Goal: Information Seeking & Learning: Learn about a topic

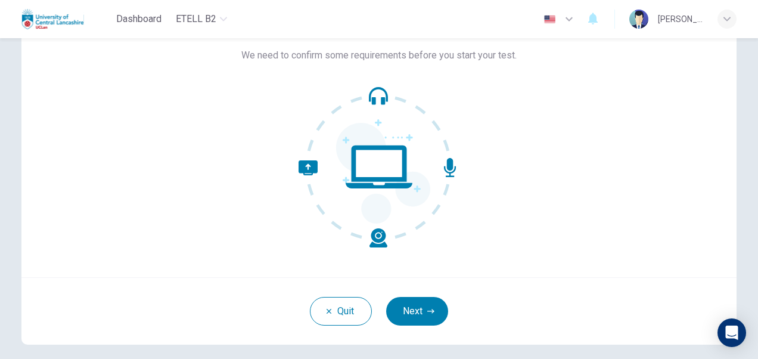
scroll to position [78, 0]
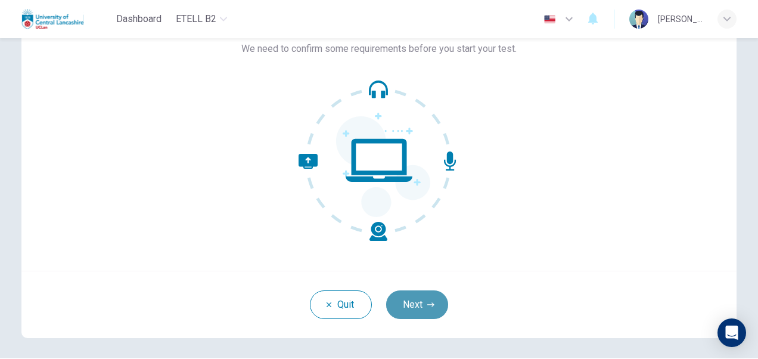
click at [416, 305] on button "Next" at bounding box center [417, 304] width 62 height 29
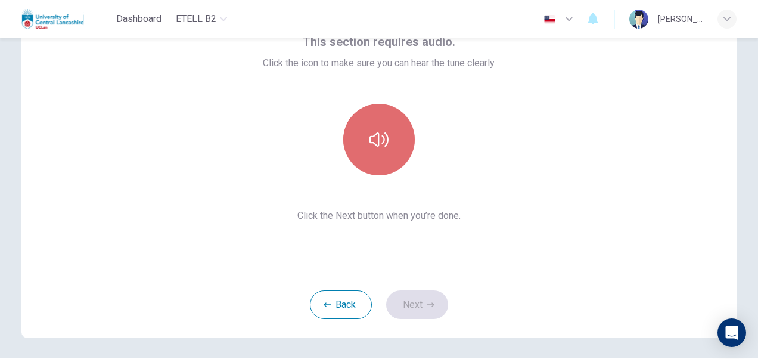
click at [374, 150] on button "button" at bounding box center [379, 140] width 72 height 72
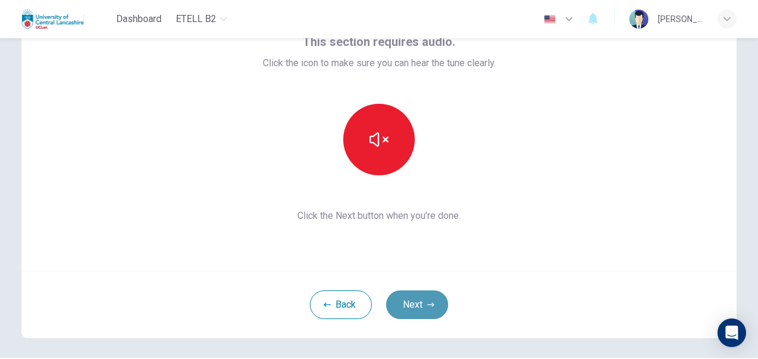
click at [408, 302] on button "Next" at bounding box center [417, 304] width 62 height 29
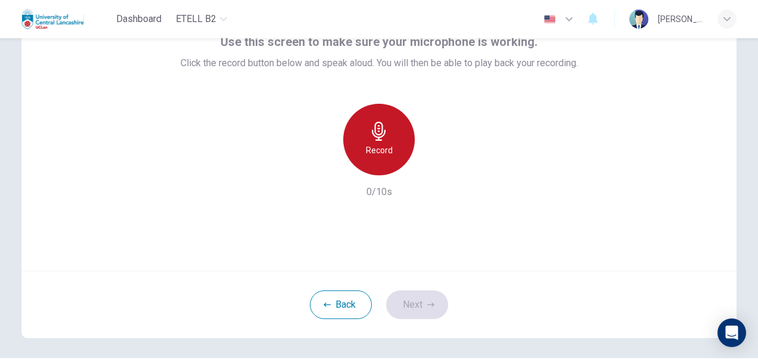
click at [361, 136] on div "Record" at bounding box center [379, 140] width 72 height 72
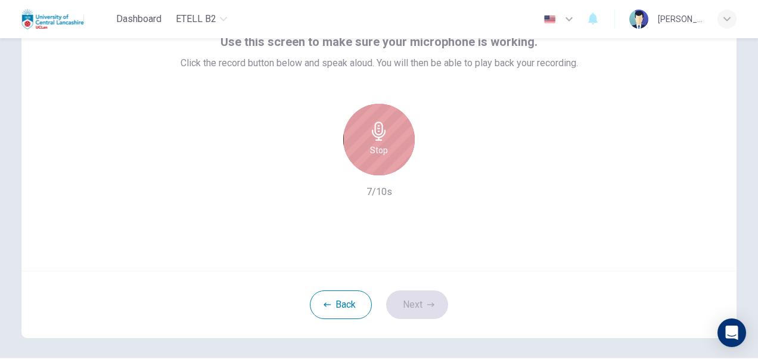
click at [361, 136] on div "Stop" at bounding box center [379, 140] width 72 height 72
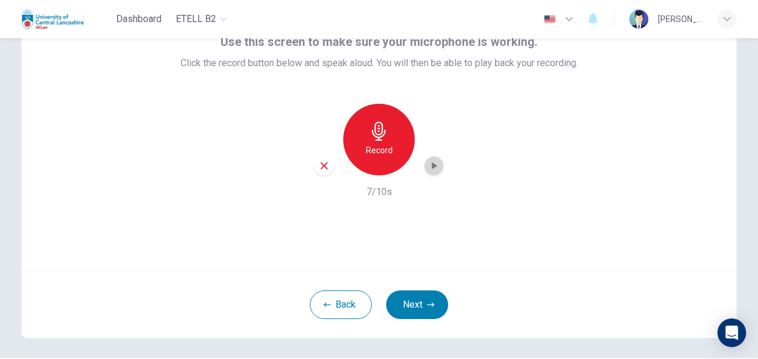
click at [430, 169] on icon "button" at bounding box center [434, 166] width 12 height 12
click at [416, 304] on button "Next" at bounding box center [417, 304] width 62 height 29
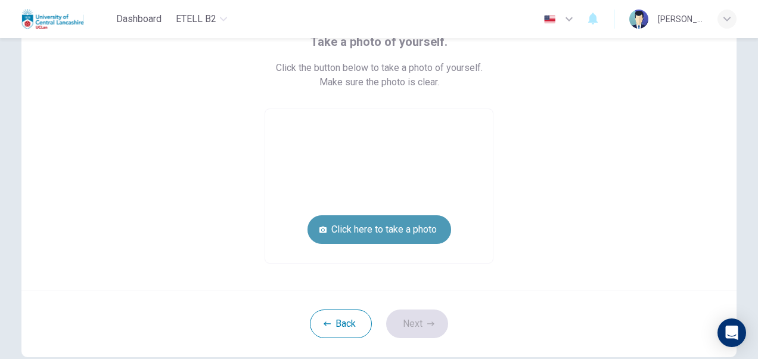
click at [353, 235] on button "Click here to take a photo" at bounding box center [380, 229] width 144 height 29
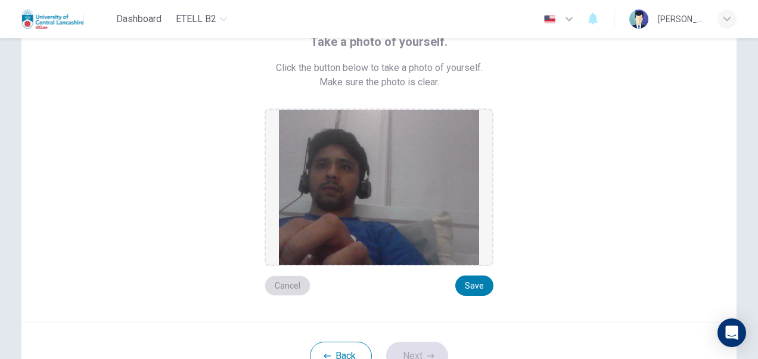
click at [286, 282] on button "Cancel" at bounding box center [288, 285] width 46 height 20
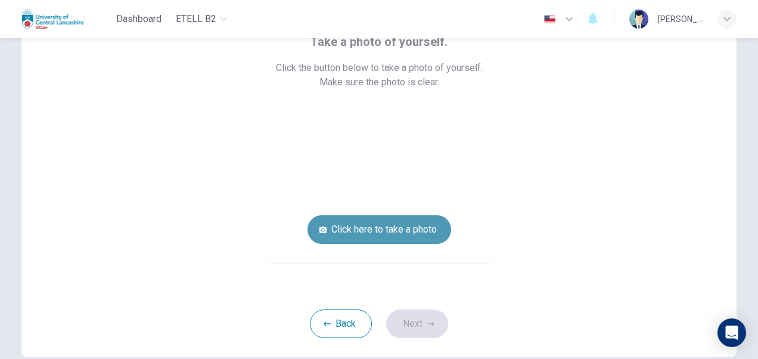
click at [343, 230] on button "Click here to take a photo" at bounding box center [380, 229] width 144 height 29
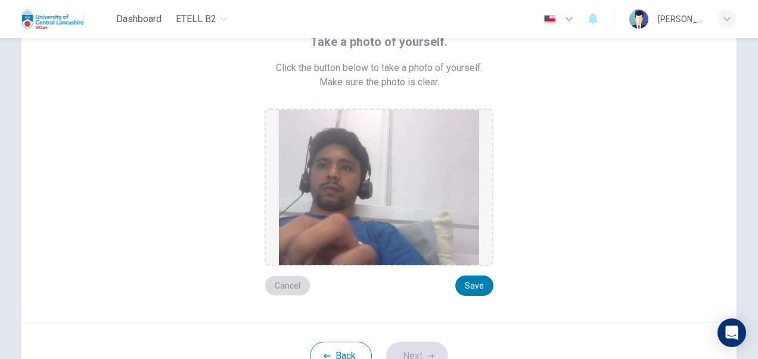
click at [291, 285] on button "Cancel" at bounding box center [288, 285] width 46 height 20
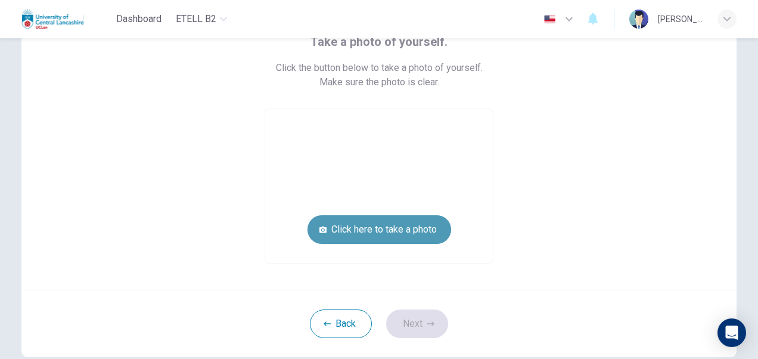
click at [362, 228] on button "Click here to take a photo" at bounding box center [380, 229] width 144 height 29
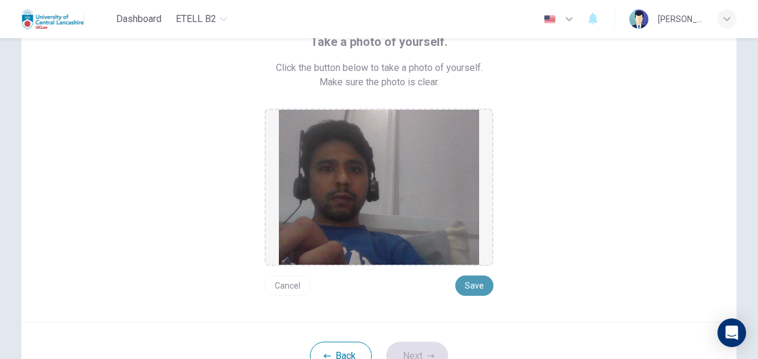
click at [480, 286] on button "Save" at bounding box center [474, 285] width 38 height 20
click at [463, 285] on button "Save" at bounding box center [474, 285] width 38 height 20
click at [421, 352] on button "Next" at bounding box center [417, 356] width 62 height 29
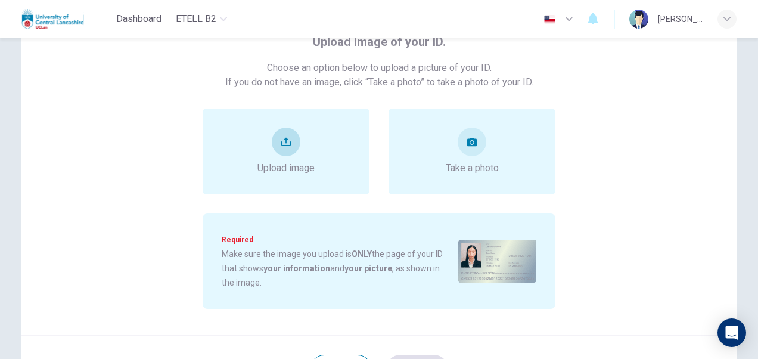
click at [263, 169] on span "Upload image" at bounding box center [286, 168] width 57 height 14
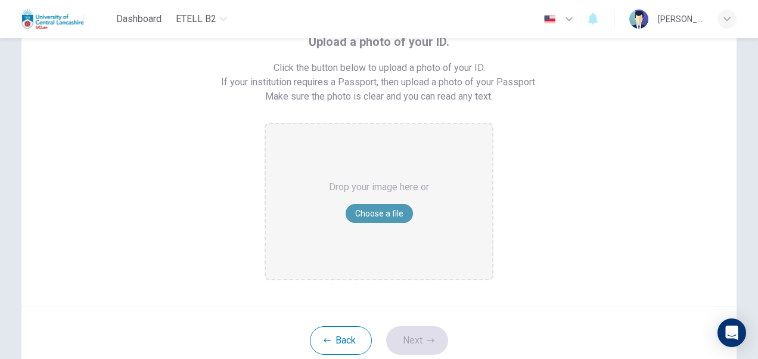
click at [363, 209] on button "Choose a file" at bounding box center [379, 213] width 67 height 19
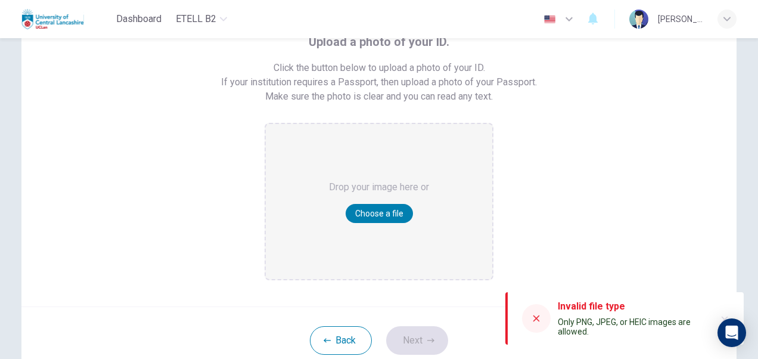
click at [537, 316] on icon at bounding box center [537, 319] width 10 height 10
click at [376, 204] on button "Choose a file" at bounding box center [379, 213] width 67 height 19
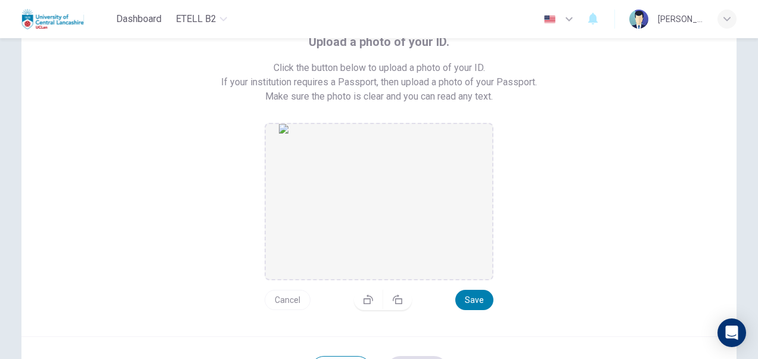
click at [343, 223] on img "drag and drop area" at bounding box center [379, 201] width 200 height 155
click at [469, 301] on button "Save" at bounding box center [474, 300] width 38 height 20
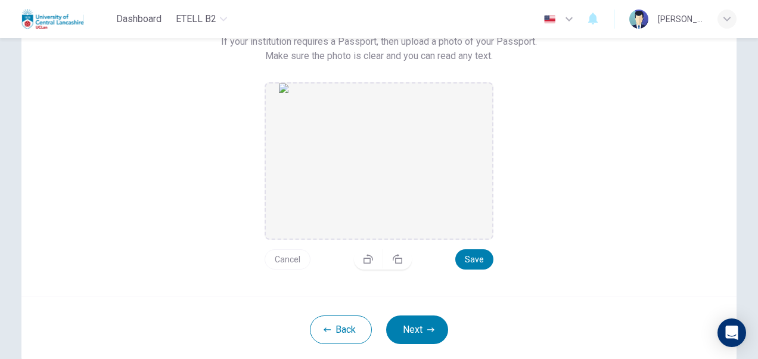
scroll to position [140, 0]
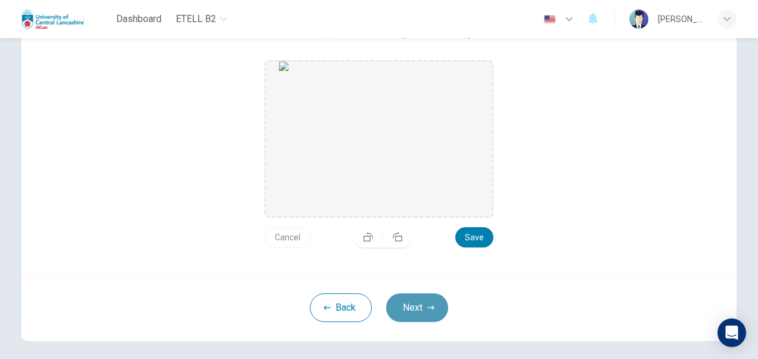
click at [409, 303] on button "Next" at bounding box center [417, 307] width 62 height 29
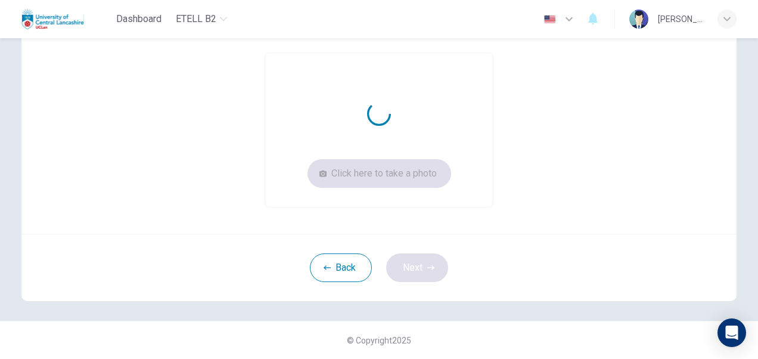
scroll to position [134, 0]
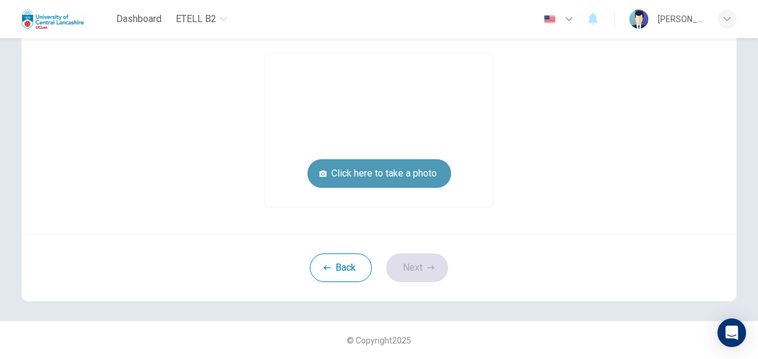
click at [372, 175] on button "Click here to take a photo" at bounding box center [380, 173] width 144 height 29
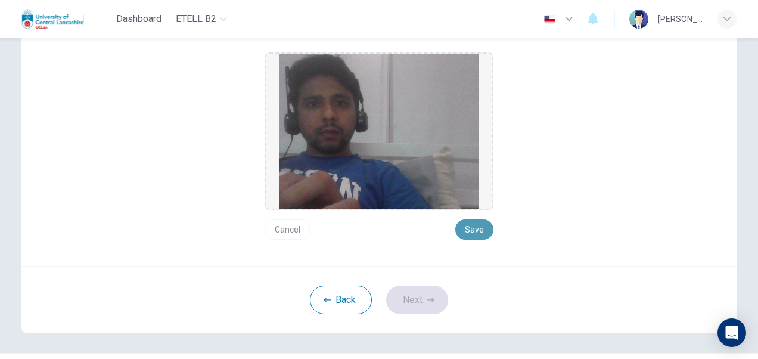
click at [467, 227] on button "Save" at bounding box center [474, 229] width 38 height 20
click at [417, 303] on button "Next" at bounding box center [417, 300] width 62 height 29
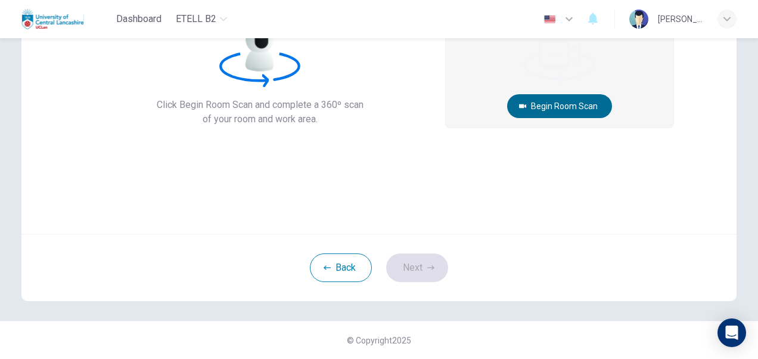
scroll to position [12, 0]
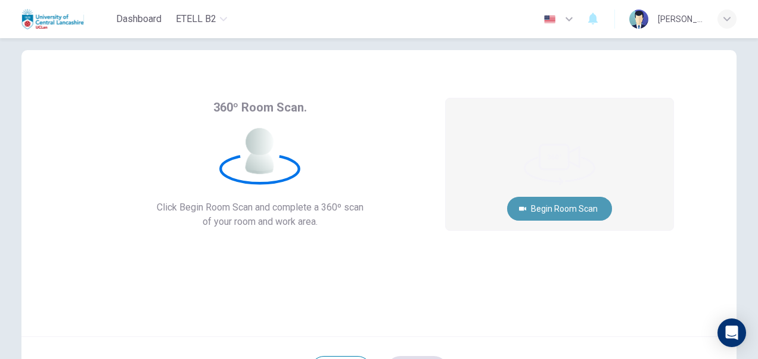
click at [568, 207] on button "Begin Room Scan" at bounding box center [559, 209] width 105 height 24
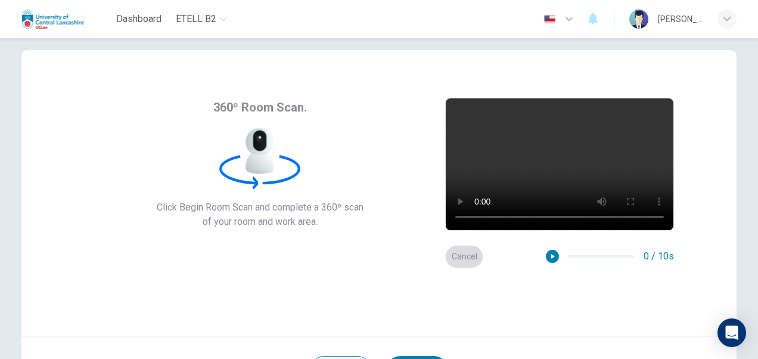
click at [457, 255] on button "Cancel" at bounding box center [464, 256] width 38 height 23
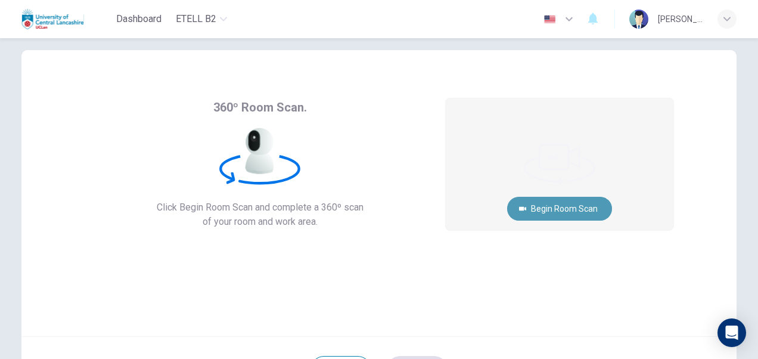
click at [547, 211] on button "Begin Room Scan" at bounding box center [559, 209] width 105 height 24
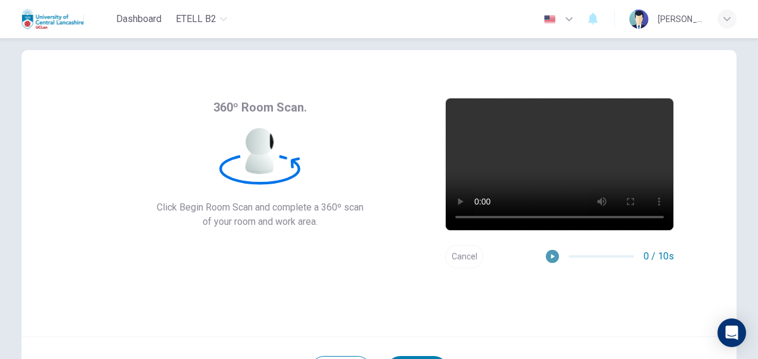
click at [548, 256] on icon "button" at bounding box center [552, 256] width 8 height 8
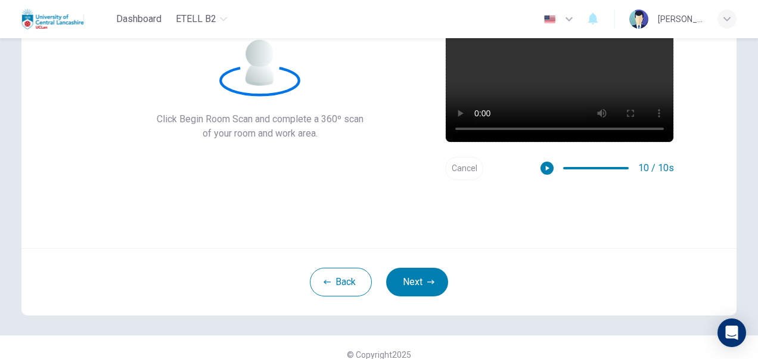
scroll to position [109, 0]
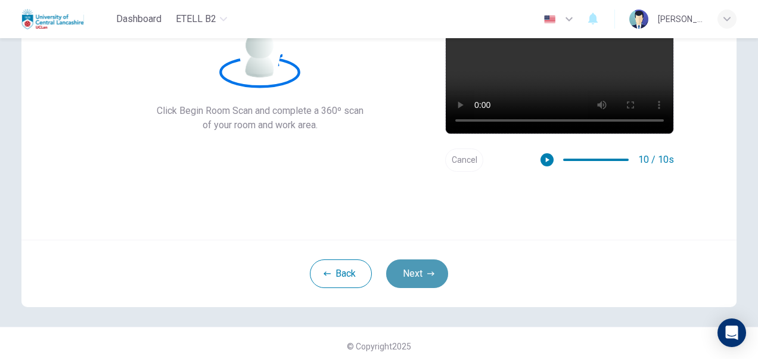
click at [408, 279] on button "Next" at bounding box center [417, 273] width 62 height 29
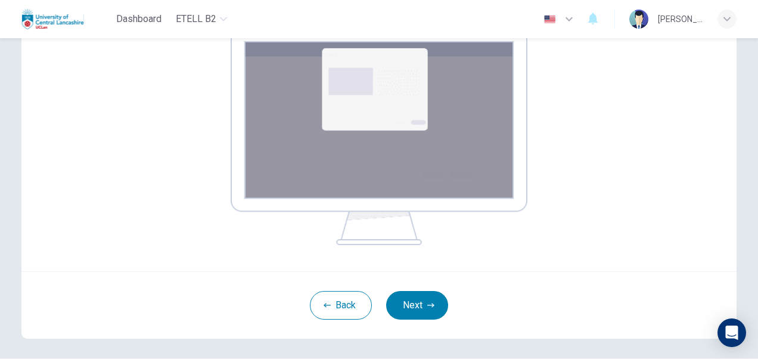
scroll to position [200, 0]
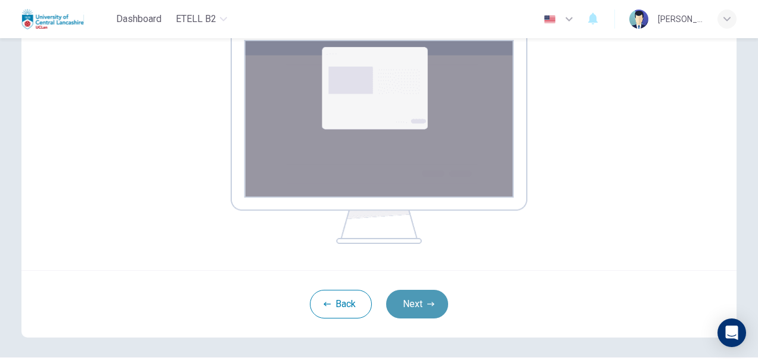
click at [407, 305] on button "Next" at bounding box center [417, 304] width 62 height 29
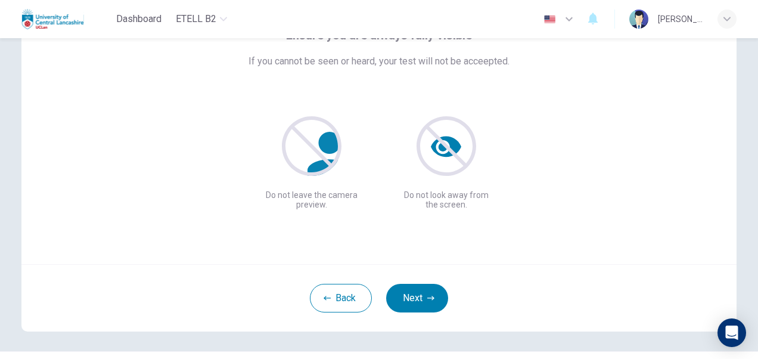
scroll to position [114, 0]
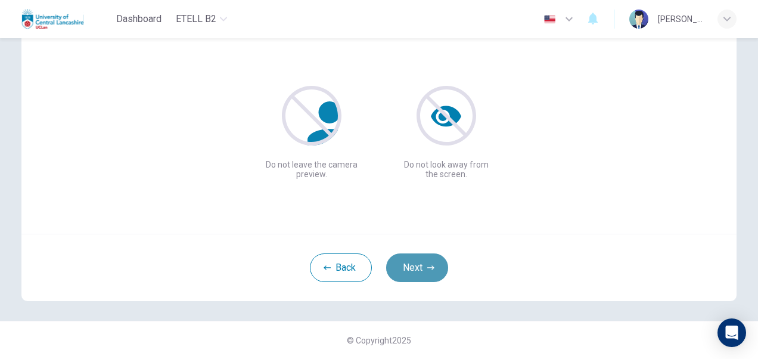
click at [420, 266] on button "Next" at bounding box center [417, 267] width 62 height 29
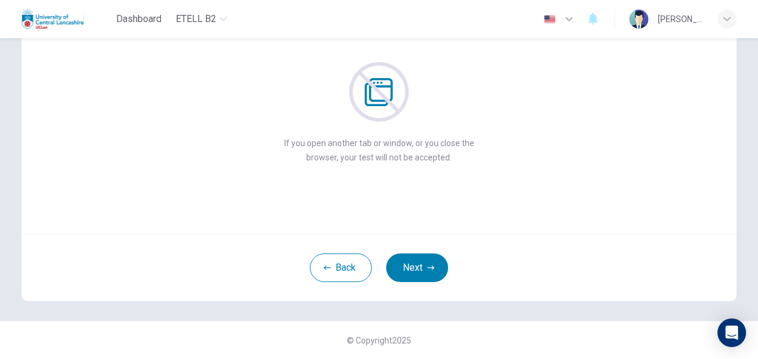
click at [402, 234] on div "Back Next" at bounding box center [378, 267] width 715 height 67
click at [409, 271] on button "Next" at bounding box center [417, 267] width 62 height 29
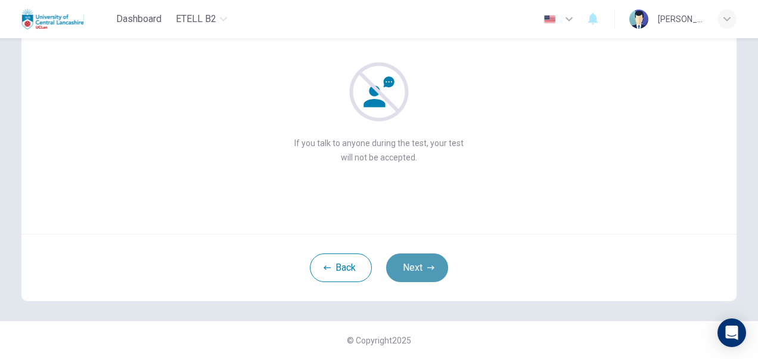
click at [408, 271] on button "Next" at bounding box center [417, 267] width 62 height 29
click at [417, 268] on button "Next" at bounding box center [417, 267] width 62 height 29
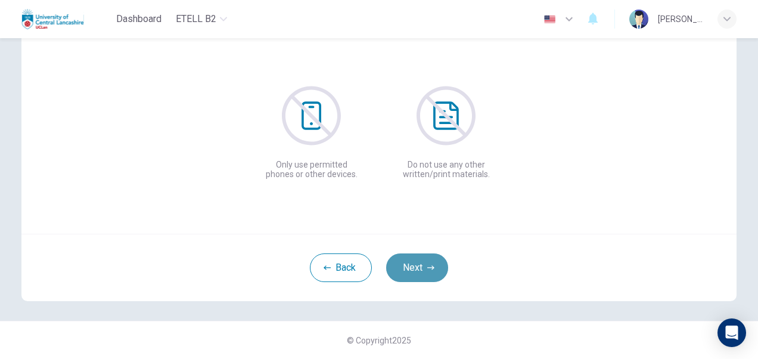
click at [417, 268] on button "Next" at bounding box center [417, 267] width 62 height 29
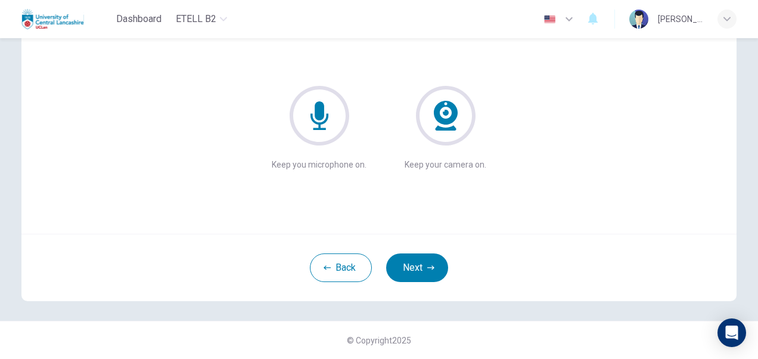
click at [318, 123] on icon at bounding box center [320, 115] width 18 height 29
click at [407, 269] on button "Next" at bounding box center [417, 267] width 62 height 29
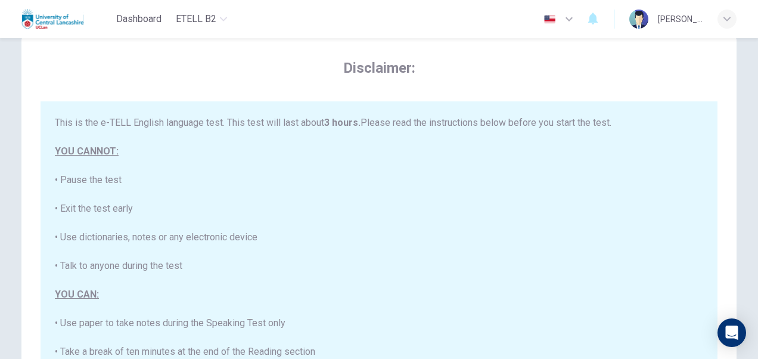
scroll to position [49, 0]
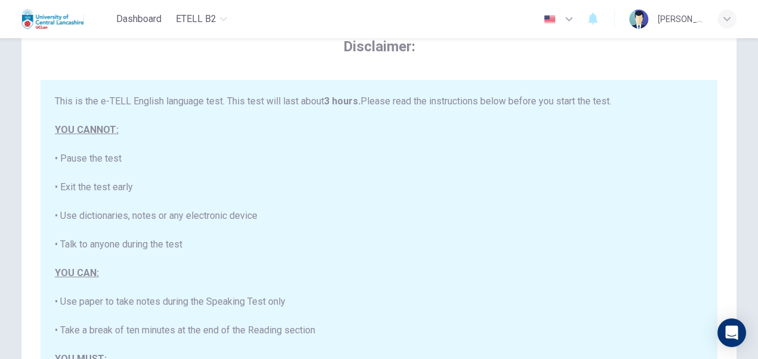
drag, startPoint x: 723, startPoint y: 3, endPoint x: 485, endPoint y: 69, distance: 246.7
click at [485, 69] on div "Disclaimer: This is the e-TELL English language test. This test will last about…" at bounding box center [379, 231] width 677 height 388
click at [362, 177] on div "This is the e-TELL English language test. This test will last about 3 hours. Pl…" at bounding box center [379, 358] width 649 height 529
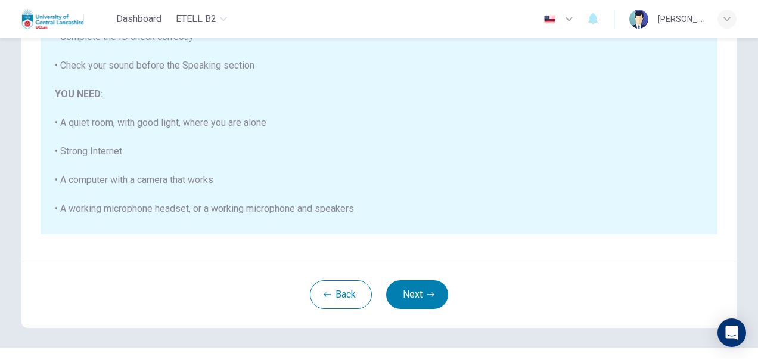
scroll to position [165, 0]
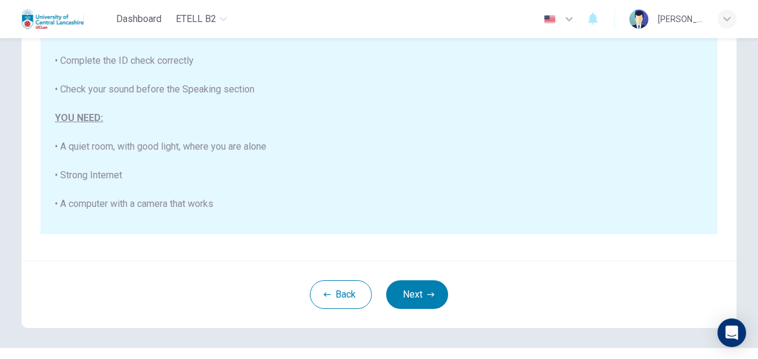
click at [362, 177] on div "This is the e-TELL English language test. This test will last about 3 hours. Pl…" at bounding box center [379, 3] width 649 height 529
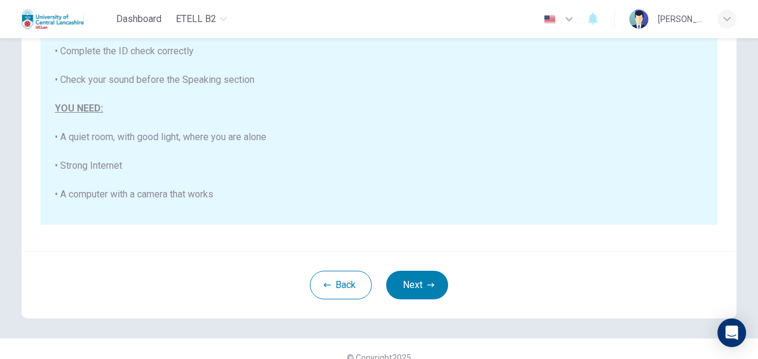
scroll to position [259, 0]
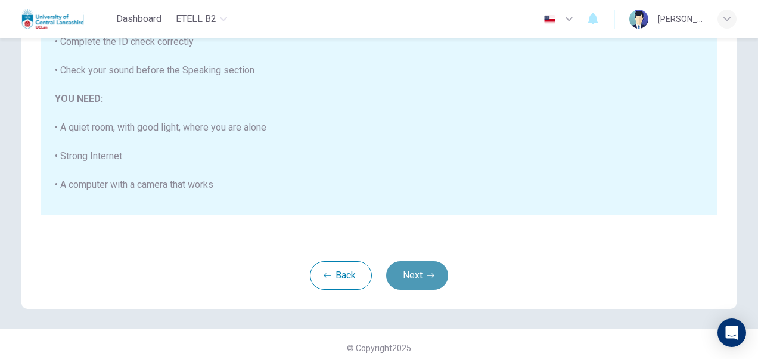
click at [418, 271] on button "Next" at bounding box center [417, 275] width 62 height 29
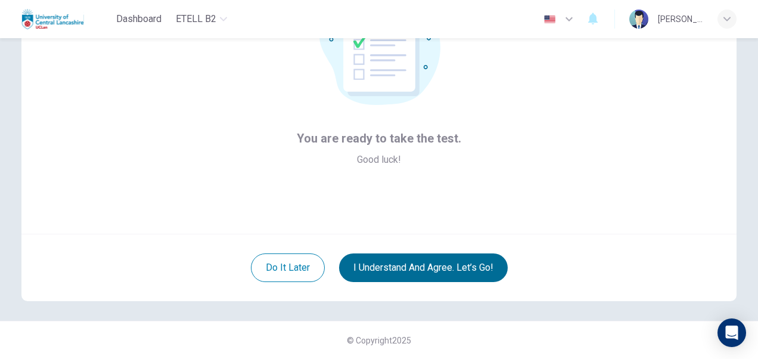
click at [418, 271] on button "I understand and agree. Let’s go!" at bounding box center [423, 267] width 169 height 29
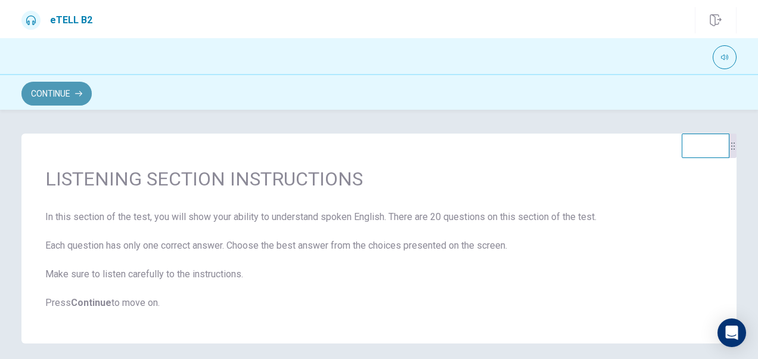
click at [74, 92] on button "Continue" at bounding box center [56, 94] width 70 height 24
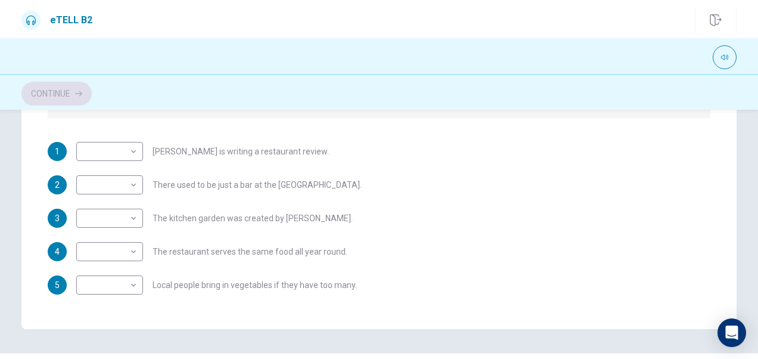
scroll to position [8, 0]
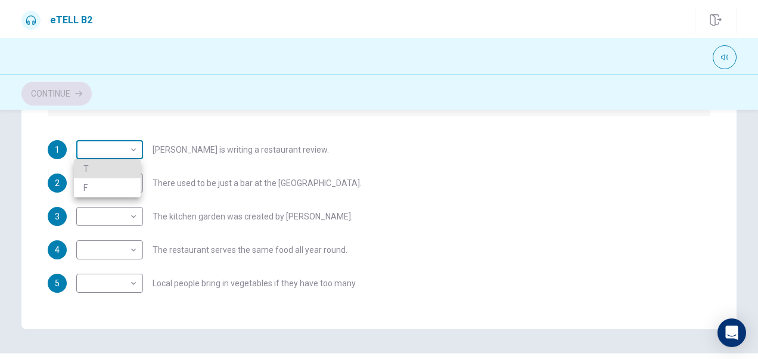
click at [123, 154] on body "This site uses cookies, as explained in our Privacy Policy . If you agree to th…" at bounding box center [379, 179] width 758 height 359
click at [114, 172] on li "T" at bounding box center [107, 168] width 67 height 19
type input "*"
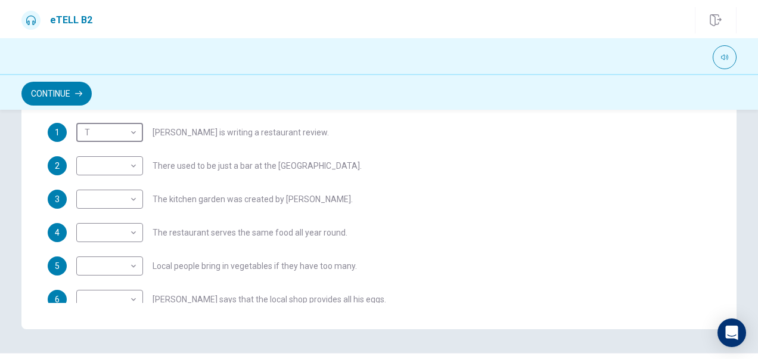
scroll to position [27, 0]
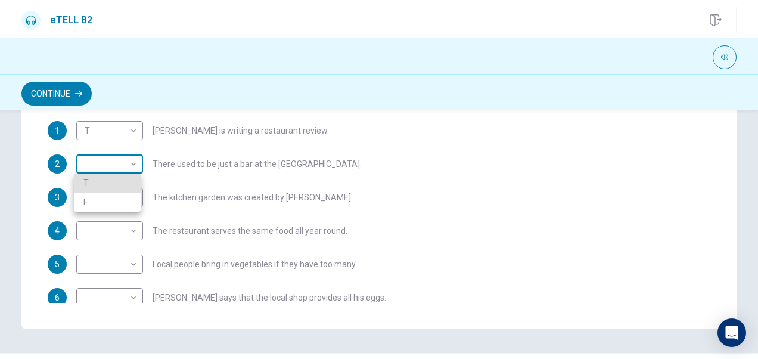
click at [119, 166] on body "This site uses cookies, as explained in our Privacy Policy . If you agree to th…" at bounding box center [379, 179] width 758 height 359
click at [113, 188] on li "T" at bounding box center [107, 182] width 67 height 19
type input "*"
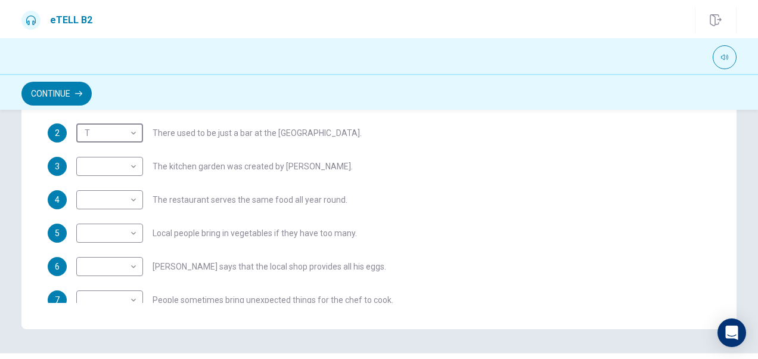
scroll to position [58, 0]
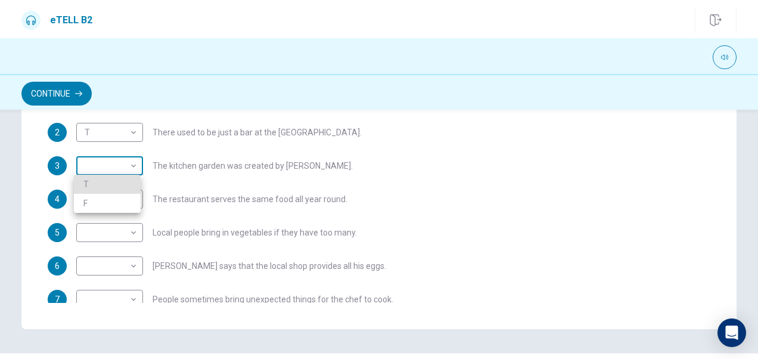
click at [129, 169] on body "This site uses cookies, as explained in our Privacy Policy . If you agree to th…" at bounding box center [379, 179] width 758 height 359
click at [120, 205] on li "F" at bounding box center [107, 203] width 67 height 19
type input "*"
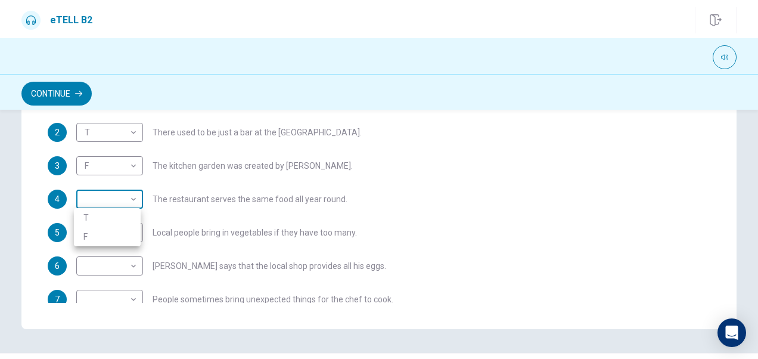
click at [128, 202] on body "This site uses cookies, as explained in our Privacy Policy . If you agree to th…" at bounding box center [379, 179] width 758 height 359
click at [122, 229] on li "F" at bounding box center [107, 236] width 67 height 19
type input "*"
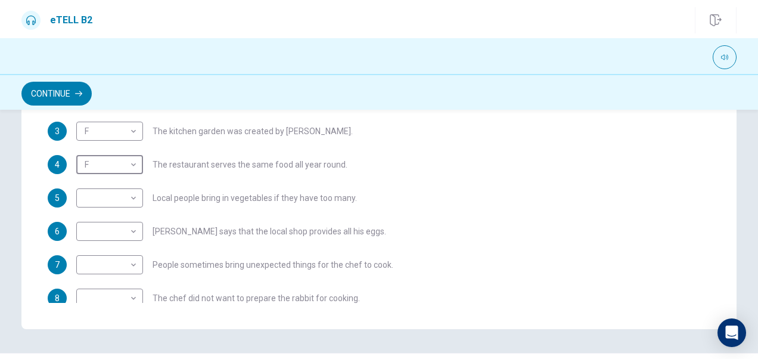
scroll to position [95, 0]
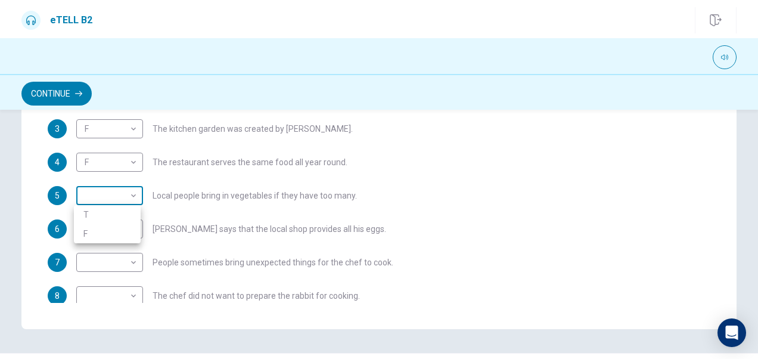
click at [122, 197] on body "This site uses cookies, as explained in our Privacy Policy . If you agree to th…" at bounding box center [379, 179] width 758 height 359
click at [112, 212] on li "T" at bounding box center [107, 214] width 67 height 19
type input "*"
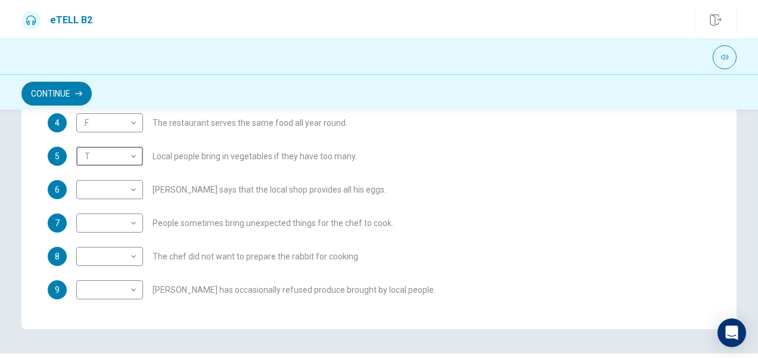
scroll to position [140, 0]
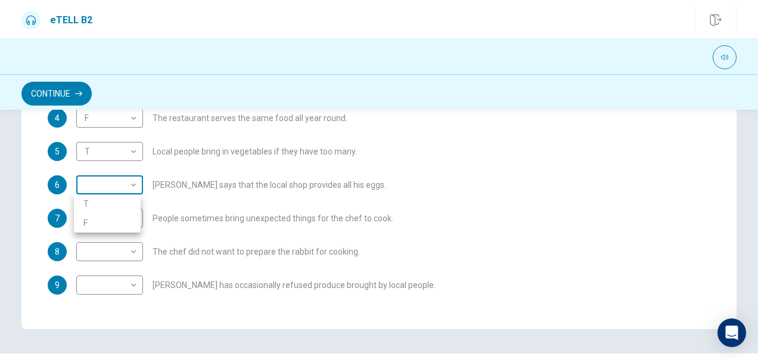
click at [113, 190] on body "This site uses cookies, as explained in our Privacy Policy . If you agree to th…" at bounding box center [379, 179] width 758 height 359
click at [107, 221] on li "F" at bounding box center [107, 222] width 67 height 19
type input "*"
click at [131, 254] on body "This site uses cookies, as explained in our Privacy Policy . If you agree to th…" at bounding box center [379, 179] width 758 height 359
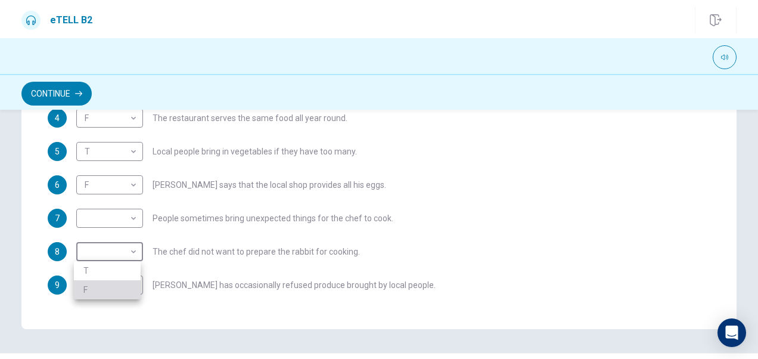
click at [115, 285] on li "F" at bounding box center [107, 289] width 67 height 19
type input "*"
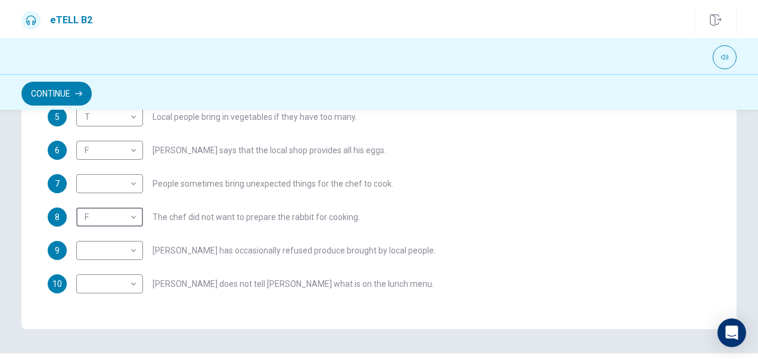
scroll to position [184, 0]
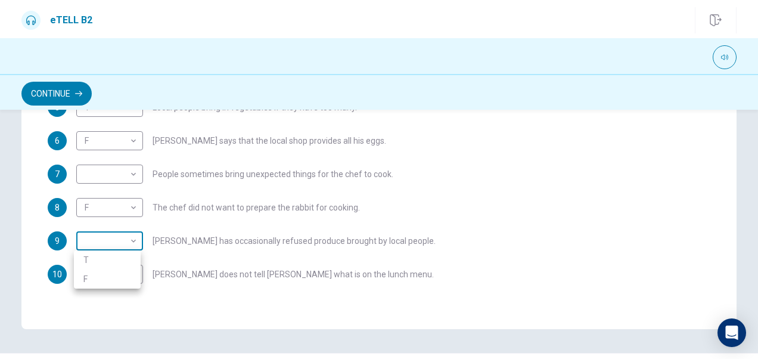
click at [124, 245] on body "This site uses cookies, as explained in our Privacy Policy . If you agree to th…" at bounding box center [379, 179] width 758 height 359
click at [114, 272] on li "F" at bounding box center [107, 278] width 67 height 19
type input "*"
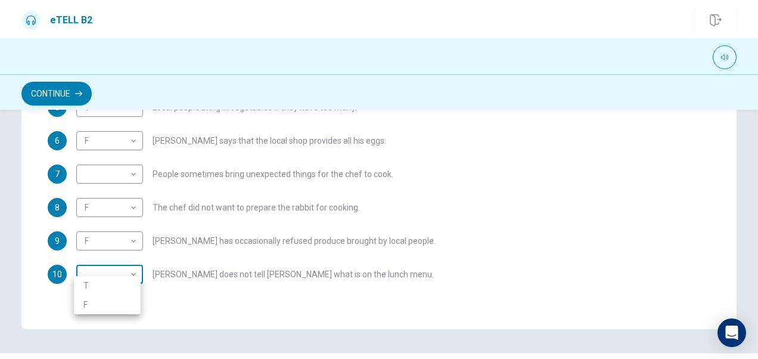
scroll to position [7, 0]
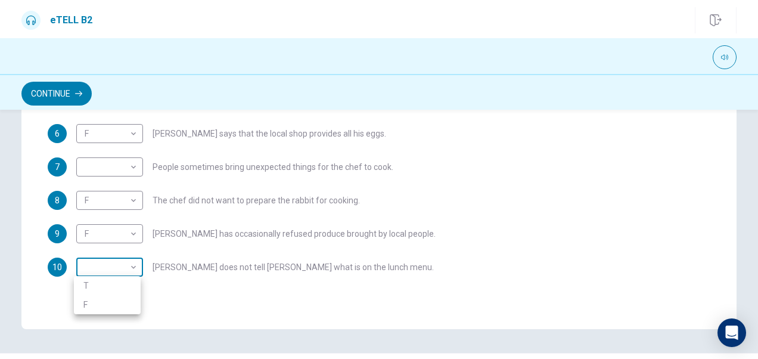
click at [126, 274] on body "This site uses cookies, as explained in our Privacy Policy . If you agree to th…" at bounding box center [379, 179] width 758 height 359
click at [122, 285] on li "T" at bounding box center [107, 285] width 67 height 19
type input "*"
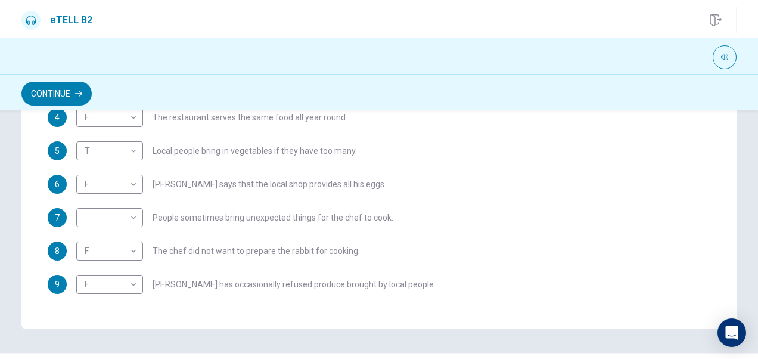
scroll to position [141, 0]
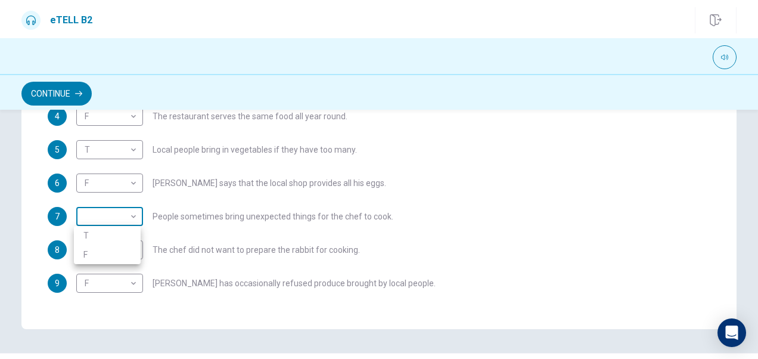
click at [112, 219] on body "This site uses cookies, as explained in our Privacy Policy . If you agree to th…" at bounding box center [379, 179] width 758 height 359
click at [104, 238] on li "T" at bounding box center [107, 235] width 67 height 19
type input "*"
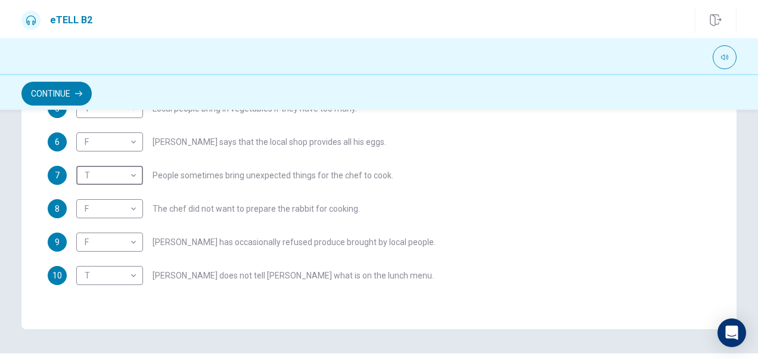
scroll to position [184, 0]
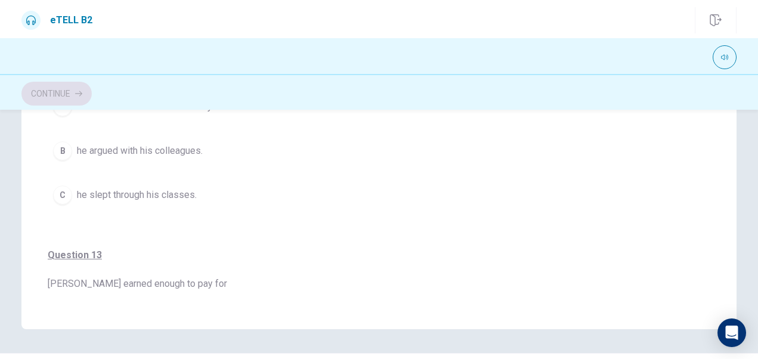
click at [529, 222] on div "Question 12 [PERSON_NAME] nearly lost his skiing job because A he finished his …" at bounding box center [379, 117] width 663 height 223
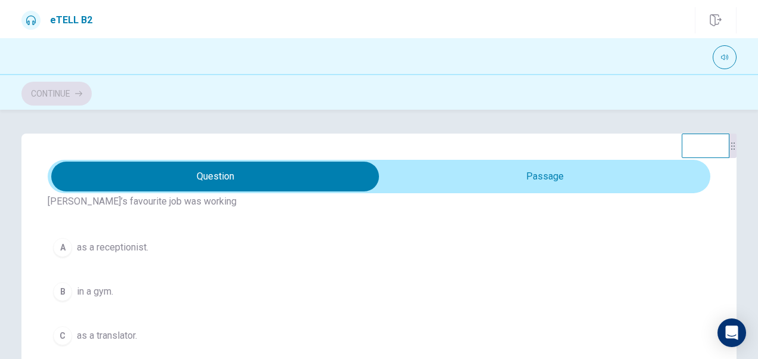
scroll to position [101, 0]
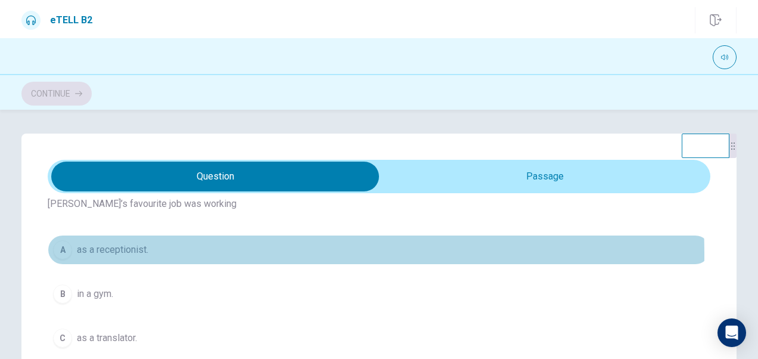
click at [60, 255] on div "A" at bounding box center [62, 249] width 19 height 19
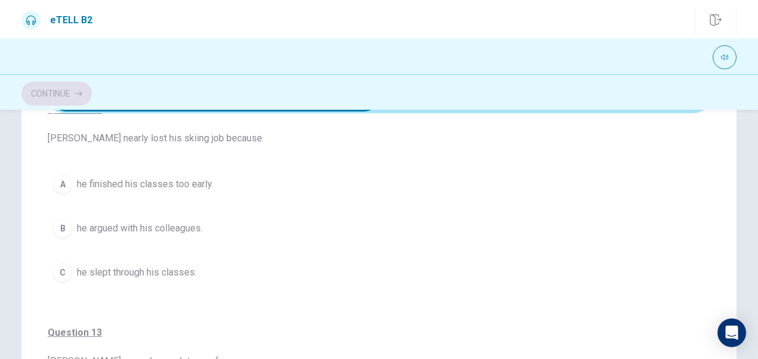
scroll to position [311, 0]
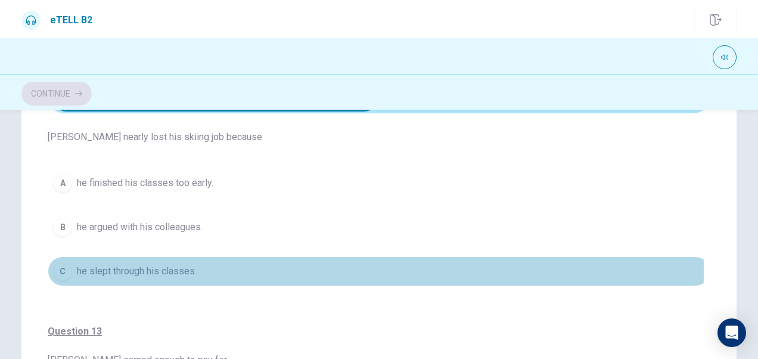
click at [118, 268] on span "he slept through his classes." at bounding box center [137, 271] width 120 height 14
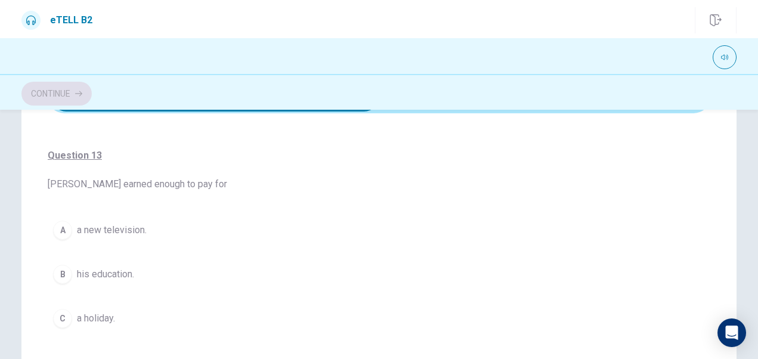
scroll to position [488, 0]
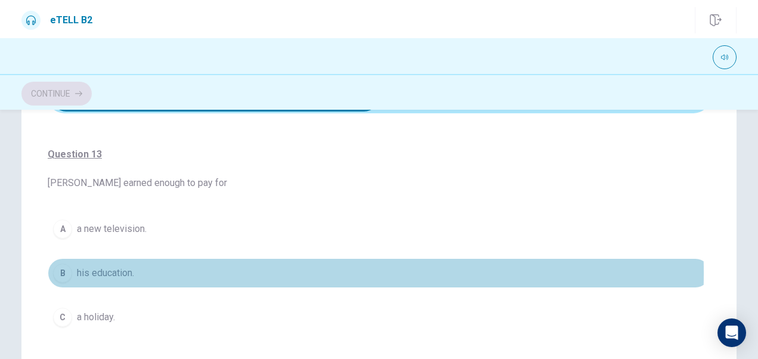
click at [94, 270] on span "his education." at bounding box center [105, 273] width 57 height 14
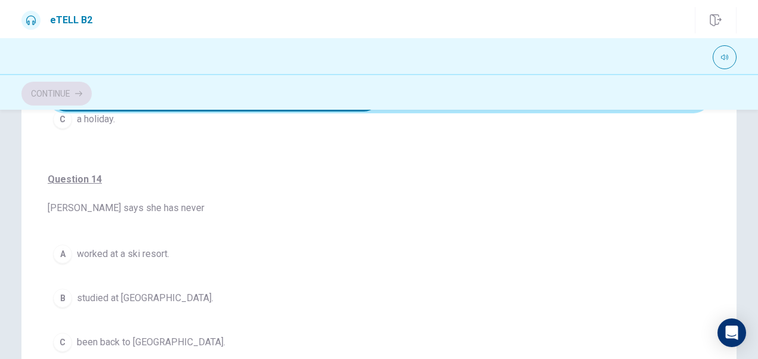
scroll to position [687, 0]
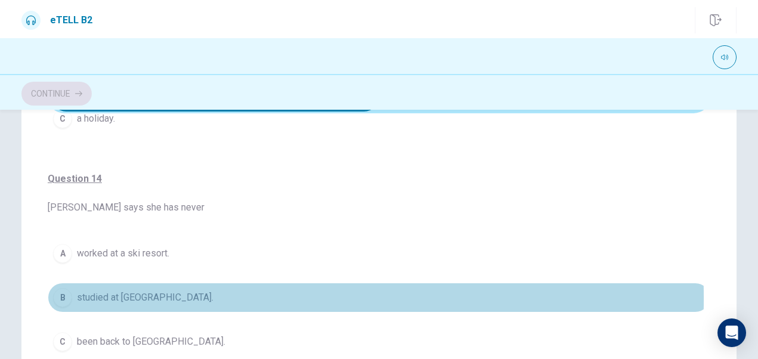
click at [60, 293] on div "B" at bounding box center [62, 297] width 19 height 19
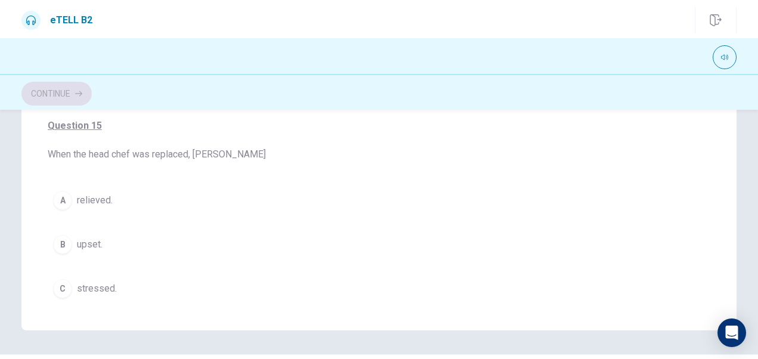
scroll to position [764, 0]
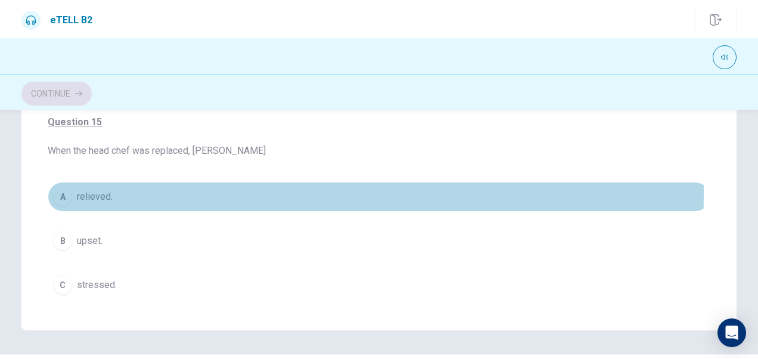
click at [81, 190] on span "relieved." at bounding box center [95, 197] width 36 height 14
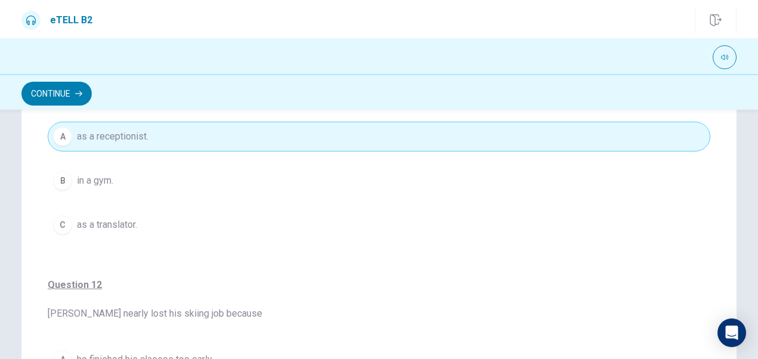
scroll to position [218, 0]
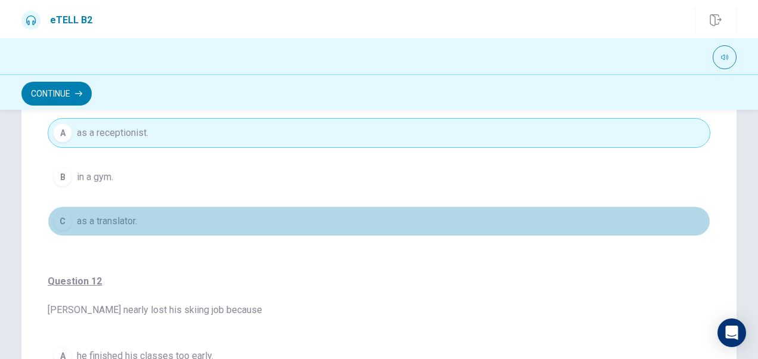
click at [546, 227] on button "C as a translator." at bounding box center [379, 221] width 663 height 30
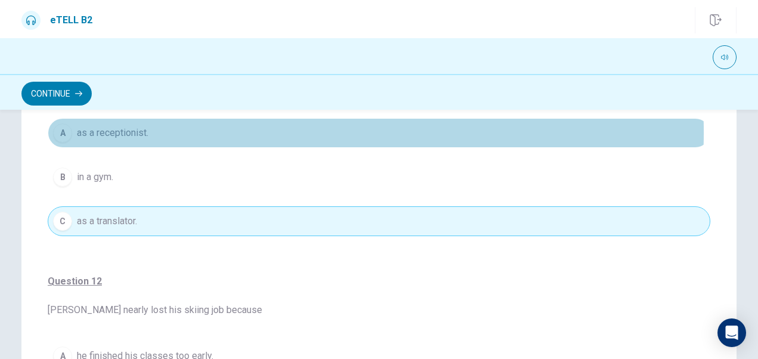
click at [193, 132] on button "A as a receptionist." at bounding box center [379, 133] width 663 height 30
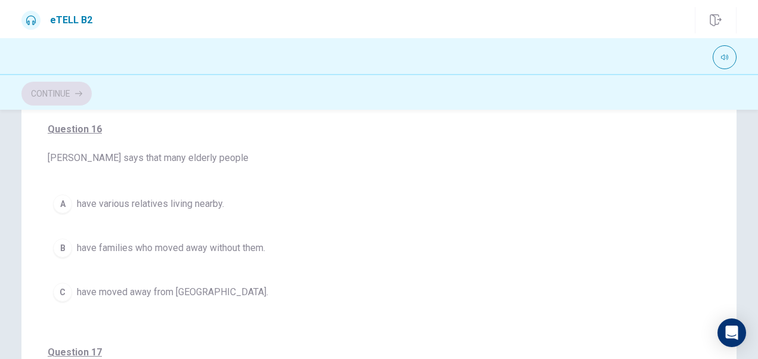
scroll to position [32, 0]
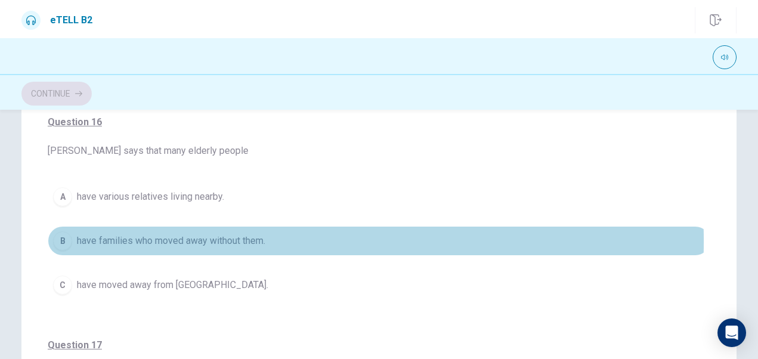
click at [61, 240] on div "B" at bounding box center [62, 240] width 19 height 19
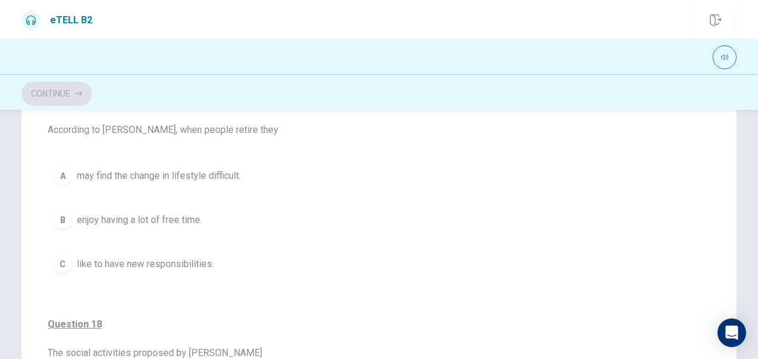
scroll to position [280, 0]
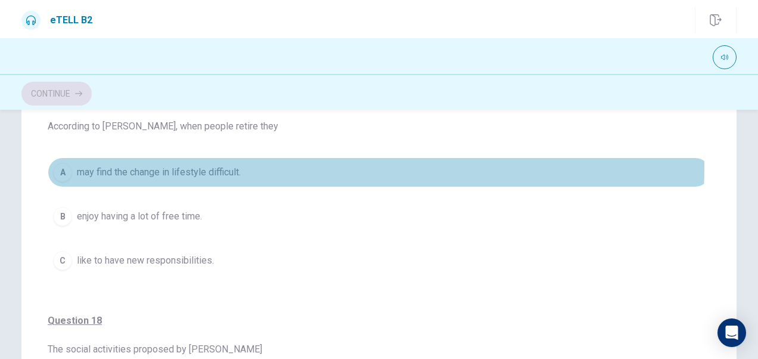
click at [195, 165] on span "may find the change in lifestyle difficult." at bounding box center [159, 172] width 164 height 14
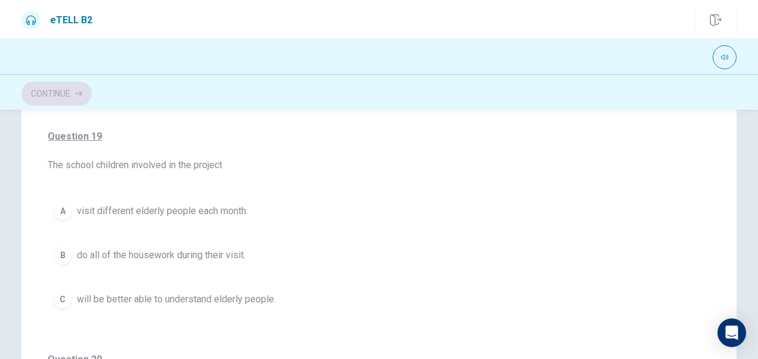
scroll to position [688, 0]
click at [156, 295] on span "will be better able to understand elderly people." at bounding box center [176, 298] width 199 height 14
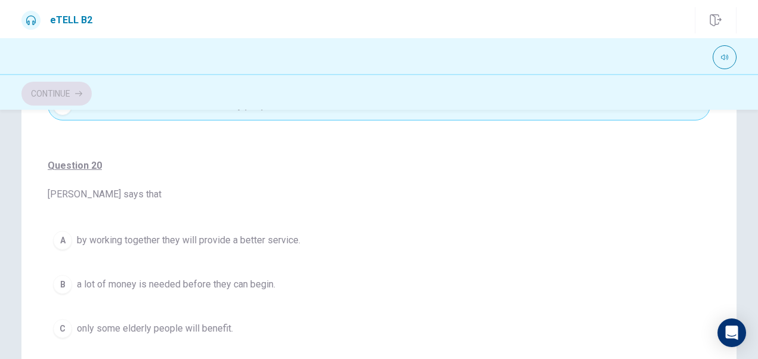
scroll to position [232, 0]
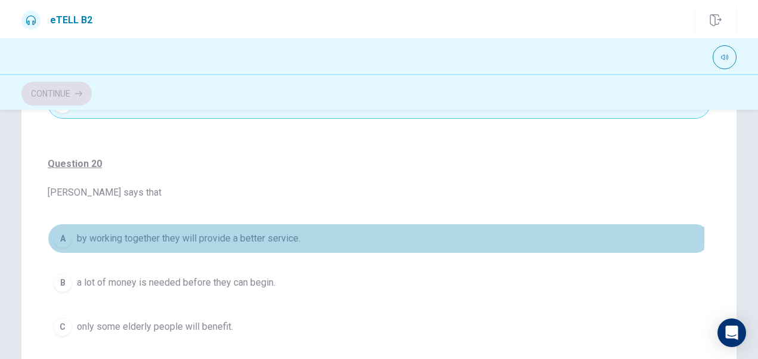
click at [236, 231] on span "by working together they will provide a better service." at bounding box center [189, 238] width 224 height 14
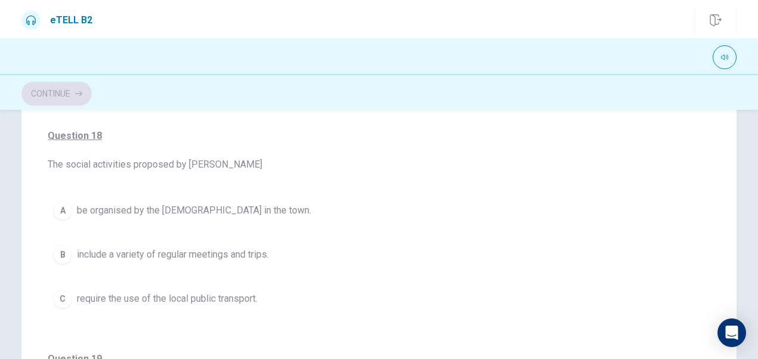
scroll to position [471, 0]
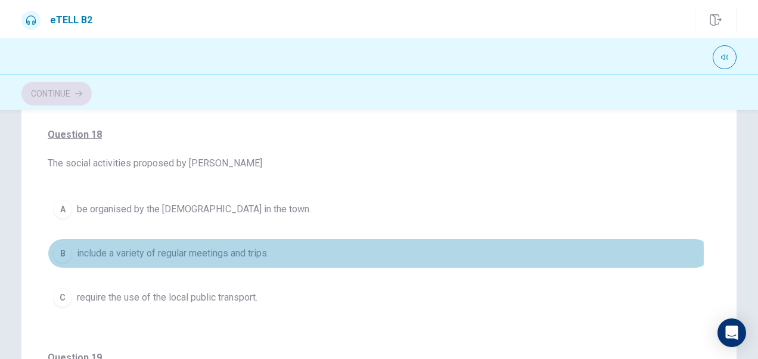
click at [191, 251] on span "include a variety of regular meetings and trips." at bounding box center [173, 253] width 192 height 14
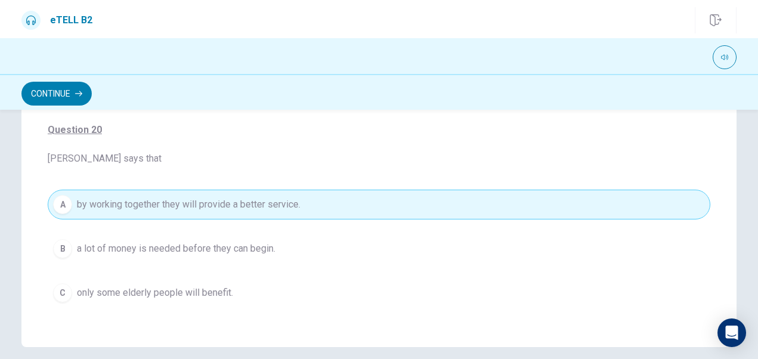
scroll to position [268, 0]
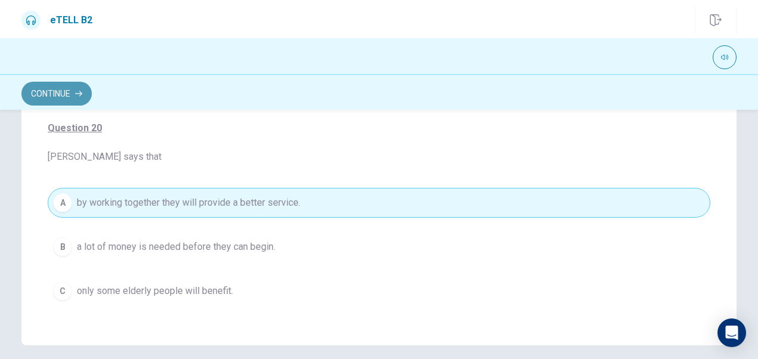
click at [47, 91] on button "Continue" at bounding box center [56, 94] width 70 height 24
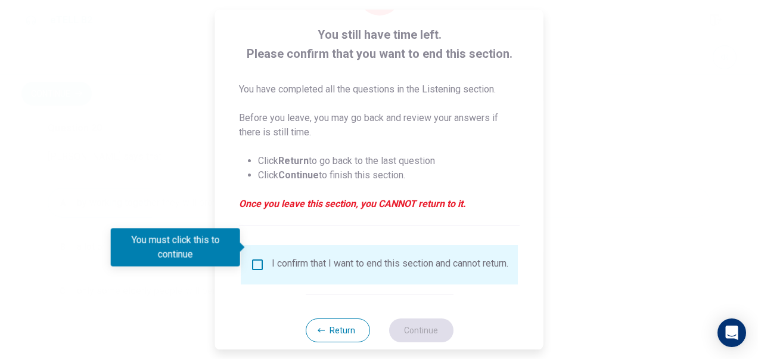
scroll to position [86, 0]
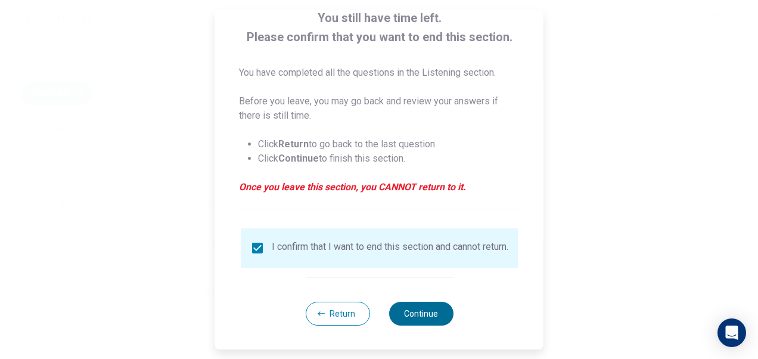
click at [399, 308] on button "Continue" at bounding box center [421, 314] width 64 height 24
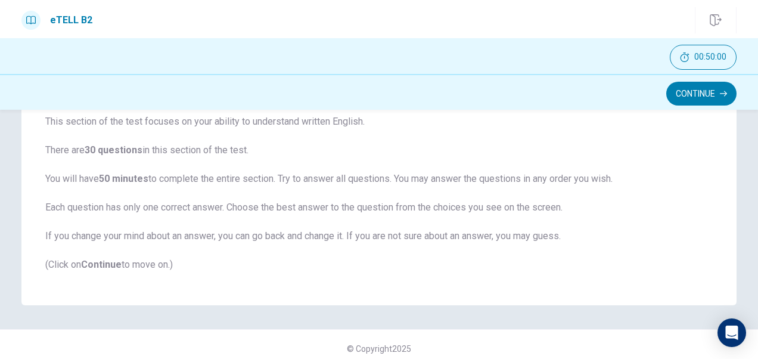
scroll to position [97, 0]
click at [699, 94] on button "Continue" at bounding box center [702, 94] width 70 height 24
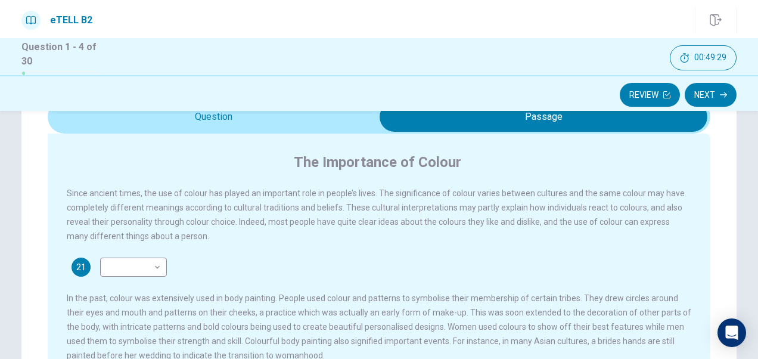
scroll to position [76, 0]
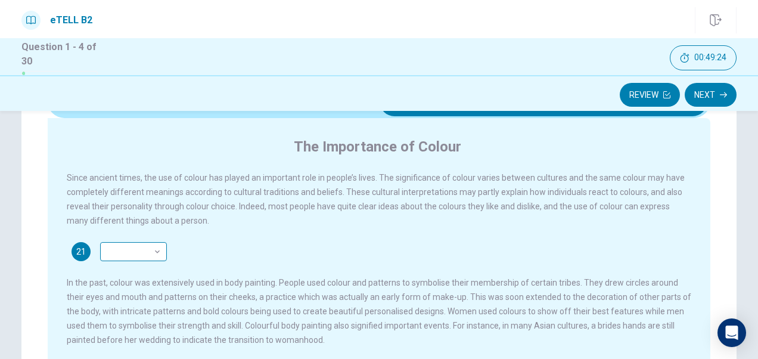
click at [150, 260] on body "This site uses cookies, as explained in our Privacy Policy . If you agree to th…" at bounding box center [379, 179] width 758 height 359
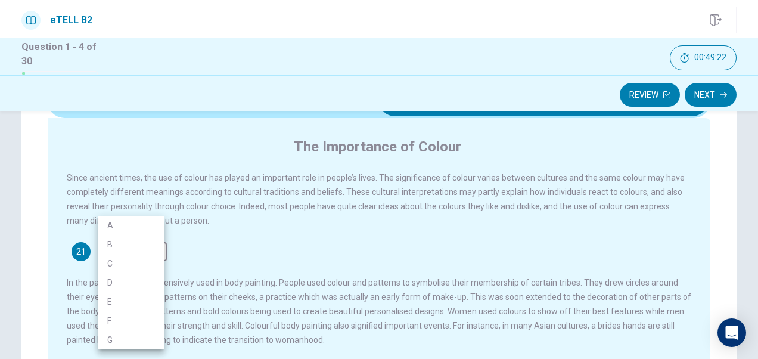
click at [206, 259] on div at bounding box center [379, 179] width 758 height 359
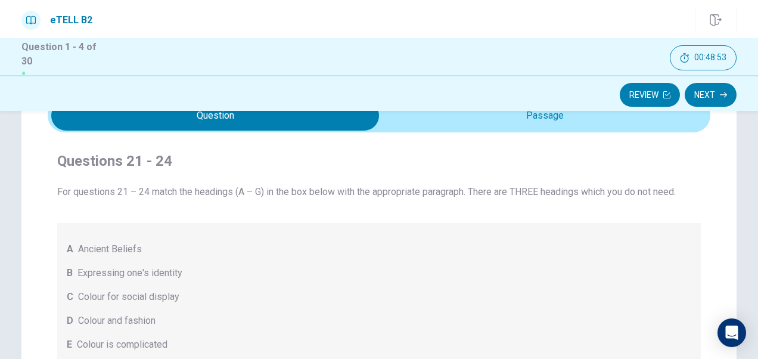
scroll to position [48, 0]
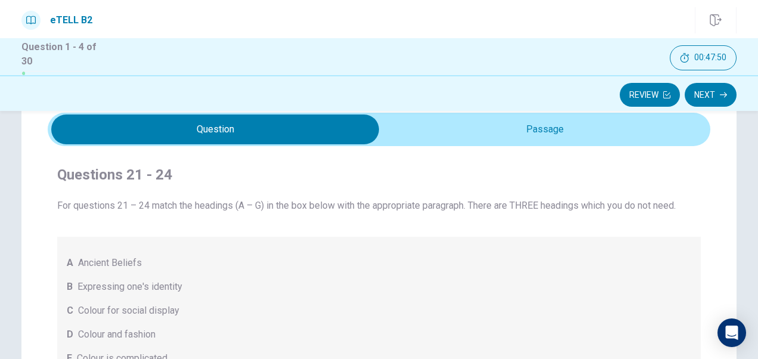
click at [239, 221] on div "For questions 21 – 24 match the headings (A – G) in the box below with the appr…" at bounding box center [379, 311] width 644 height 224
click at [190, 261] on div "A Ancient Beliefs" at bounding box center [379, 263] width 625 height 14
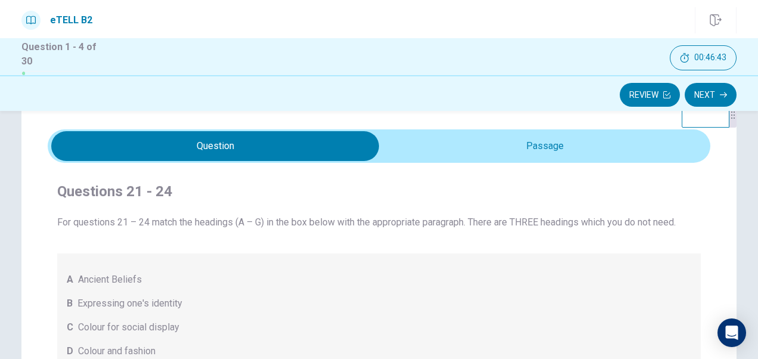
scroll to position [24, 0]
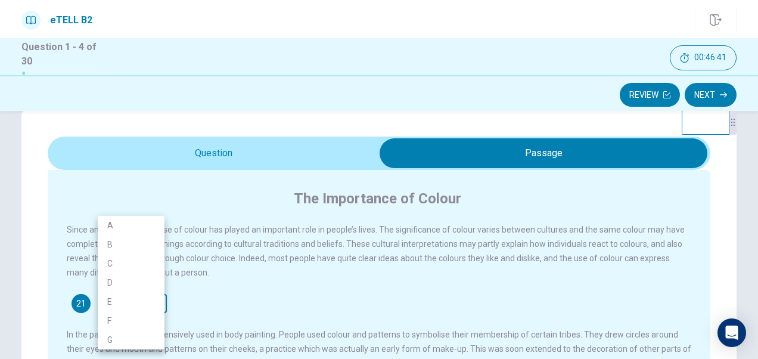
click at [117, 305] on body "This site uses cookies, as explained in our Privacy Policy . If you agree to th…" at bounding box center [379, 179] width 758 height 359
click at [114, 243] on li "B" at bounding box center [131, 244] width 67 height 19
type input "*"
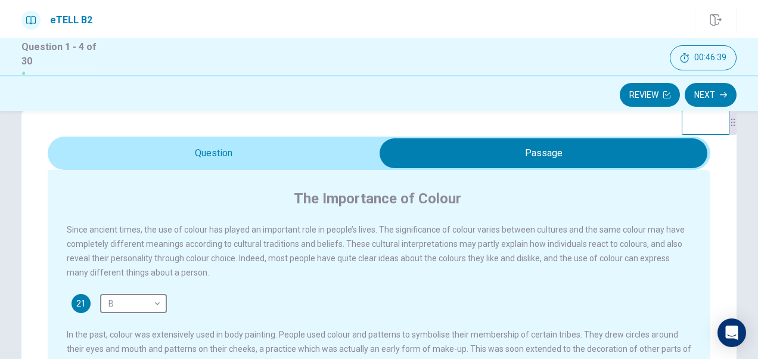
click at [218, 262] on span "Since ancient times, the use of colour has played an important role in people’s…" at bounding box center [376, 251] width 618 height 52
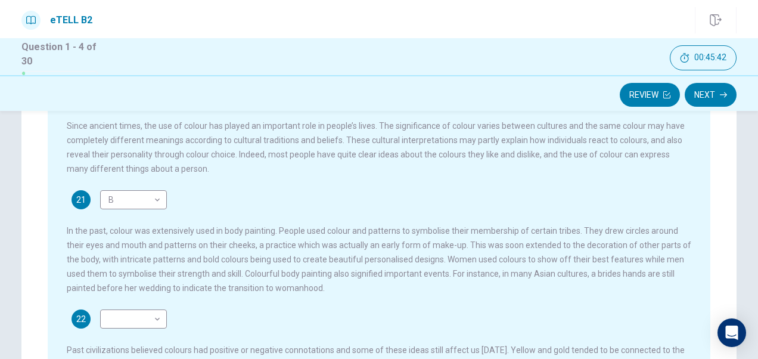
scroll to position [144, 0]
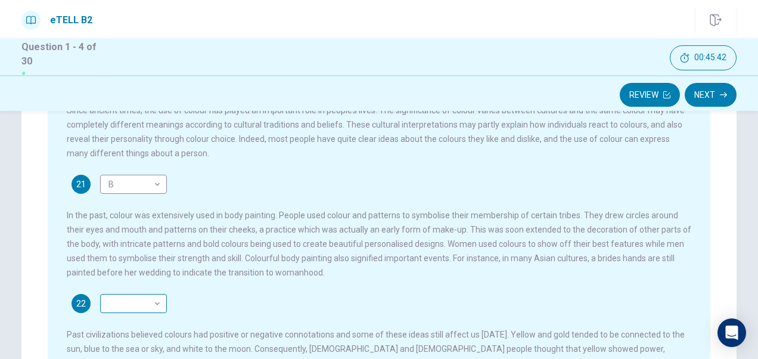
click at [145, 312] on body "This site uses cookies, as explained in our Privacy Policy . If you agree to th…" at bounding box center [379, 179] width 758 height 359
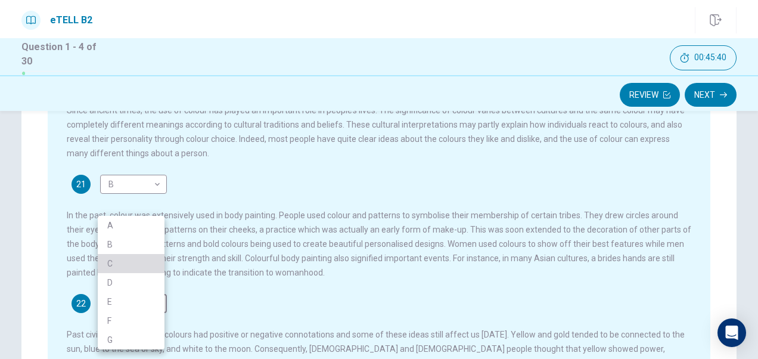
click at [125, 262] on li "C" at bounding box center [131, 263] width 67 height 19
type input "*"
click at [154, 265] on li "C" at bounding box center [131, 263] width 67 height 19
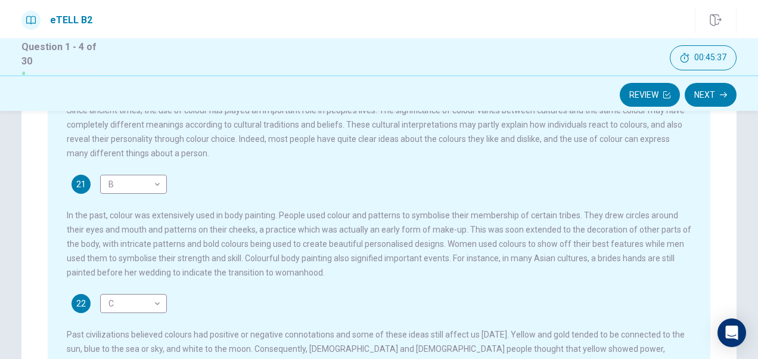
drag, startPoint x: 202, startPoint y: 287, endPoint x: 193, endPoint y: 303, distance: 18.7
click at [193, 303] on div "Since ancient times, the use of colour has played an important role in people’s…" at bounding box center [387, 316] width 641 height 427
click at [193, 303] on div "22 C * ​ Past civilizations believed colours had positive or negative connotati…" at bounding box center [379, 332] width 625 height 76
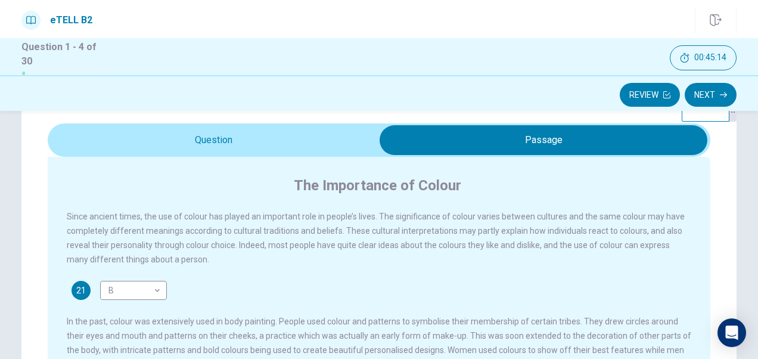
scroll to position [35, 0]
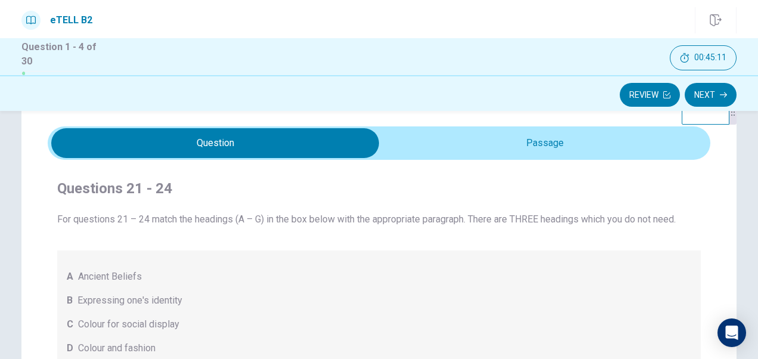
click at [225, 267] on div "A Ancient Beliefs B Expressing one's identity C Colour for social display D Col…" at bounding box center [379, 343] width 644 height 186
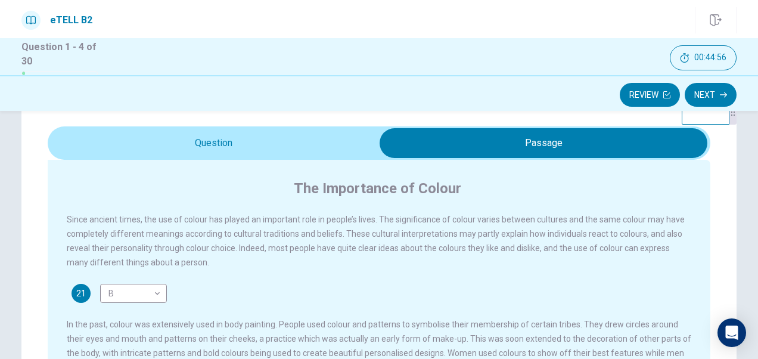
click at [318, 297] on div "21 B * ​ In the past, colour was extensively used in body painting. People used…" at bounding box center [379, 336] width 625 height 105
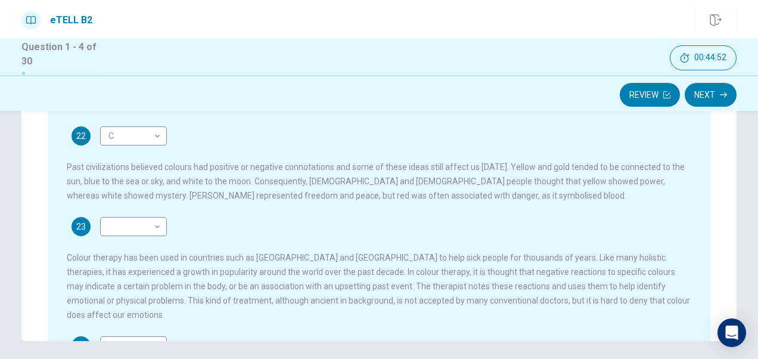
scroll to position [35, 0]
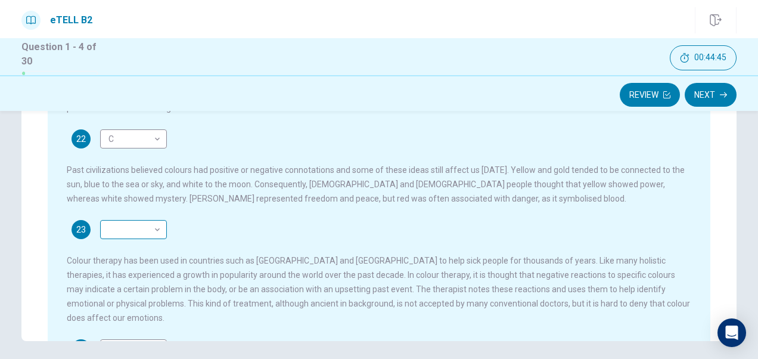
click at [137, 234] on body "This site uses cookies, as explained in our Privacy Policy . If you agree to th…" at bounding box center [379, 179] width 758 height 359
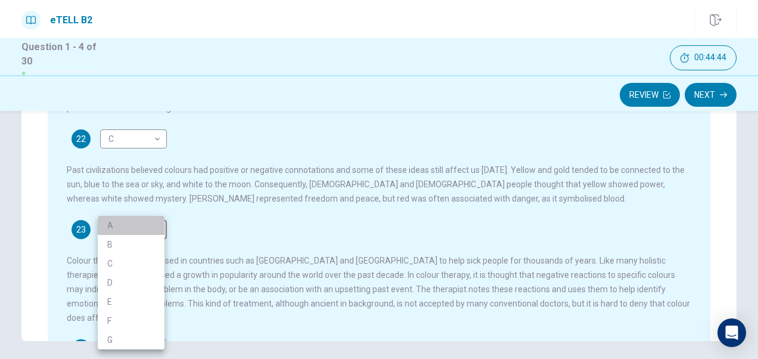
click at [134, 226] on li "A" at bounding box center [131, 225] width 67 height 19
type input "*"
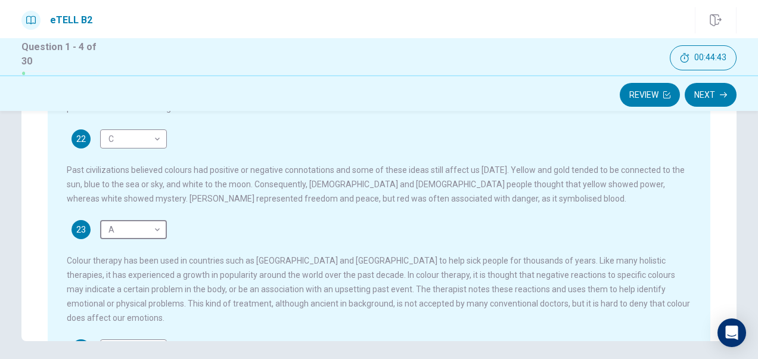
click at [227, 241] on div "23 A * ​ Colour therapy has been used in countries such as [GEOGRAPHIC_DATA] an…" at bounding box center [379, 272] width 625 height 105
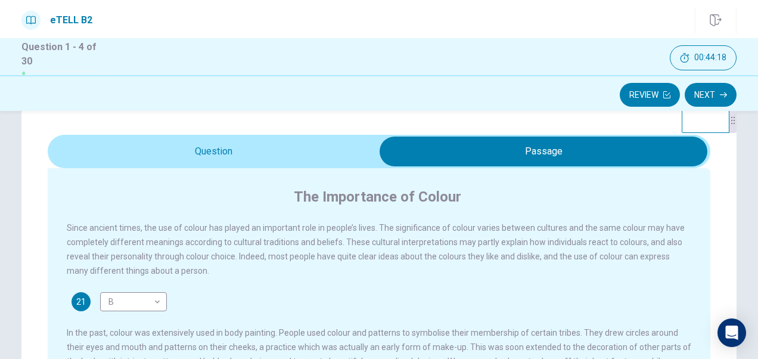
scroll to position [24, 0]
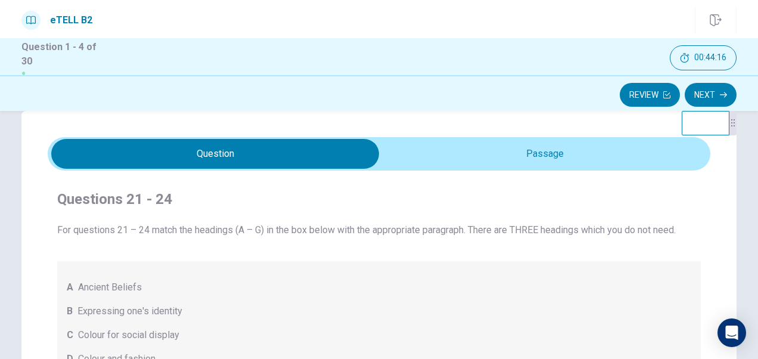
click at [200, 230] on span "For questions 21 – 24 match the headings (A – G) in the box below with the appr…" at bounding box center [379, 230] width 644 height 14
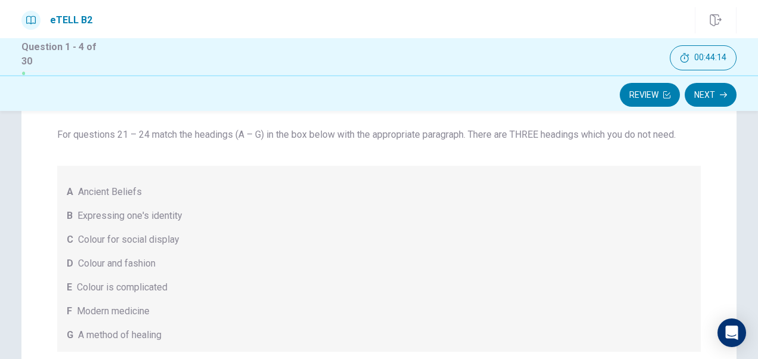
scroll to position [143, 0]
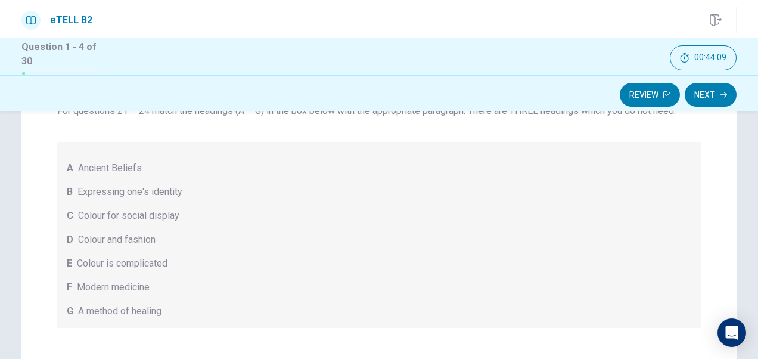
click at [200, 230] on div "A Ancient Beliefs B Expressing one's identity C Colour for social display D Col…" at bounding box center [379, 235] width 644 height 186
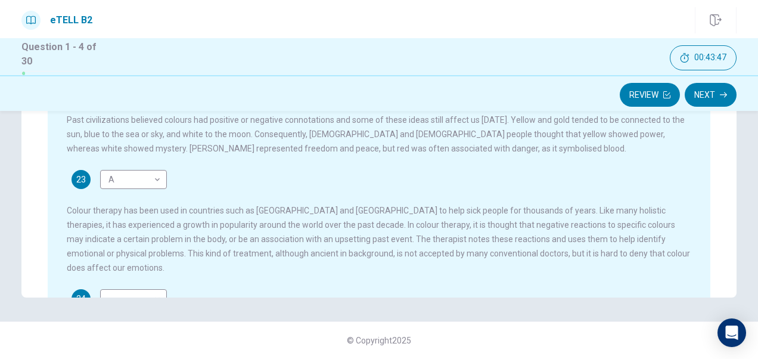
scroll to position [59, 0]
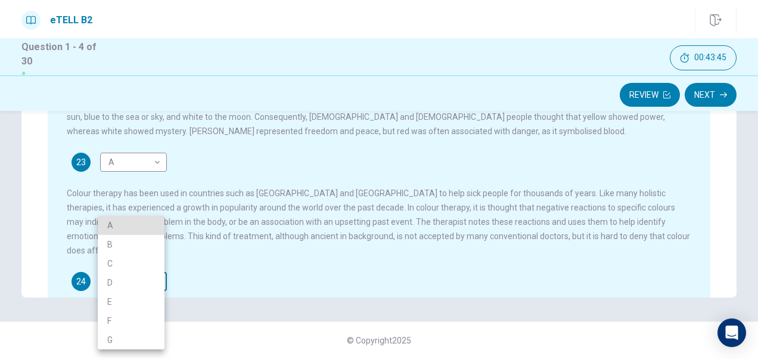
click at [144, 275] on body "This site uses cookies, as explained in our Privacy Policy . If you agree to th…" at bounding box center [379, 179] width 758 height 359
click at [124, 335] on li "G" at bounding box center [131, 339] width 67 height 19
type input "*"
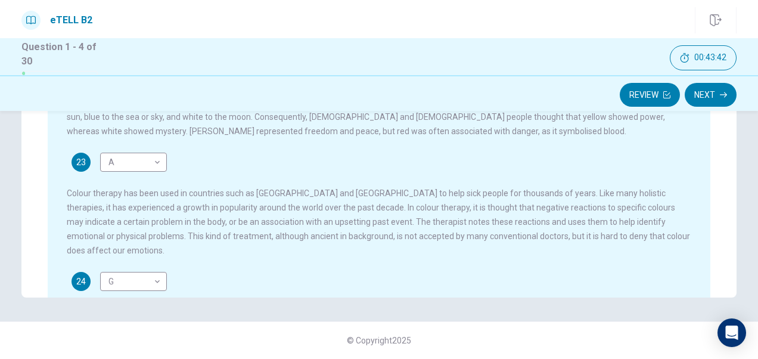
click at [191, 246] on span "Colour therapy has been used in countries such as [GEOGRAPHIC_DATA] and [GEOGRA…" at bounding box center [379, 221] width 624 height 67
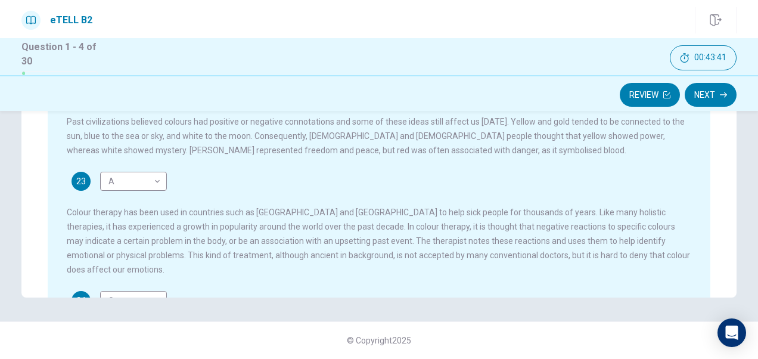
scroll to position [35, 0]
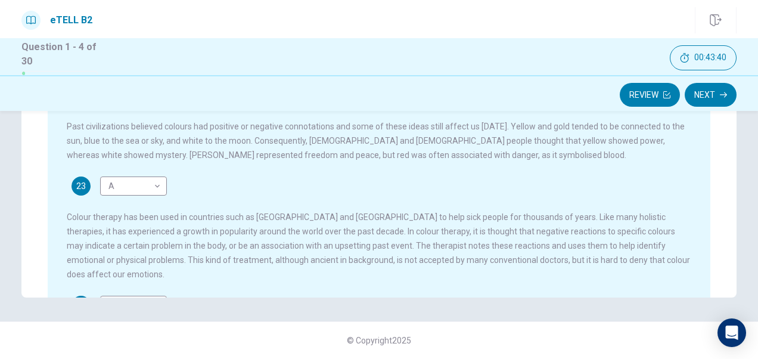
click at [221, 253] on span "Colour therapy has been used in countries such as [GEOGRAPHIC_DATA] and [GEOGRA…" at bounding box center [379, 245] width 624 height 67
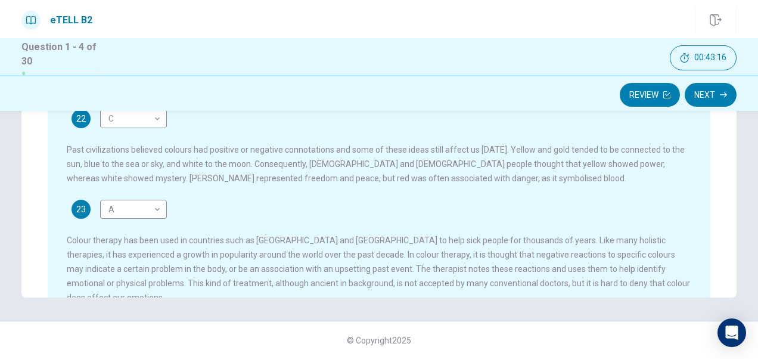
scroll to position [11, 0]
click at [702, 95] on button "Next" at bounding box center [711, 95] width 52 height 24
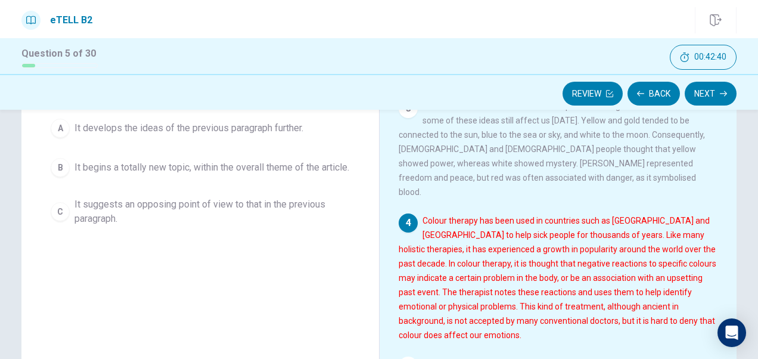
scroll to position [233, 0]
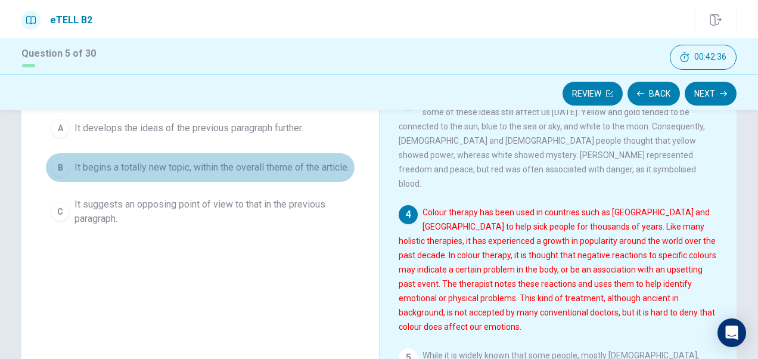
click at [260, 175] on span "It begins a totally new topic, within the overall theme of the article." at bounding box center [212, 167] width 275 height 14
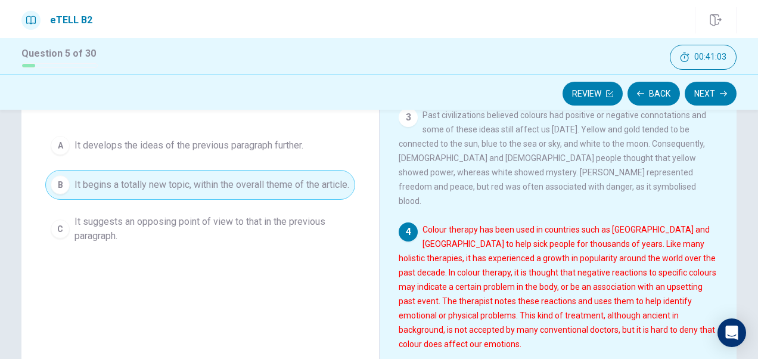
scroll to position [100, 0]
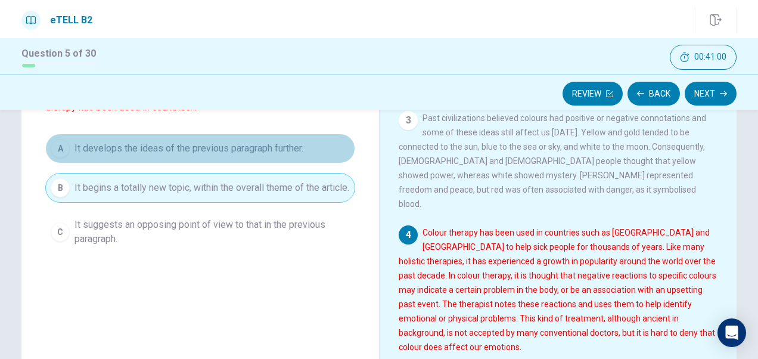
click at [252, 149] on span "It develops the ideas of the previous paragraph further." at bounding box center [189, 148] width 229 height 14
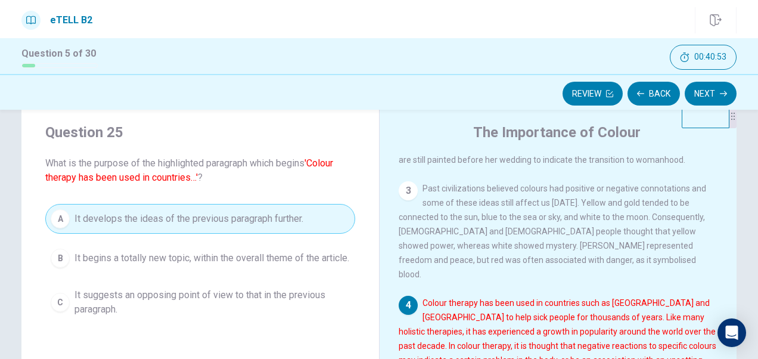
scroll to position [0, 0]
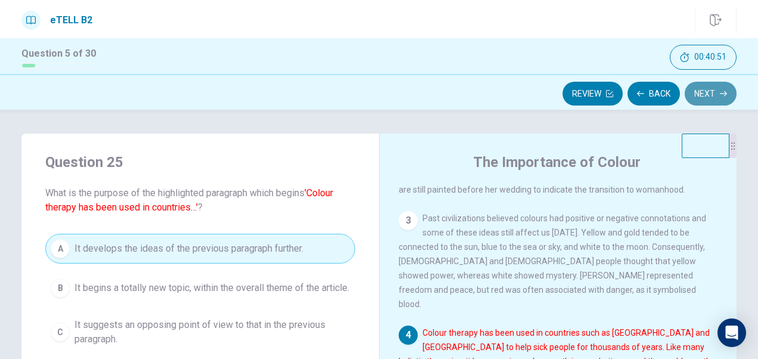
click at [707, 94] on button "Next" at bounding box center [711, 94] width 52 height 24
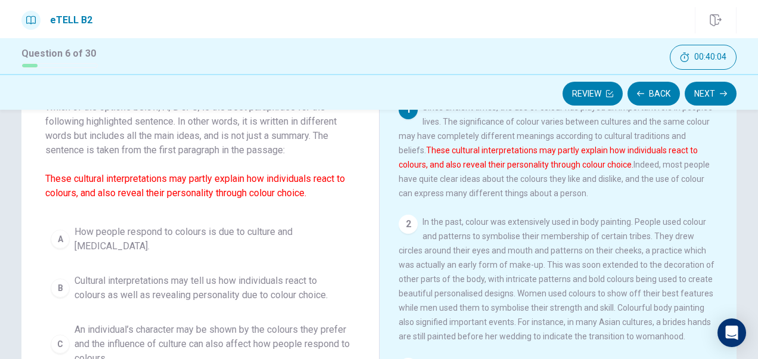
scroll to position [87, 0]
drag, startPoint x: 751, startPoint y: 197, endPoint x: 752, endPoint y: 178, distance: 19.1
click at [752, 178] on div "Question 26 Which of the options below, A, B or C, is the best paraphrase for t…" at bounding box center [379, 254] width 754 height 414
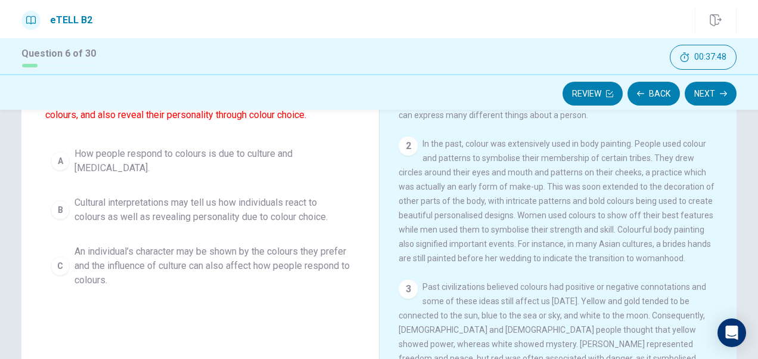
scroll to position [162, 0]
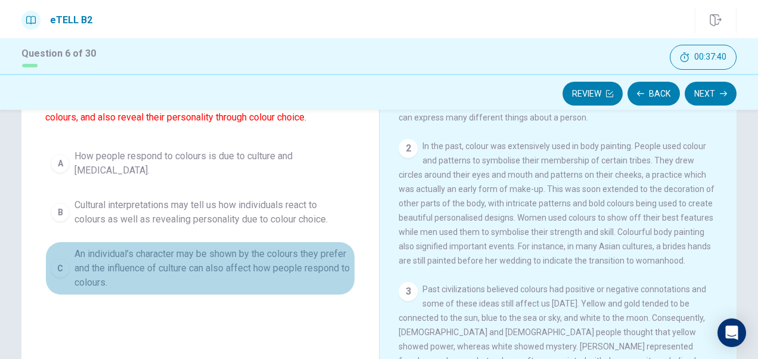
click at [186, 261] on span "An individual’s character may be shown by the colours they prefer and the influ…" at bounding box center [212, 268] width 275 height 43
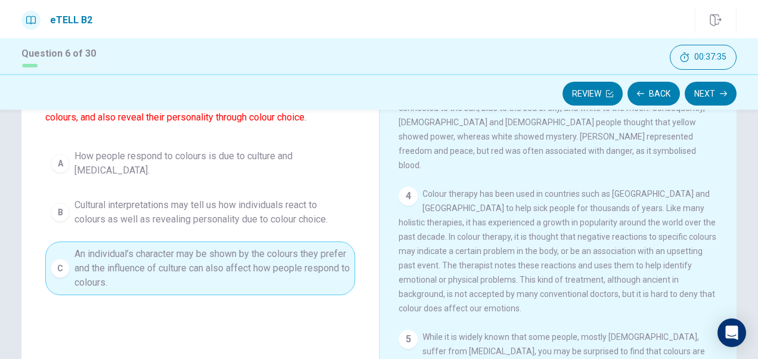
scroll to position [215, 0]
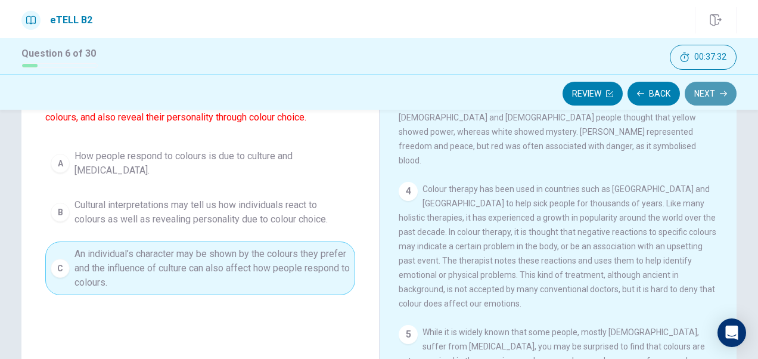
click at [709, 92] on button "Next" at bounding box center [711, 94] width 52 height 24
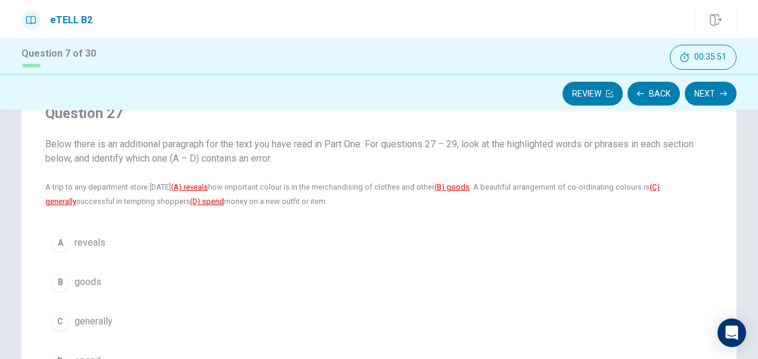
scroll to position [51, 0]
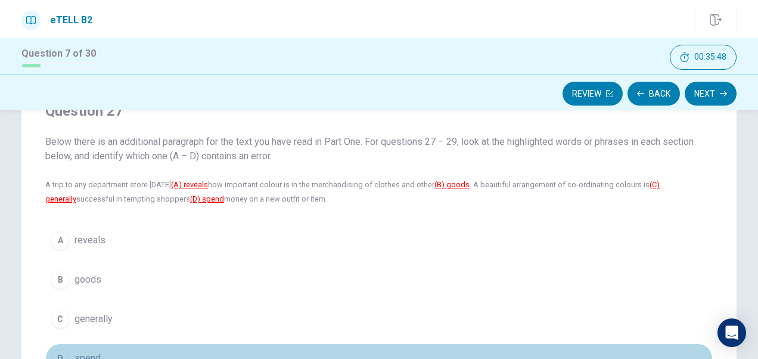
click at [57, 354] on div "D" at bounding box center [60, 358] width 19 height 19
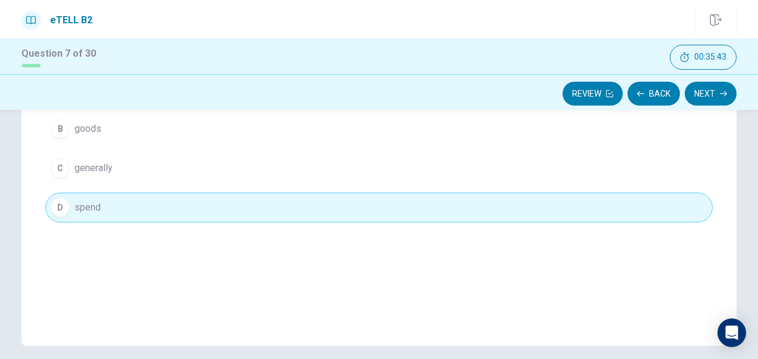
scroll to position [207, 0]
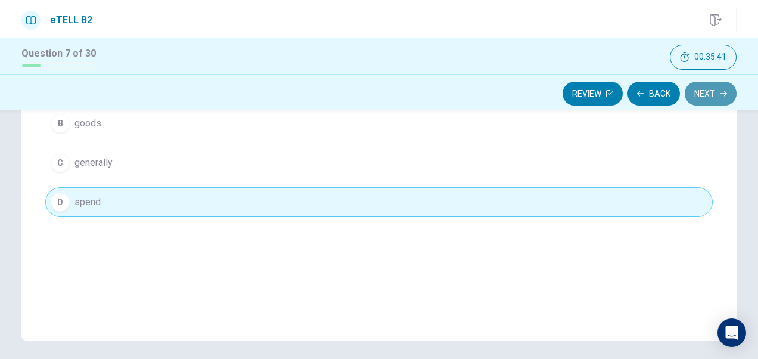
click at [716, 95] on button "Next" at bounding box center [711, 94] width 52 height 24
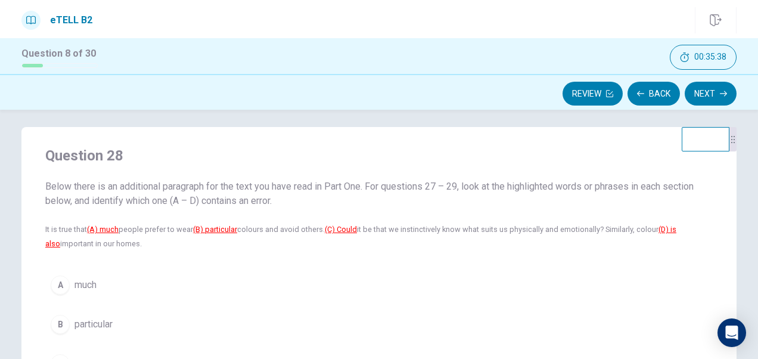
scroll to position [6, 0]
click at [80, 280] on span "much" at bounding box center [86, 285] width 22 height 14
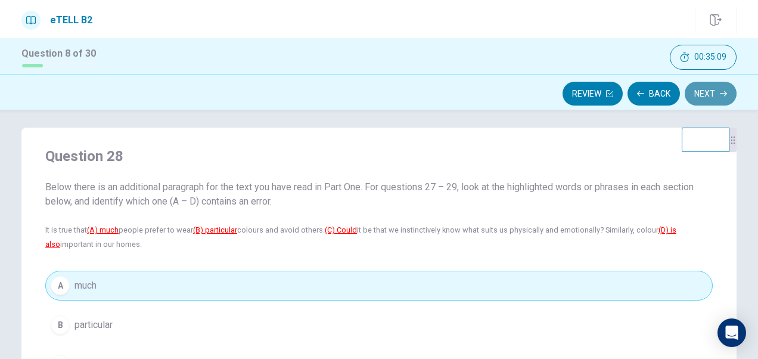
click at [692, 92] on button "Next" at bounding box center [711, 94] width 52 height 24
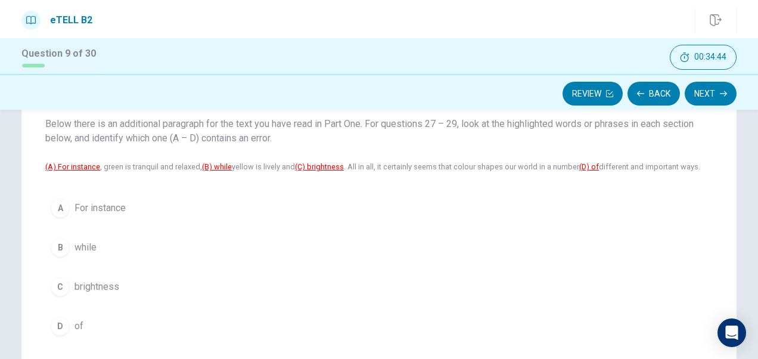
scroll to position [90, 0]
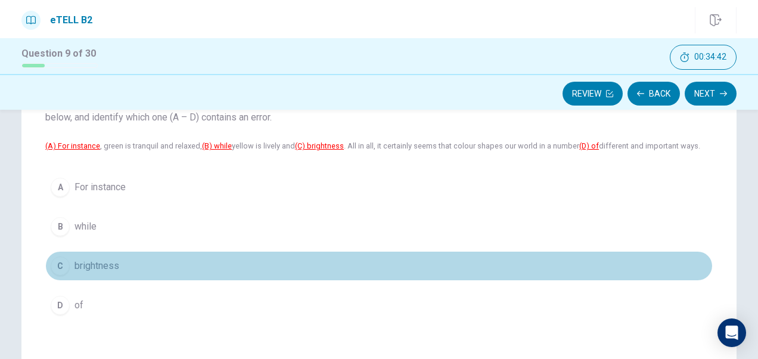
click at [116, 263] on span "brightness" at bounding box center [97, 266] width 45 height 14
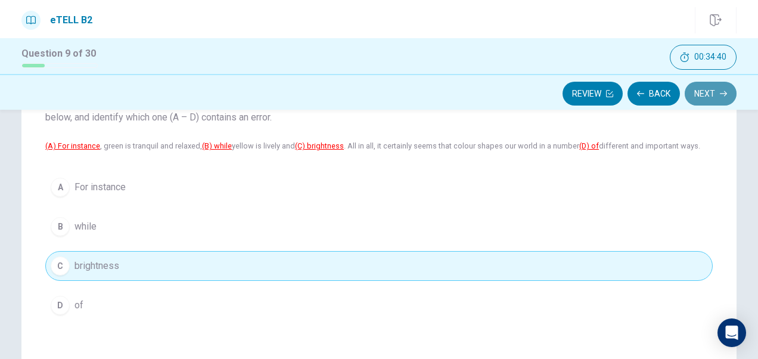
click at [698, 97] on button "Next" at bounding box center [711, 94] width 52 height 24
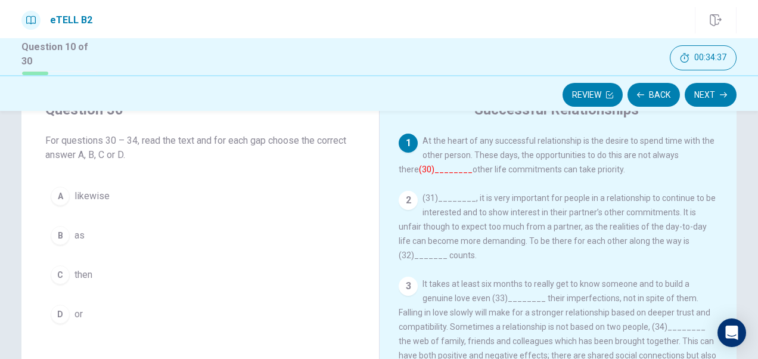
scroll to position [37, 0]
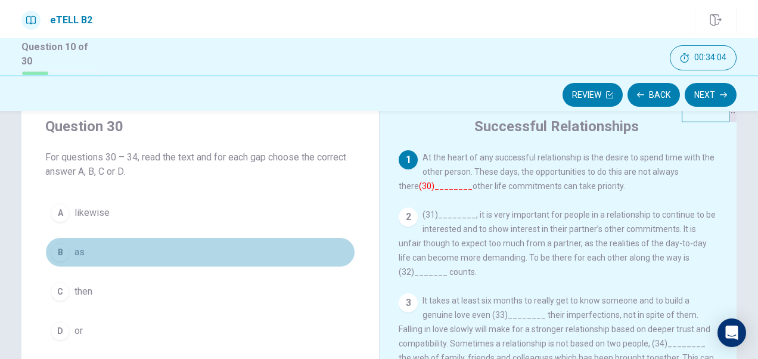
click at [80, 247] on span "as" at bounding box center [80, 252] width 10 height 14
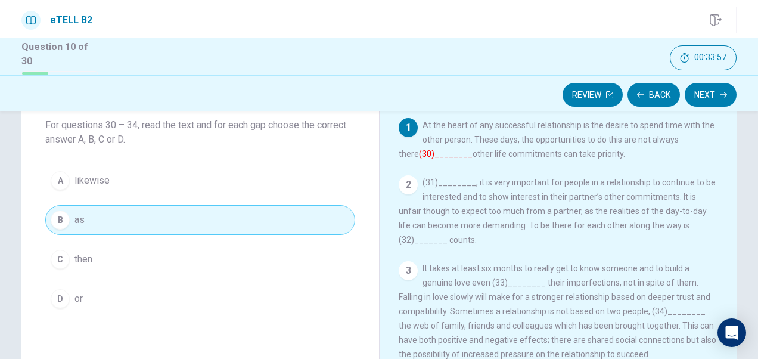
scroll to position [67, 0]
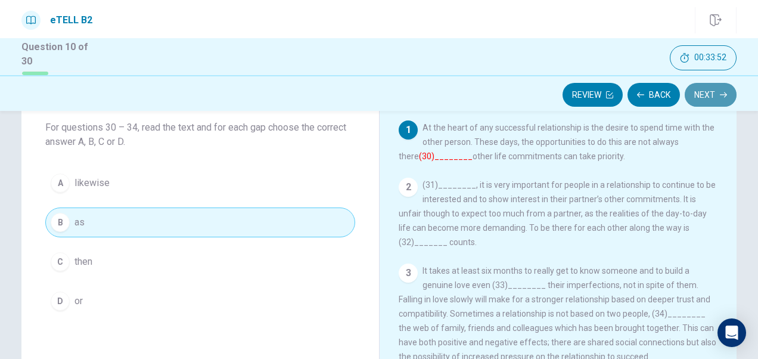
click at [714, 97] on button "Next" at bounding box center [711, 95] width 52 height 24
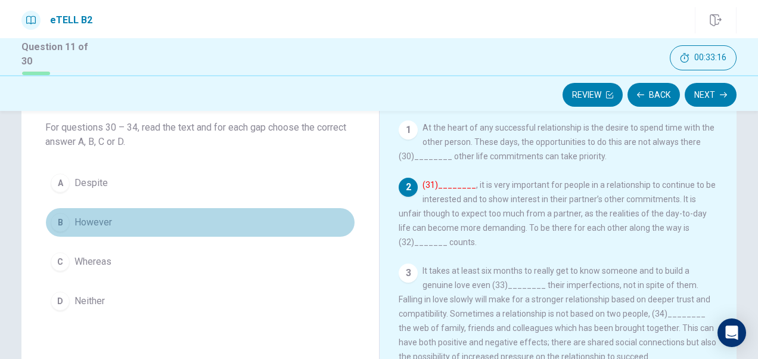
click at [106, 220] on span "However" at bounding box center [94, 222] width 38 height 14
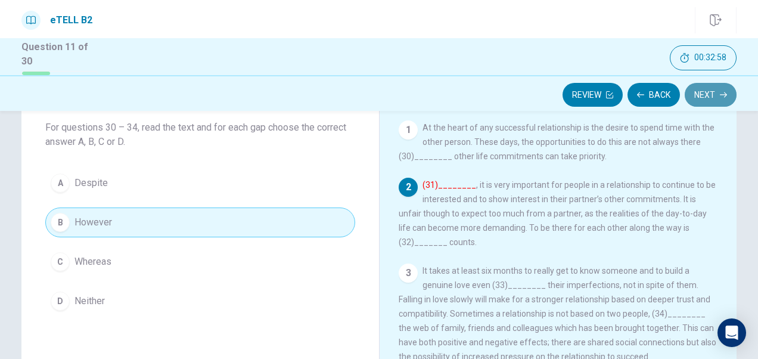
click at [710, 88] on button "Next" at bounding box center [711, 95] width 52 height 24
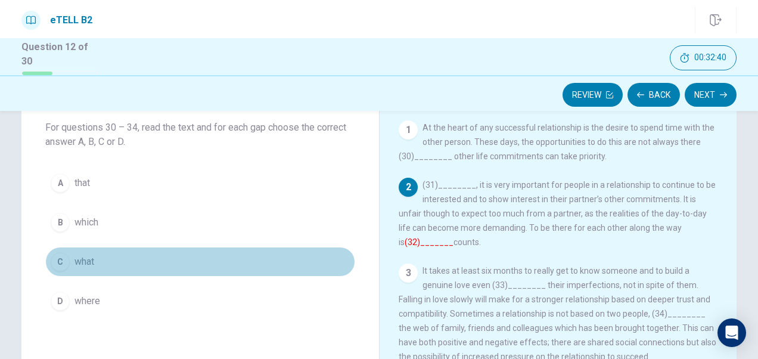
click at [88, 260] on span "what" at bounding box center [85, 262] width 20 height 14
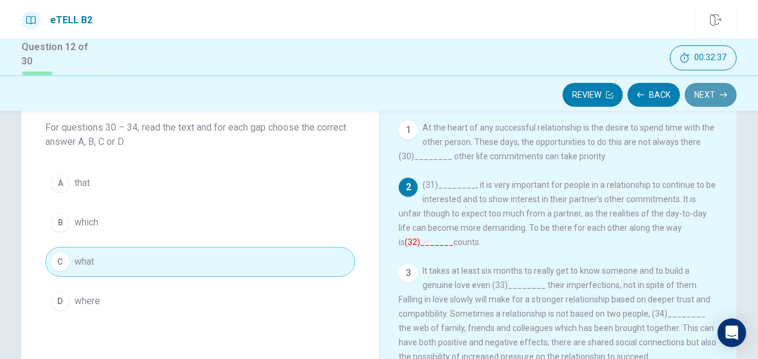
click at [699, 91] on button "Next" at bounding box center [711, 95] width 52 height 24
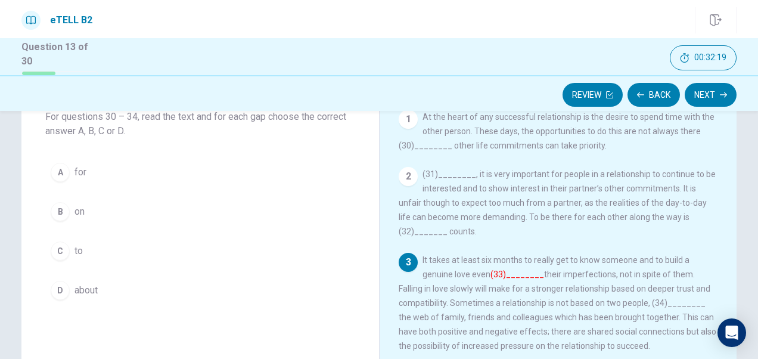
scroll to position [79, 0]
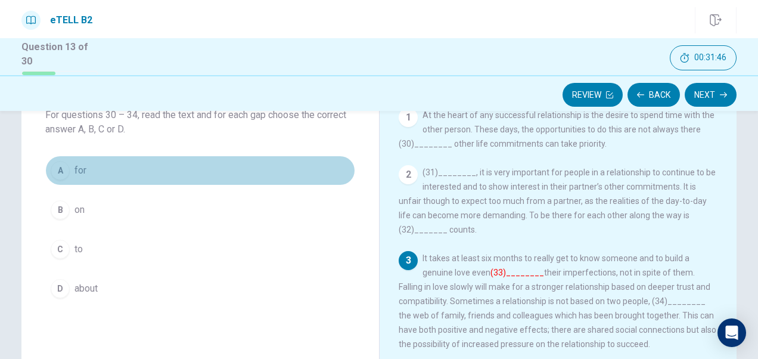
click at [93, 171] on button "A for" at bounding box center [200, 171] width 310 height 30
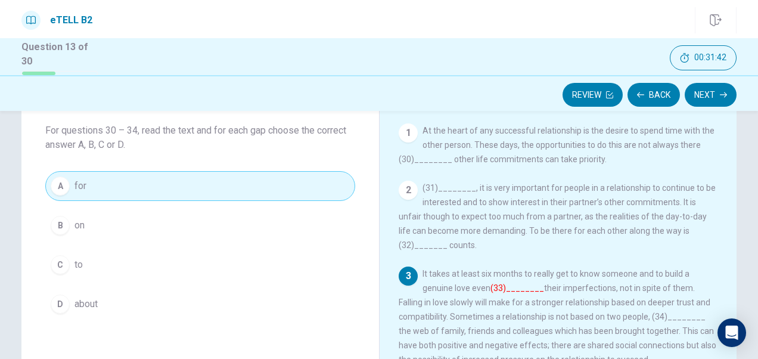
scroll to position [62, 0]
click at [703, 97] on button "Next" at bounding box center [711, 95] width 52 height 24
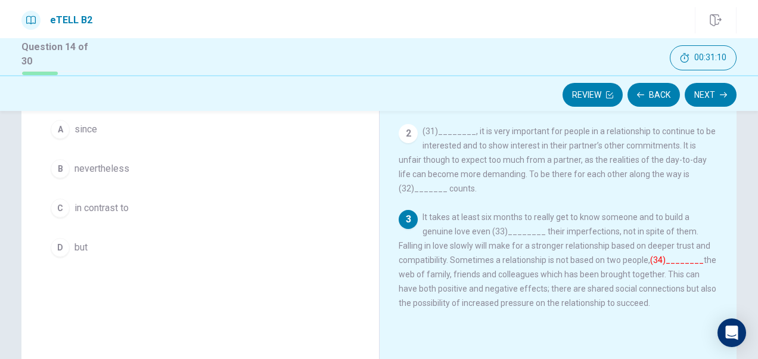
scroll to position [122, 0]
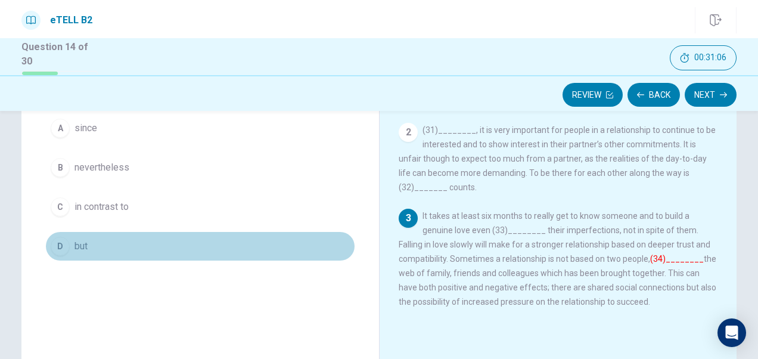
click at [70, 242] on button "D but" at bounding box center [200, 246] width 310 height 30
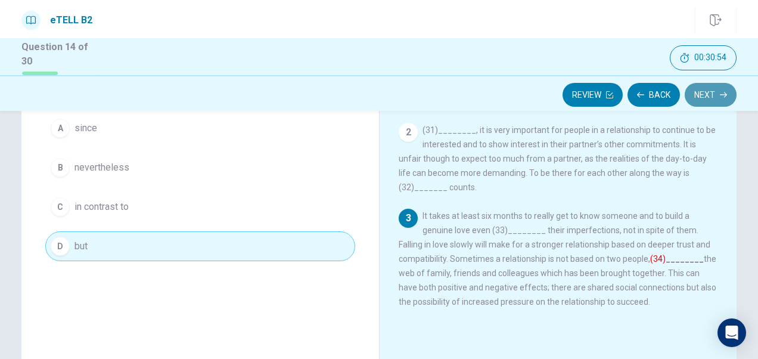
click at [705, 97] on button "Next" at bounding box center [711, 95] width 52 height 24
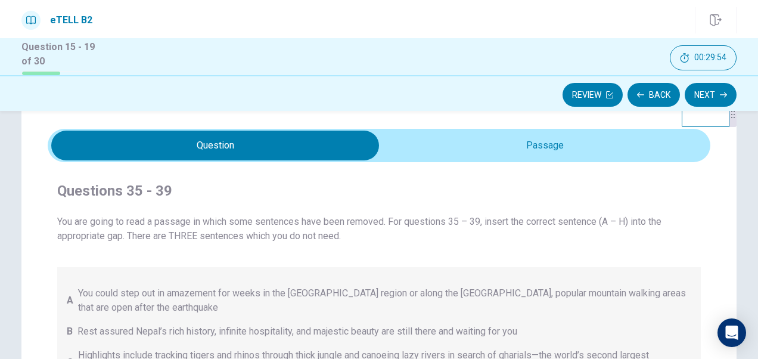
scroll to position [20, 0]
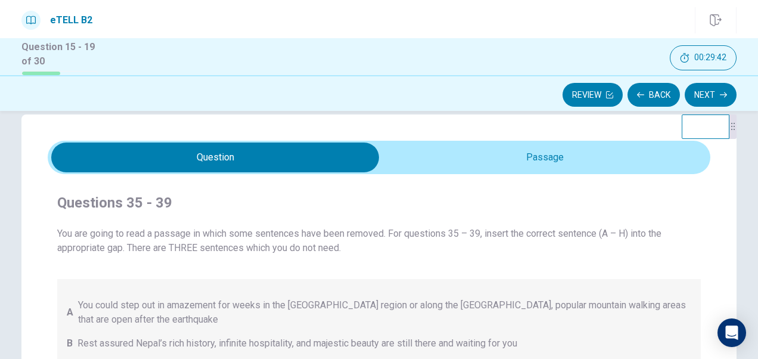
click at [376, 246] on span "You are going to read a passage in which some sentences have been removed. For …" at bounding box center [379, 241] width 644 height 29
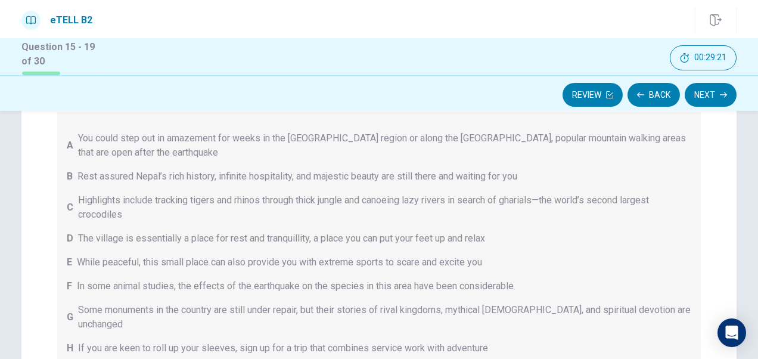
scroll to position [0, 0]
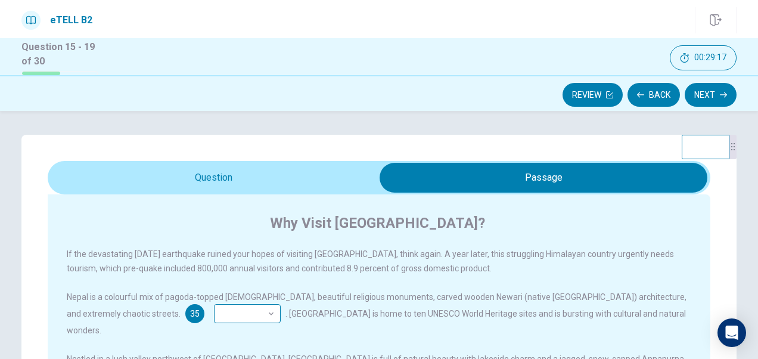
click at [214, 312] on div "​ ​" at bounding box center [247, 313] width 67 height 19
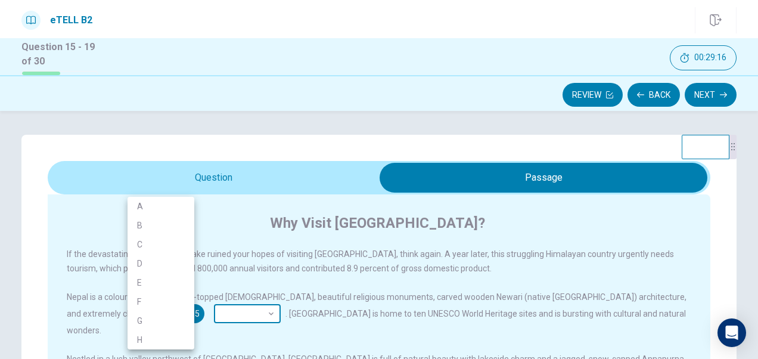
click at [180, 315] on body "This site uses cookies, as explained in our Privacy Policy . If you agree to th…" at bounding box center [379, 179] width 758 height 359
click at [168, 229] on li "B" at bounding box center [161, 225] width 67 height 19
type input "*"
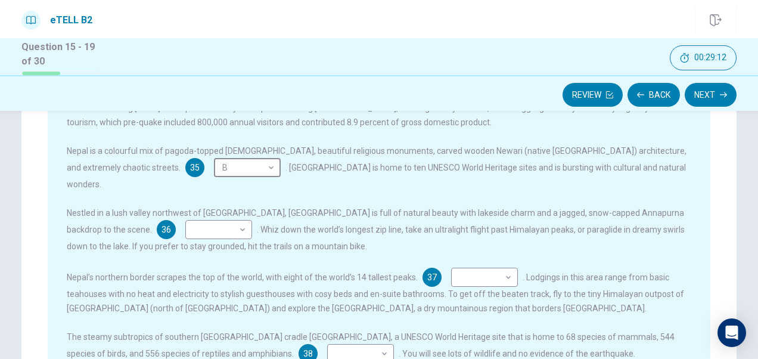
scroll to position [149, 0]
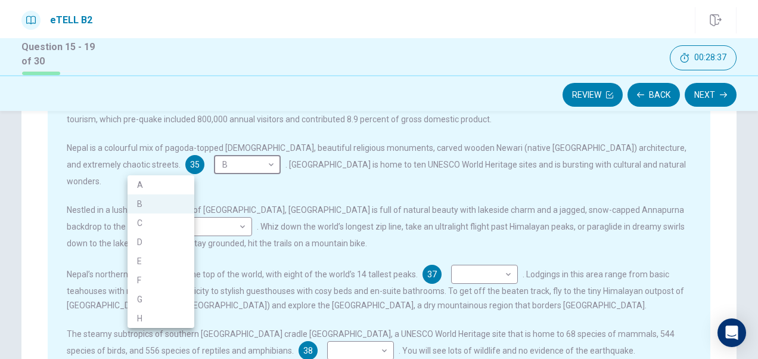
click at [430, 193] on div at bounding box center [379, 179] width 758 height 359
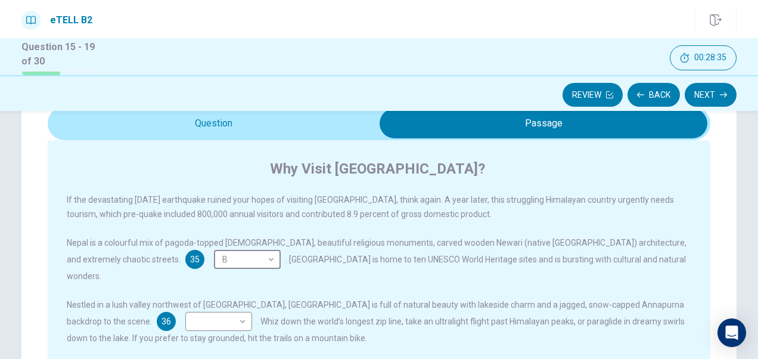
scroll to position [54, 0]
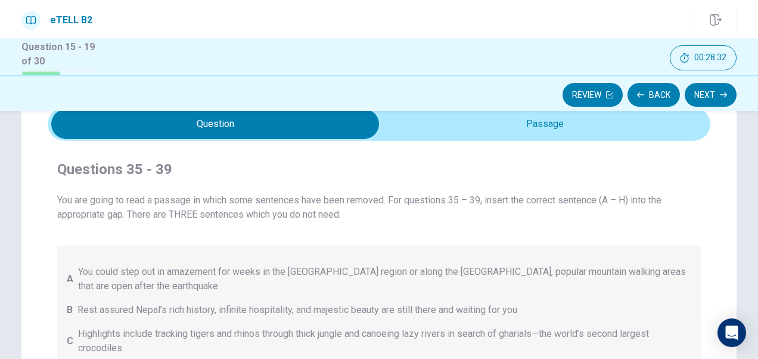
click at [222, 240] on div "You are going to read a passage in which some sentences have been removed. For …" at bounding box center [379, 345] width 644 height 305
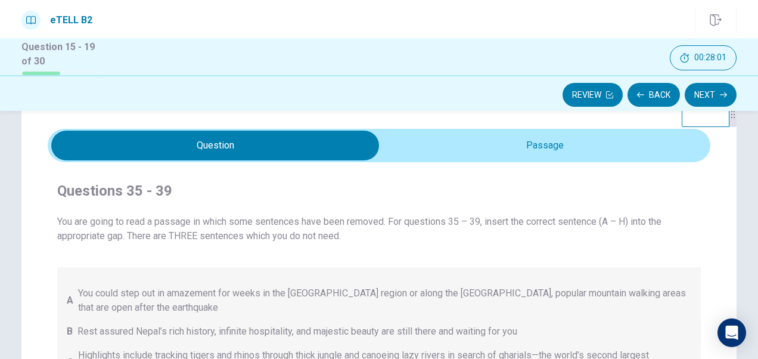
scroll to position [30, 0]
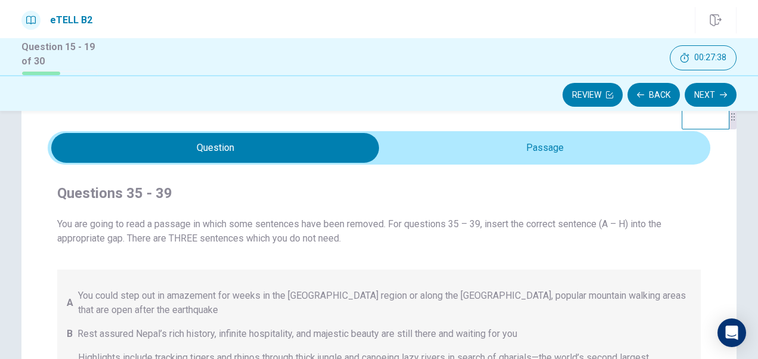
click at [256, 226] on span "You are going to read a passage in which some sentences have been removed. For …" at bounding box center [379, 231] width 644 height 29
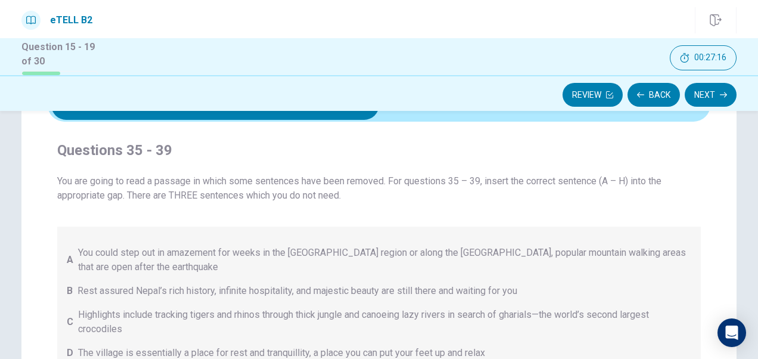
scroll to position [54, 0]
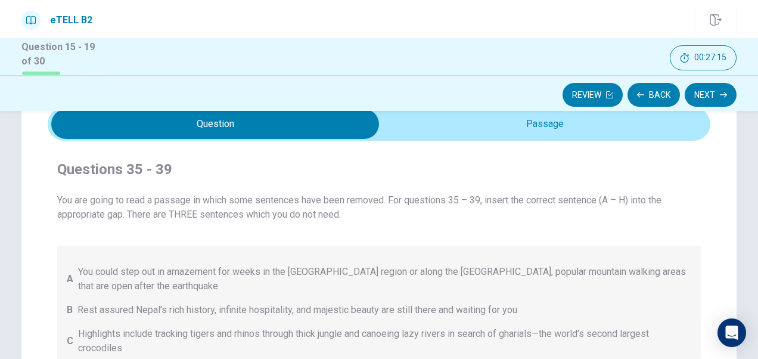
click at [441, 134] on span at bounding box center [379, 123] width 663 height 33
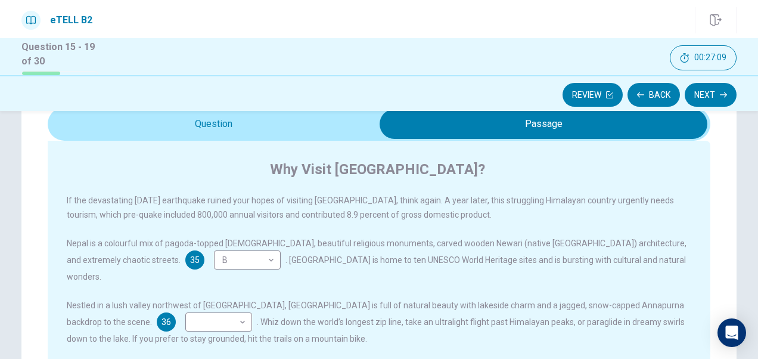
click at [179, 302] on div "Nestled in a lush valley northwest of [GEOGRAPHIC_DATA], [GEOGRAPHIC_DATA] is f…" at bounding box center [379, 322] width 625 height 48
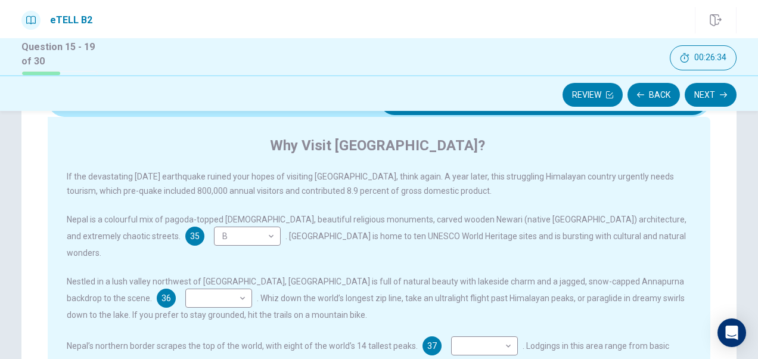
click at [210, 310] on div "If the devastating [DATE] earthquake ruined your hopes of visiting [GEOGRAPHIC_…" at bounding box center [387, 345] width 641 height 353
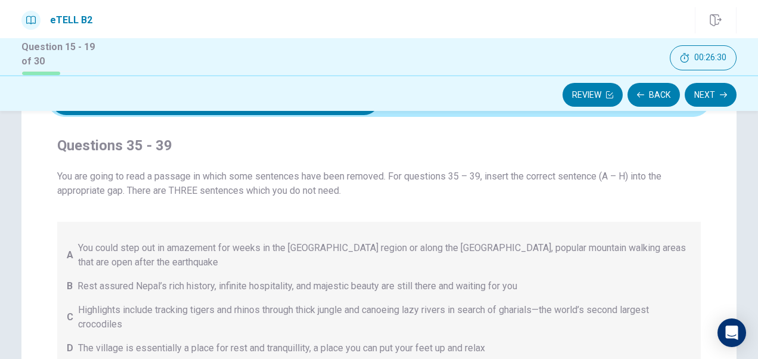
click at [204, 241] on span "You could step out in amazement for weeks in the [GEOGRAPHIC_DATA] region or al…" at bounding box center [384, 255] width 613 height 29
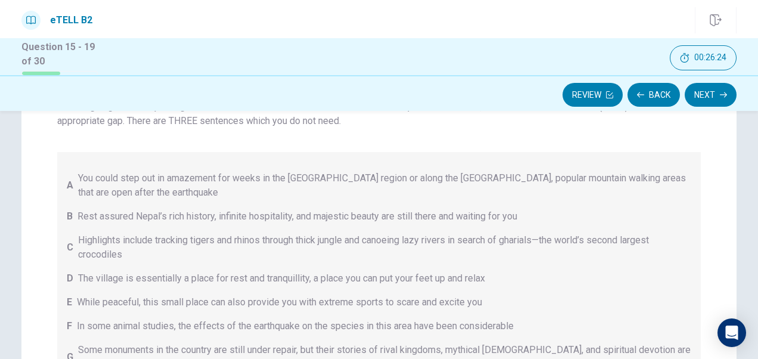
scroll to position [149, 0]
click at [209, 286] on div "A You could step out in amazement for weeks in the [GEOGRAPHIC_DATA] region or …" at bounding box center [379, 276] width 644 height 253
click at [145, 304] on span "While peaceful, this small place can also provide you with extreme sports to sc…" at bounding box center [279, 300] width 405 height 14
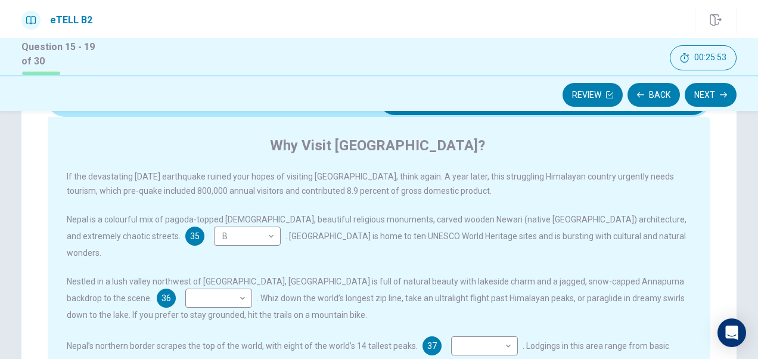
scroll to position [101, 0]
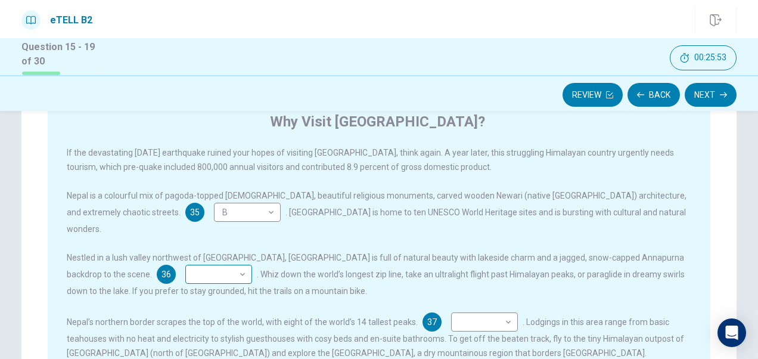
click at [148, 268] on body "This site uses cookies, as explained in our Privacy Policy . If you agree to th…" at bounding box center [379, 179] width 758 height 359
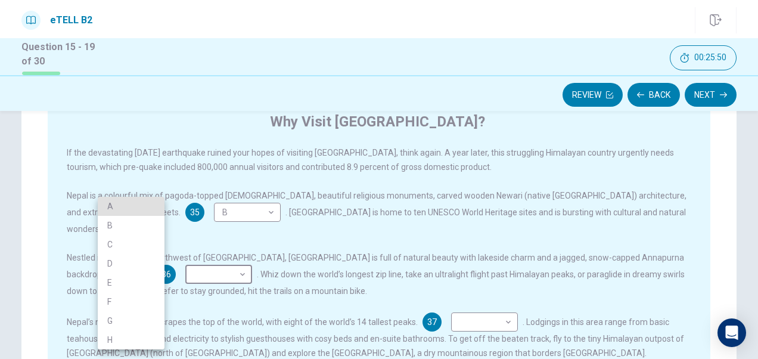
click at [138, 207] on li "A" at bounding box center [131, 206] width 67 height 19
type input "*"
click at [132, 207] on li "A" at bounding box center [131, 206] width 67 height 19
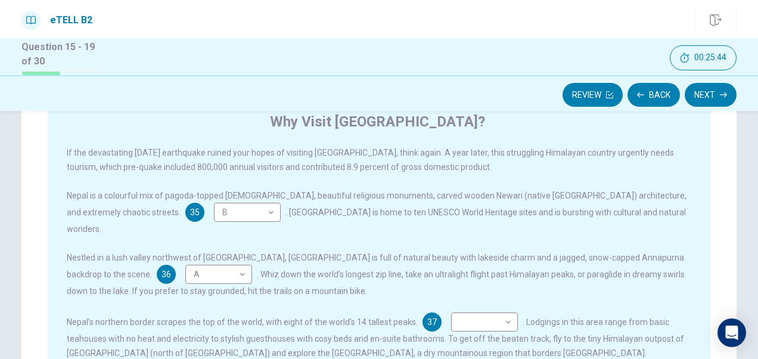
click at [85, 292] on div "If the devastating [DATE] earthquake ruined your hopes of visiting [GEOGRAPHIC_…" at bounding box center [387, 321] width 641 height 353
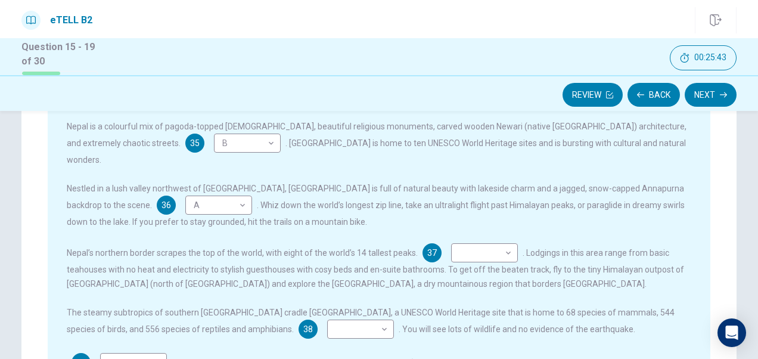
scroll to position [173, 0]
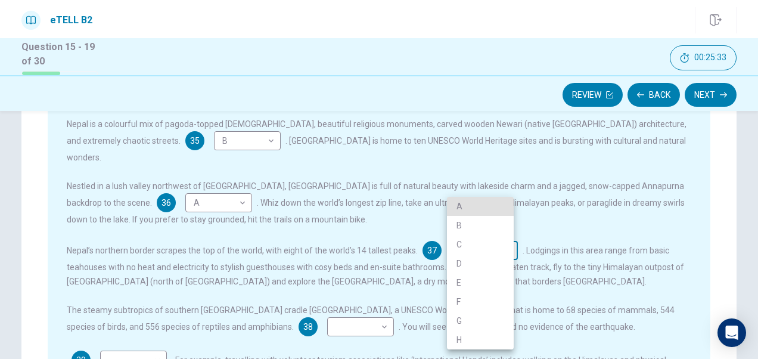
click at [454, 236] on body "This site uses cookies, as explained in our Privacy Policy . If you agree to th…" at bounding box center [379, 179] width 758 height 359
click at [454, 236] on li "C" at bounding box center [480, 244] width 67 height 19
type input "*"
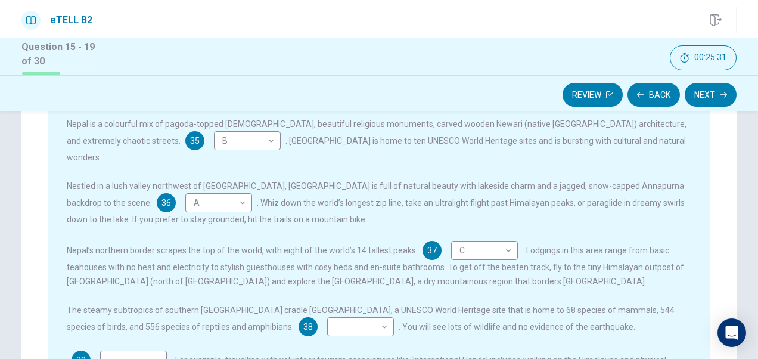
click at [398, 218] on div "If the devastating [DATE] earthquake ruined your hopes of visiting [GEOGRAPHIC_…" at bounding box center [387, 250] width 641 height 353
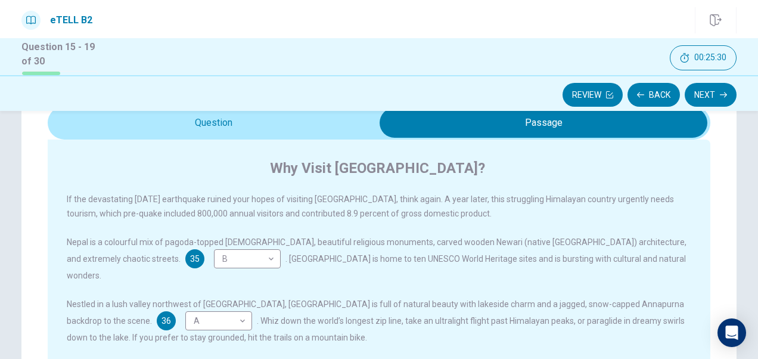
scroll to position [54, 0]
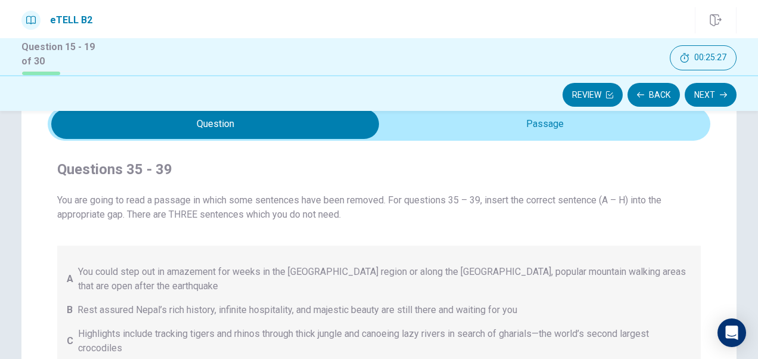
click at [240, 265] on span "You could step out in amazement for weeks in the [GEOGRAPHIC_DATA] region or al…" at bounding box center [384, 279] width 613 height 29
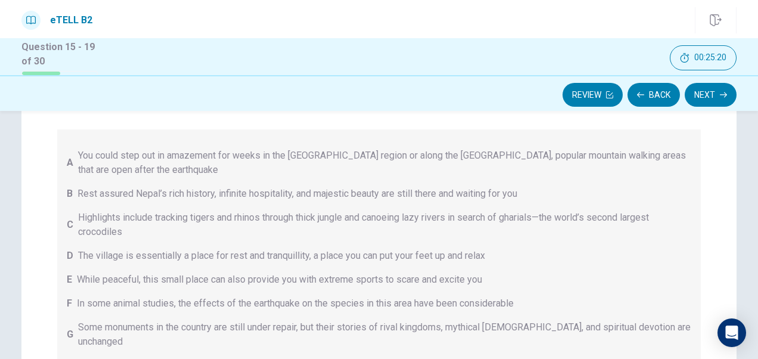
scroll to position [173, 0]
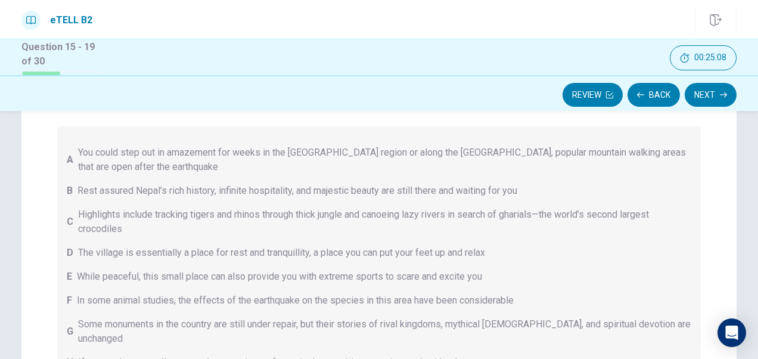
drag, startPoint x: 212, startPoint y: 272, endPoint x: 187, endPoint y: 252, distance: 32.6
click at [187, 252] on div "A You could step out in amazement for weeks in the [GEOGRAPHIC_DATA] region or …" at bounding box center [379, 252] width 644 height 253
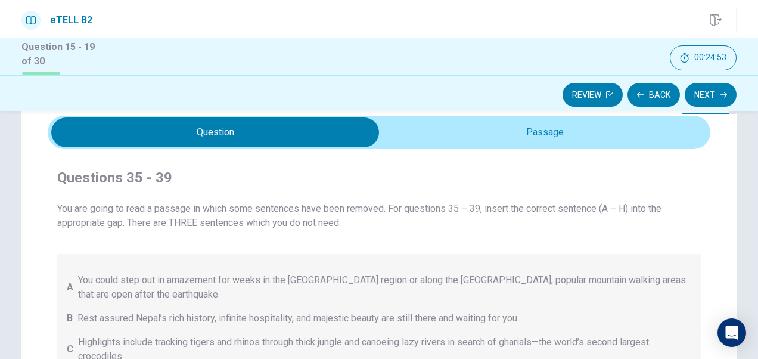
scroll to position [30, 0]
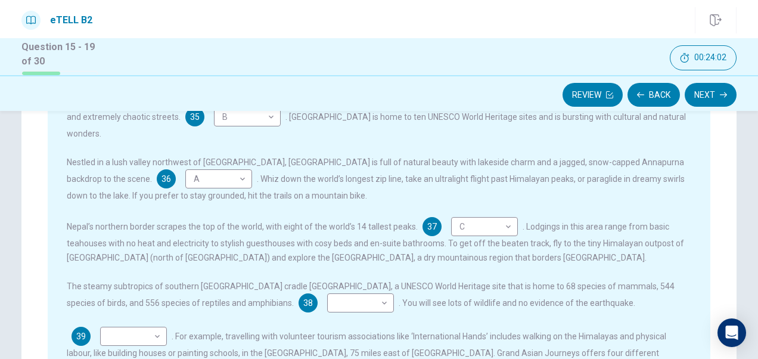
scroll to position [221, 0]
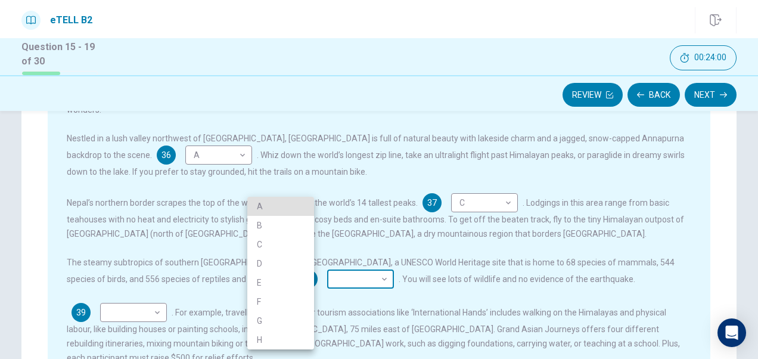
click at [285, 264] on body "This site uses cookies, as explained in our Privacy Policy . If you agree to th…" at bounding box center [379, 179] width 758 height 359
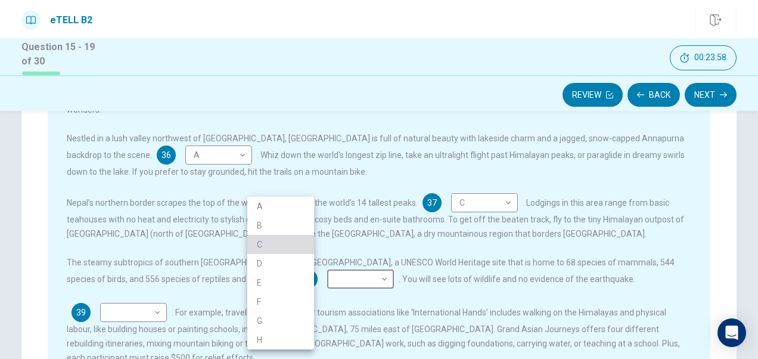
click at [274, 240] on li "C" at bounding box center [280, 244] width 67 height 19
type input "*"
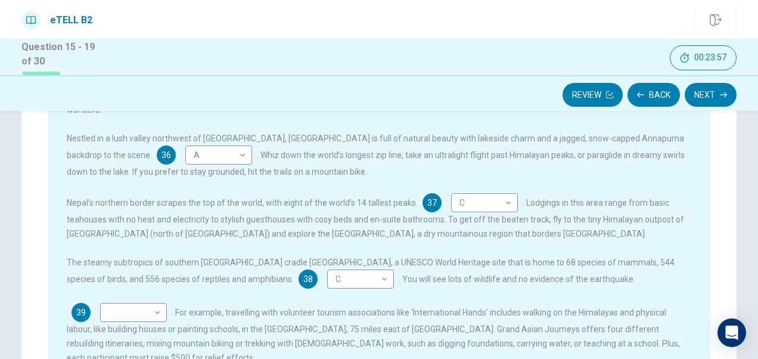
click at [185, 263] on span "The steamy subtropics of southern [GEOGRAPHIC_DATA] cradle [GEOGRAPHIC_DATA], a…" at bounding box center [371, 271] width 608 height 26
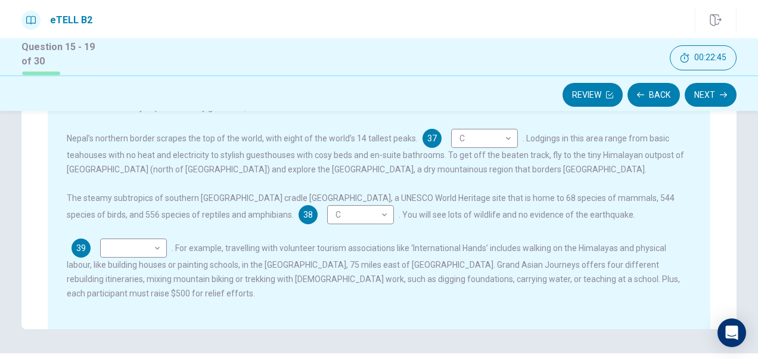
scroll to position [286, 0]
click at [147, 241] on body "This site uses cookies, as explained in our Privacy Policy . If you agree to th…" at bounding box center [379, 179] width 758 height 359
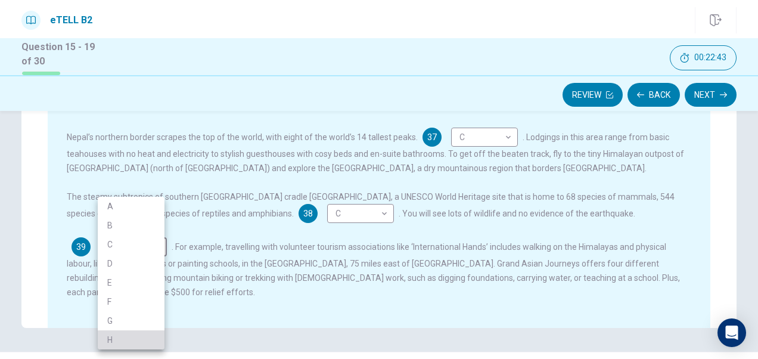
click at [135, 345] on li "H" at bounding box center [131, 339] width 67 height 19
type input "*"
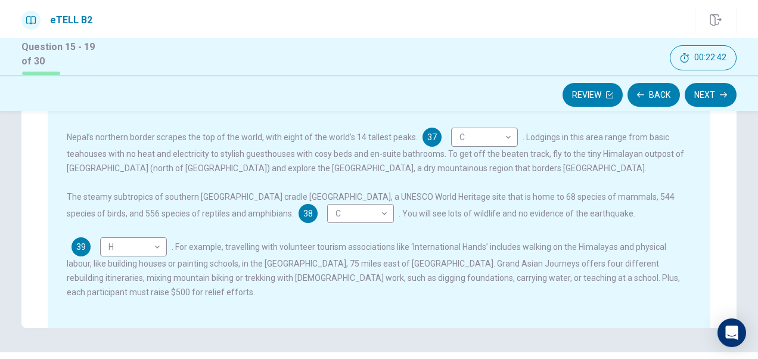
click at [231, 286] on div "39 H * ​ . For example, travelling with volunteer tourism associations like ‘In…" at bounding box center [379, 268] width 625 height 62
click at [218, 267] on span ". For example, travelling with volunteer tourism associations like ‘Internation…" at bounding box center [373, 269] width 613 height 55
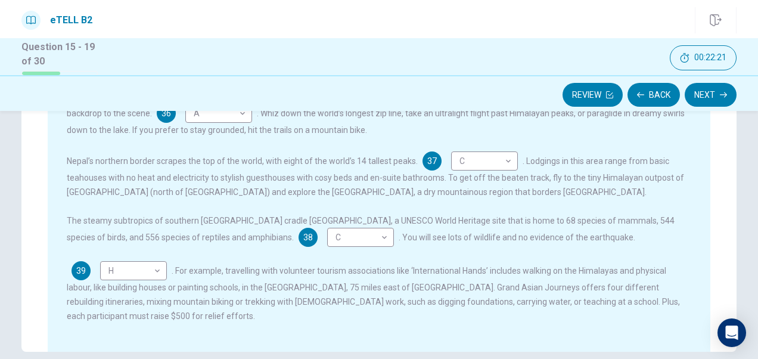
scroll to position [238, 0]
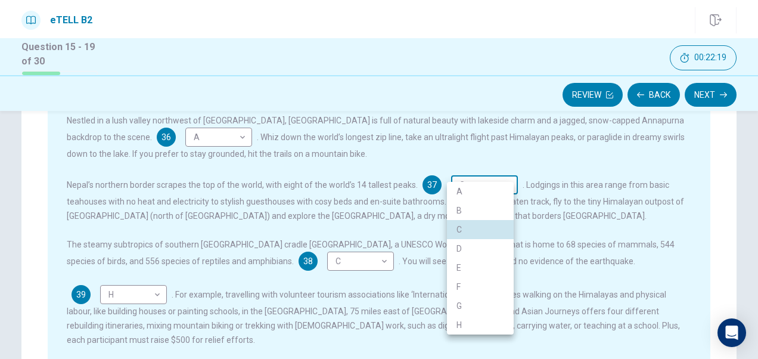
click at [467, 169] on body "This site uses cookies, as explained in our Privacy Policy . If you agree to th…" at bounding box center [379, 179] width 758 height 359
click at [457, 197] on li "A" at bounding box center [480, 191] width 67 height 19
type input "*"
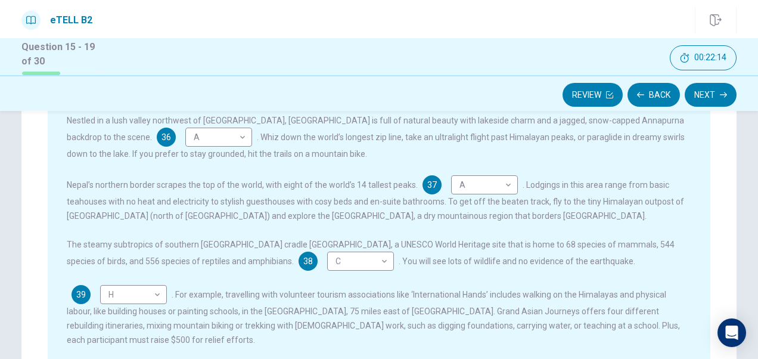
click at [411, 221] on div "If the devastating [DATE] earthquake ruined your hopes of visiting [GEOGRAPHIC_…" at bounding box center [387, 184] width 641 height 353
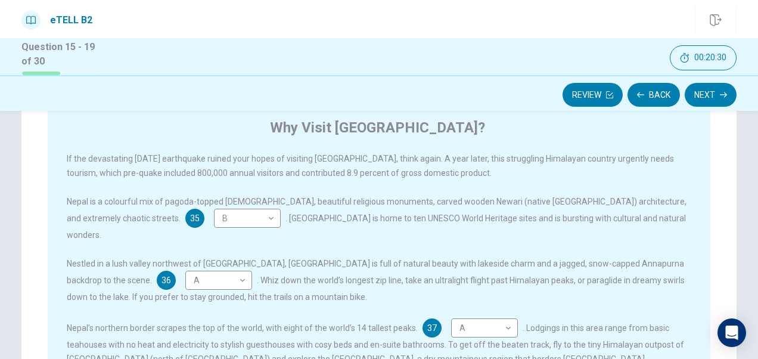
scroll to position [119, 0]
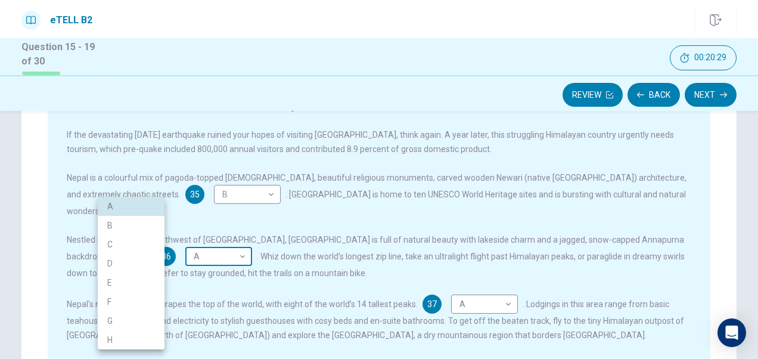
click at [145, 245] on body "This site uses cookies, as explained in our Privacy Policy . If you agree to th…" at bounding box center [379, 179] width 758 height 359
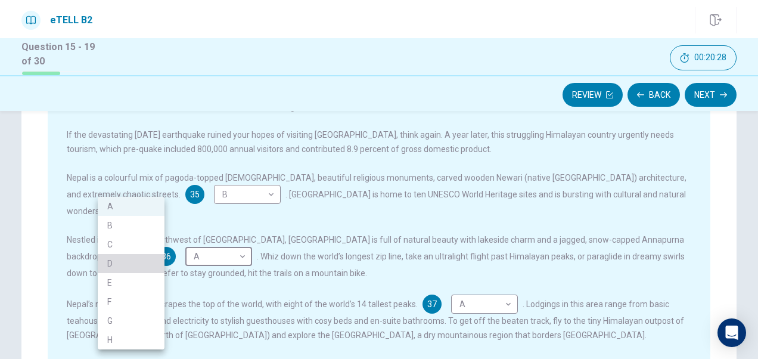
click at [137, 264] on li "D" at bounding box center [131, 263] width 67 height 19
type input "*"
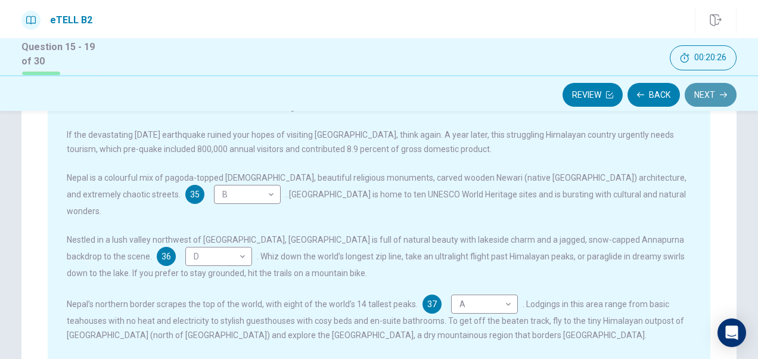
click at [707, 100] on button "Next" at bounding box center [711, 95] width 52 height 24
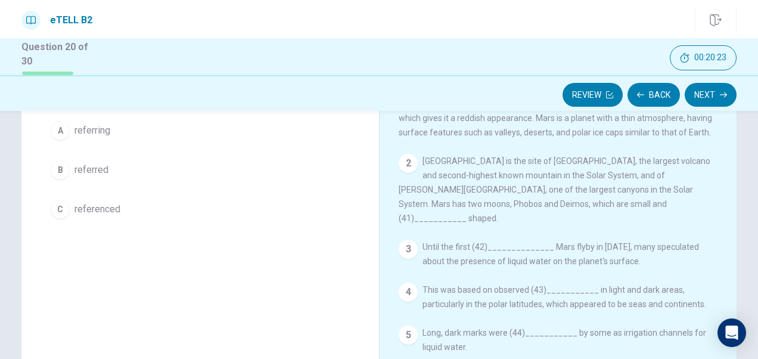
click at [364, 199] on div "Question 40 For questions 40 – 45, read the text and for each gap choose the co…" at bounding box center [200, 130] width 358 height 228
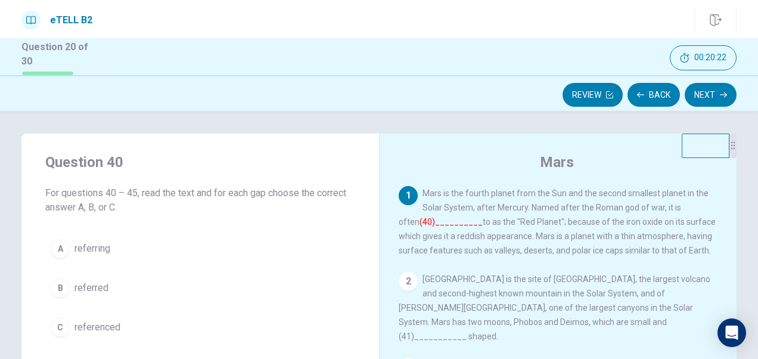
scroll to position [0, 0]
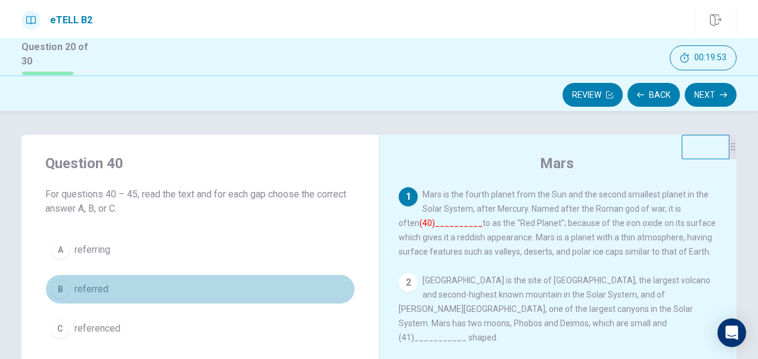
click at [88, 283] on span "referred" at bounding box center [92, 289] width 34 height 14
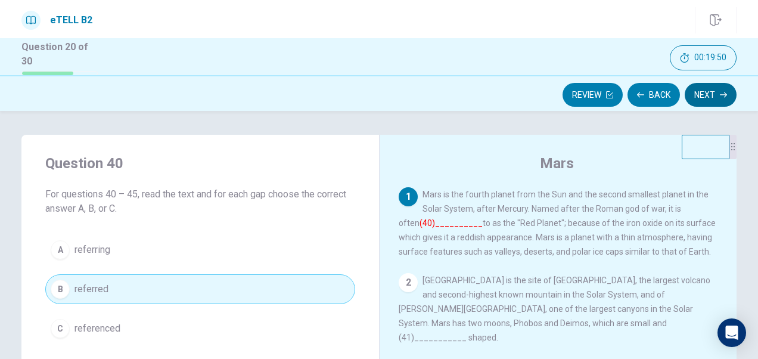
click at [709, 95] on button "Next" at bounding box center [711, 95] width 52 height 24
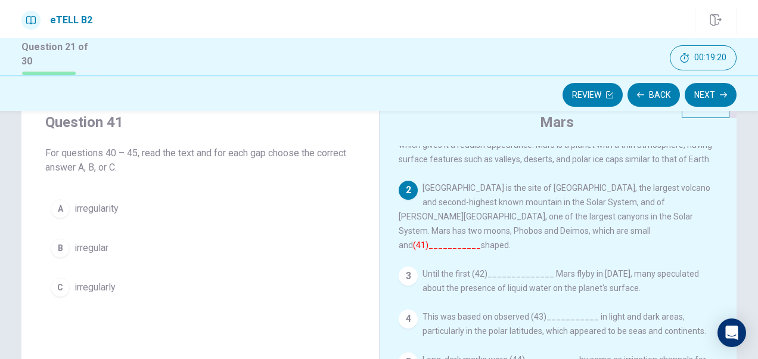
scroll to position [43, 0]
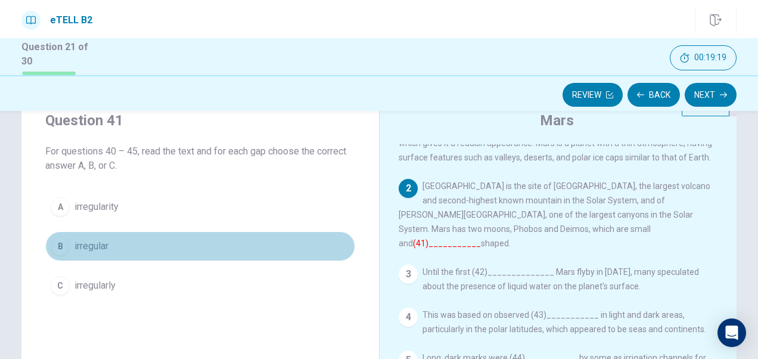
click at [132, 250] on button "B irregular" at bounding box center [200, 246] width 310 height 30
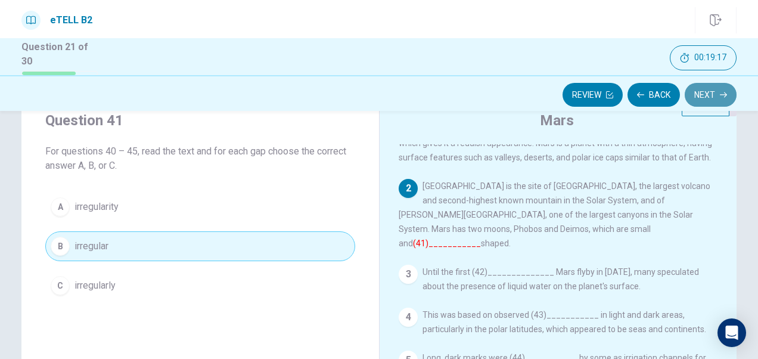
click at [699, 91] on button "Next" at bounding box center [711, 95] width 52 height 24
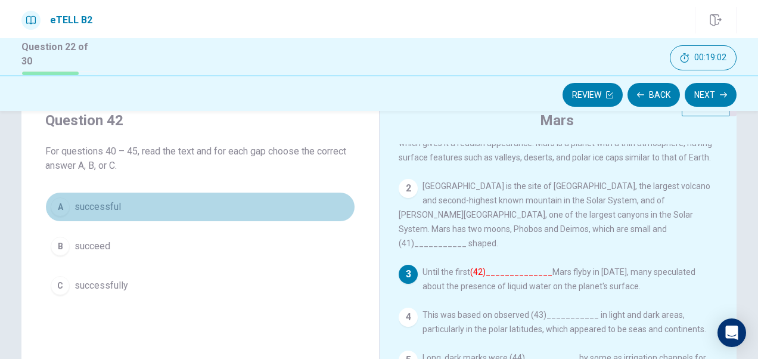
click at [60, 209] on div "A" at bounding box center [60, 206] width 19 height 19
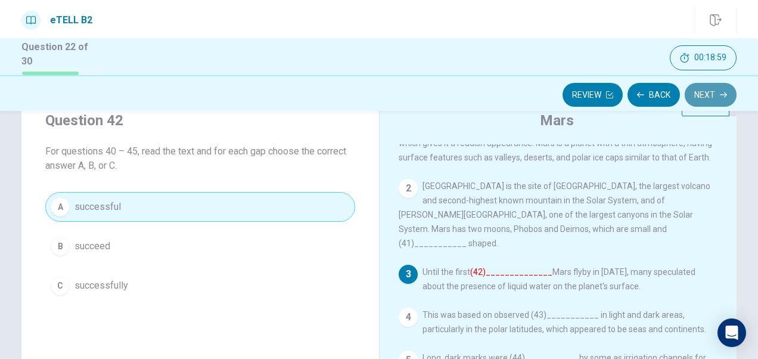
click at [717, 97] on button "Next" at bounding box center [711, 95] width 52 height 24
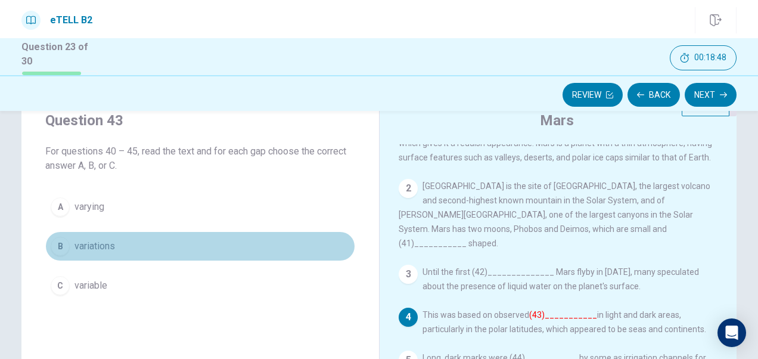
click at [92, 247] on span "variations" at bounding box center [95, 246] width 41 height 14
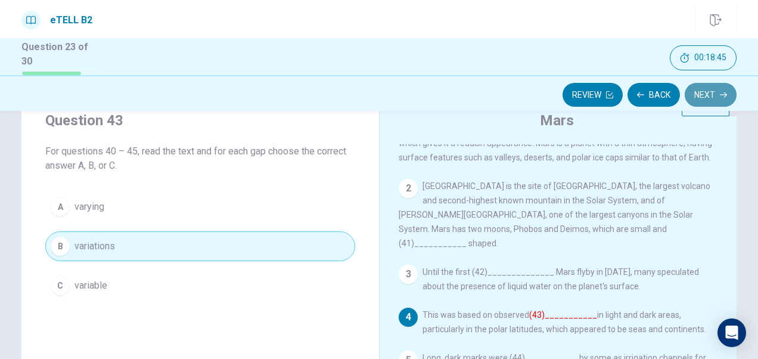
click at [707, 91] on button "Next" at bounding box center [711, 95] width 52 height 24
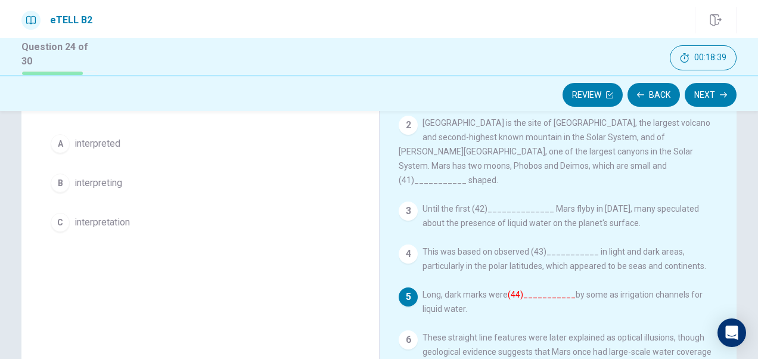
scroll to position [105, 0]
click at [105, 144] on span "interpreted" at bounding box center [98, 145] width 46 height 14
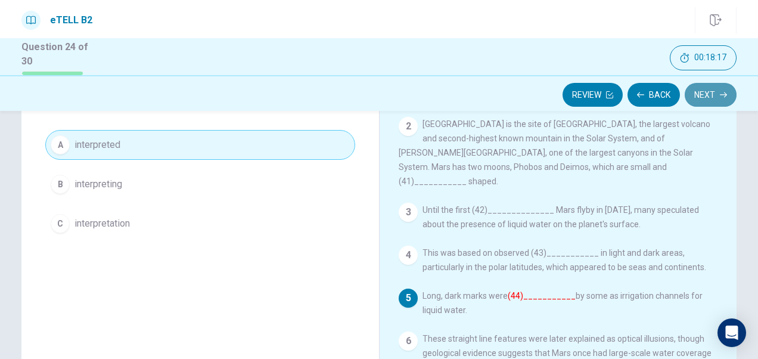
click at [703, 101] on button "Next" at bounding box center [711, 95] width 52 height 24
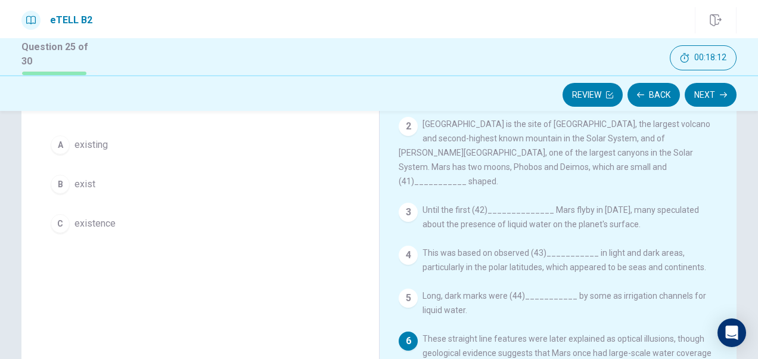
drag, startPoint x: 749, startPoint y: 203, endPoint x: 746, endPoint y: 227, distance: 23.4
click at [746, 227] on div "Question 45 For questions 40 – 45, read the text and for each gap choose the co…" at bounding box center [379, 237] width 754 height 414
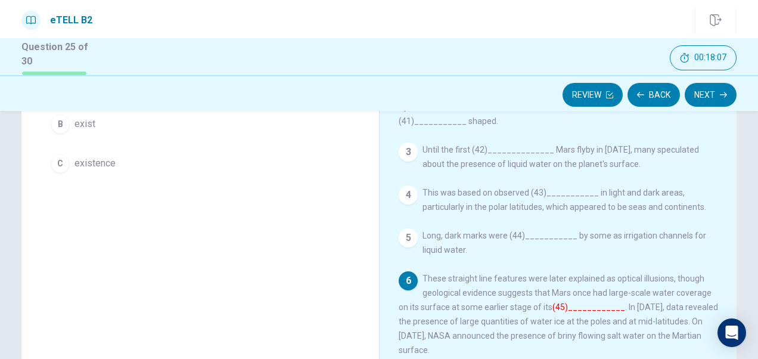
scroll to position [168, 0]
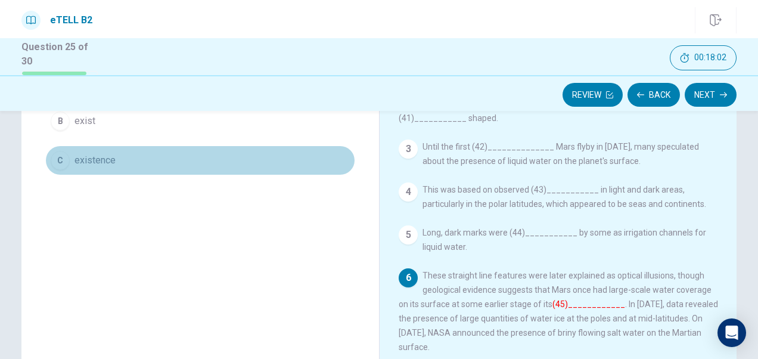
click at [87, 155] on span "existence" at bounding box center [95, 160] width 41 height 14
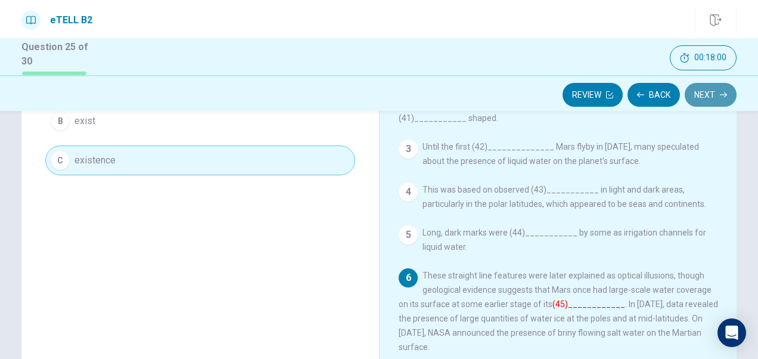
click at [701, 93] on button "Next" at bounding box center [711, 95] width 52 height 24
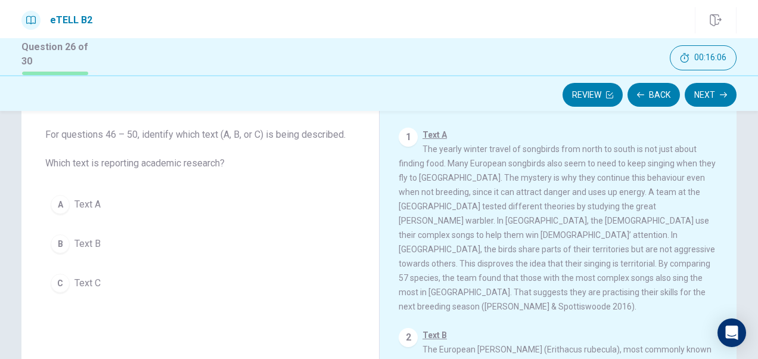
scroll to position [57, 0]
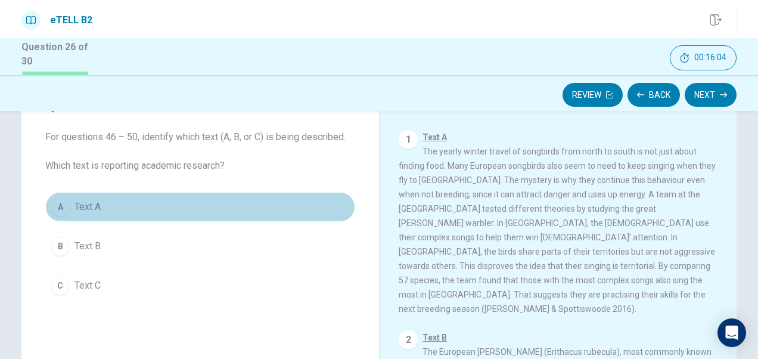
click at [78, 208] on span "Text A" at bounding box center [88, 207] width 26 height 14
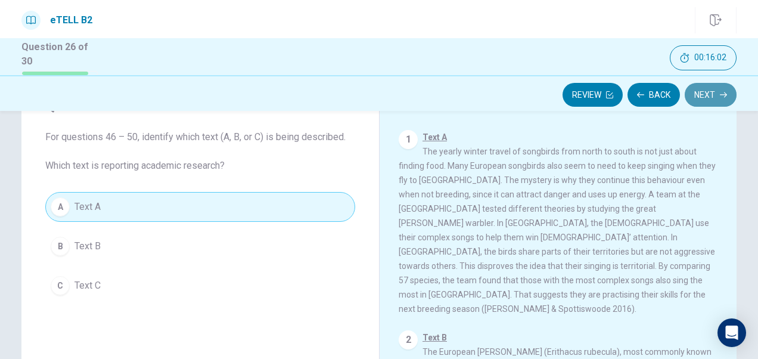
click at [702, 100] on button "Next" at bounding box center [711, 95] width 52 height 24
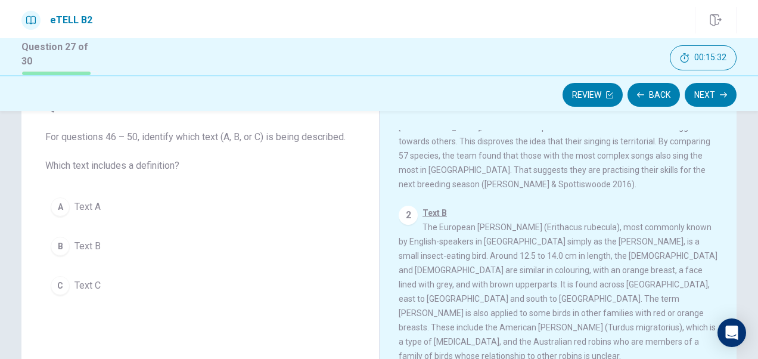
scroll to position [125, 0]
drag, startPoint x: 698, startPoint y: 266, endPoint x: 695, endPoint y: 273, distance: 7.5
click at [695, 273] on div "2 Text B The European [PERSON_NAME] (Erithacus rubecula), most commonly known b…" at bounding box center [559, 283] width 320 height 157
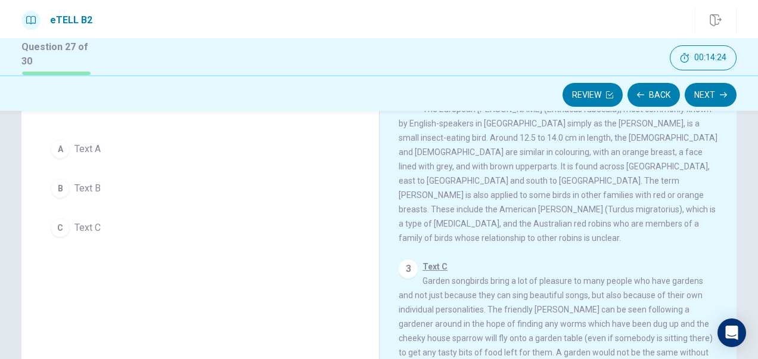
scroll to position [76, 0]
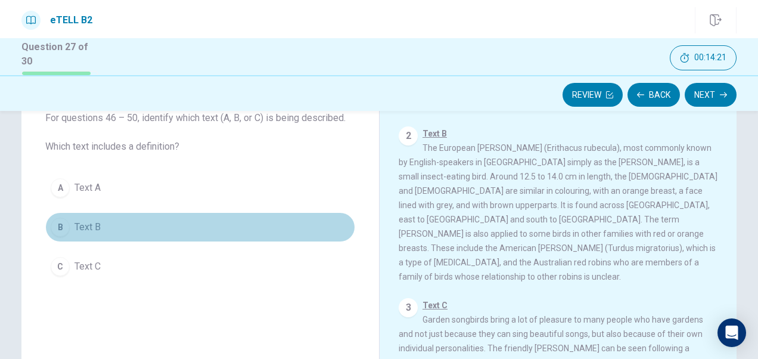
click at [71, 221] on button "B Text B" at bounding box center [200, 227] width 310 height 30
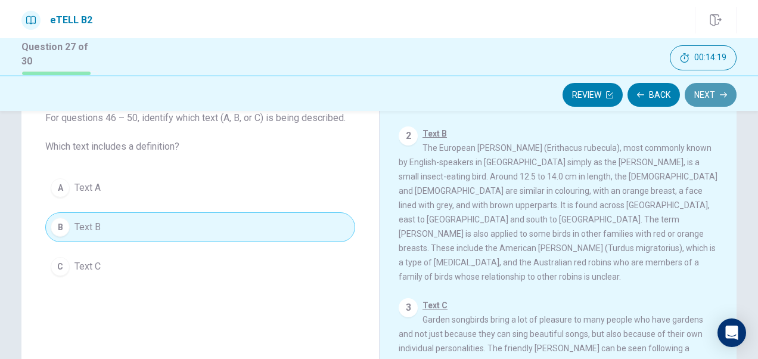
click at [713, 92] on button "Next" at bounding box center [711, 95] width 52 height 24
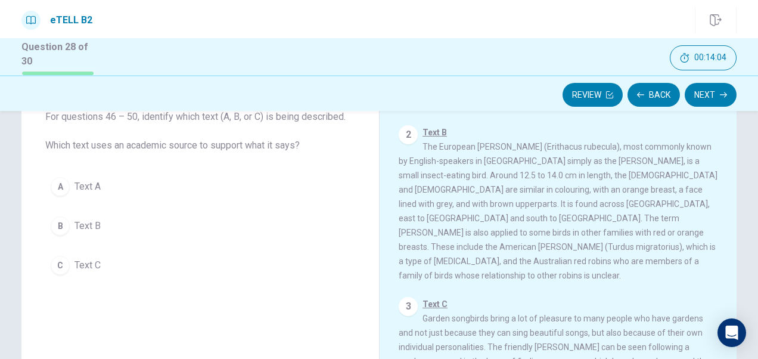
scroll to position [78, 0]
click at [632, 229] on div "2 Text B The European [PERSON_NAME] (Erithacus rubecula), most commonly known b…" at bounding box center [559, 203] width 320 height 157
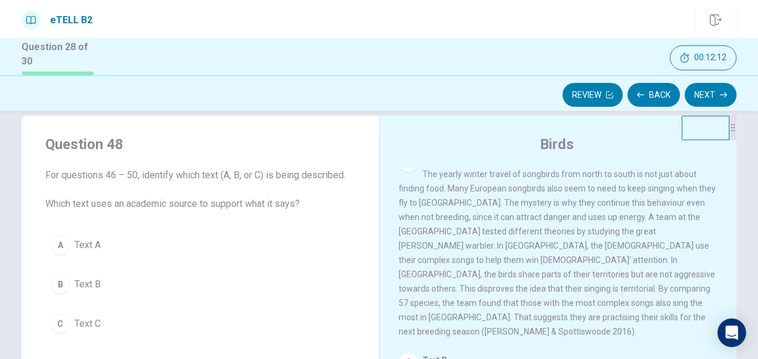
scroll to position [0, 0]
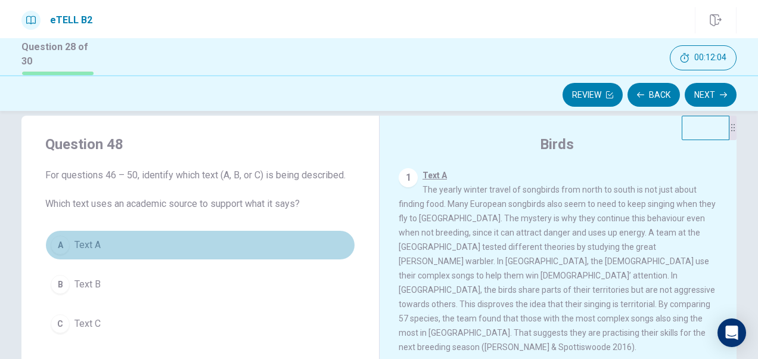
click at [91, 247] on span "Text A" at bounding box center [88, 245] width 26 height 14
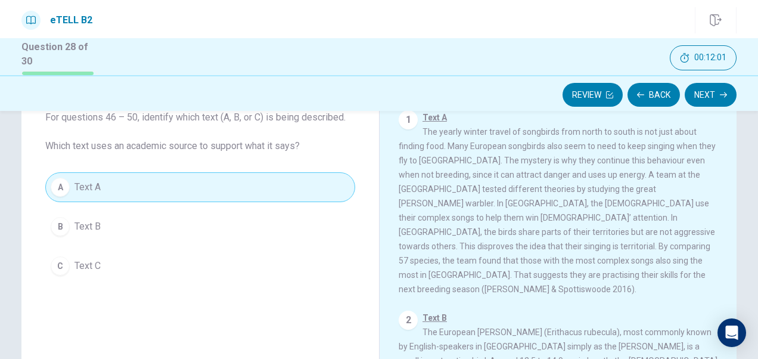
scroll to position [78, 0]
click at [711, 95] on button "Next" at bounding box center [711, 95] width 52 height 24
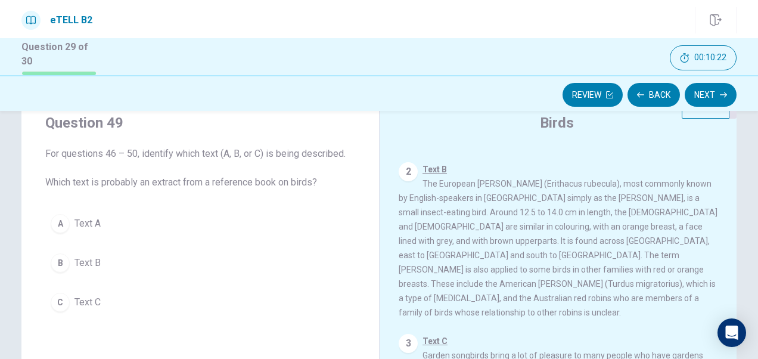
scroll to position [42, 0]
click at [743, 266] on div "Question 49 For questions 46 – 50, identify which text (A, B, or C) is being de…" at bounding box center [379, 300] width 754 height 414
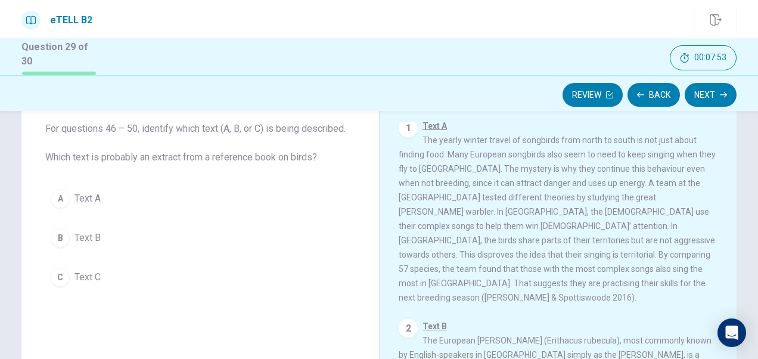
scroll to position [2, 0]
click at [623, 162] on div "1 Text A The yearly winter travel of songbirds from north to south is not just …" at bounding box center [559, 212] width 320 height 186
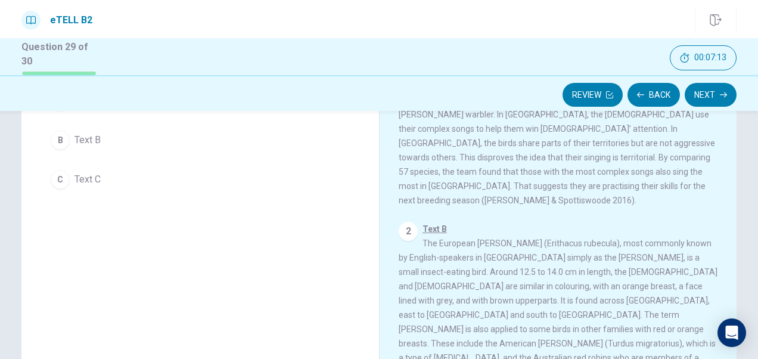
scroll to position [143, 0]
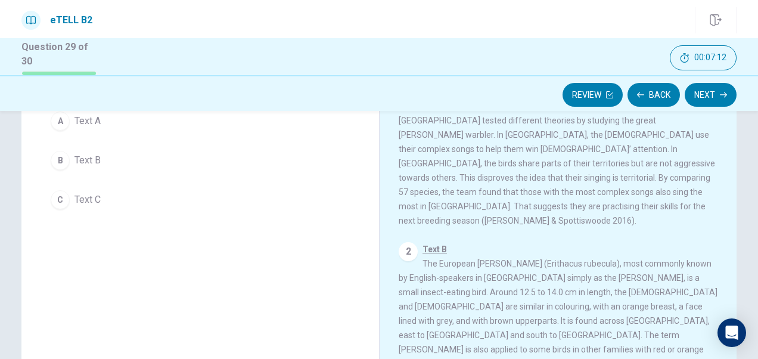
click at [80, 199] on span "Text C" at bounding box center [88, 200] width 26 height 14
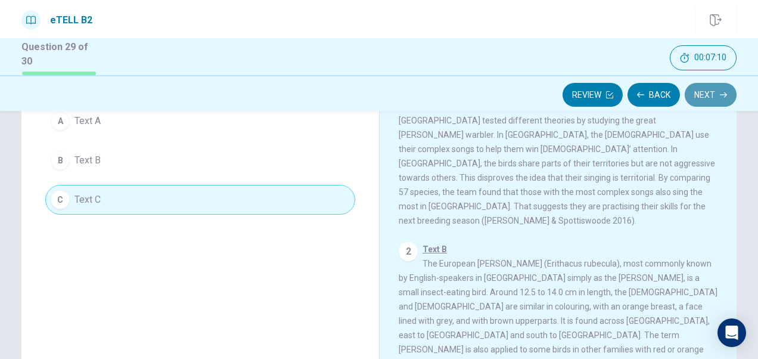
click at [708, 97] on button "Next" at bounding box center [711, 95] width 52 height 24
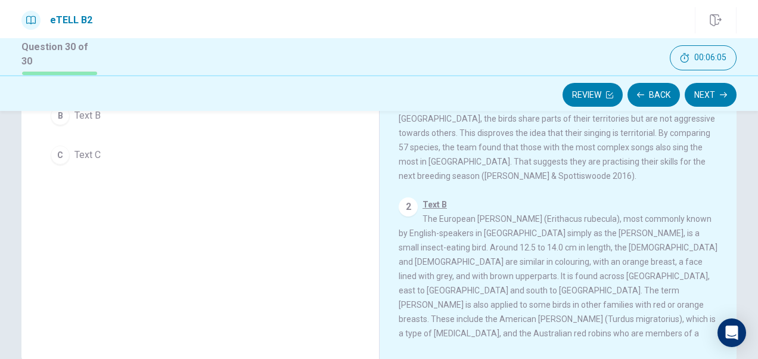
scroll to position [191, 0]
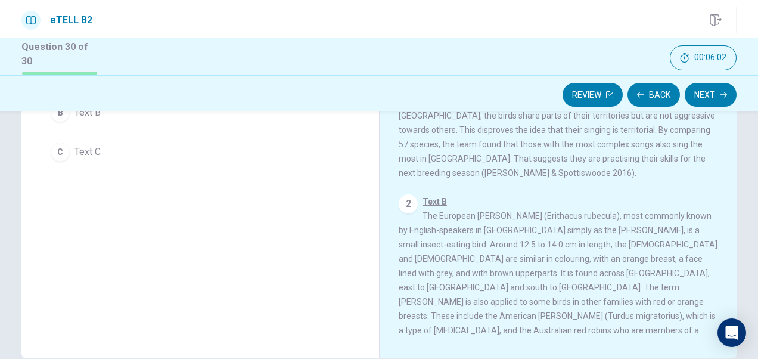
drag, startPoint x: 752, startPoint y: 218, endPoint x: 749, endPoint y: 161, distance: 57.3
click at [749, 161] on div "Question 50 For questions 46 – 50, identify which text (A, B, or C) is being de…" at bounding box center [379, 151] width 754 height 414
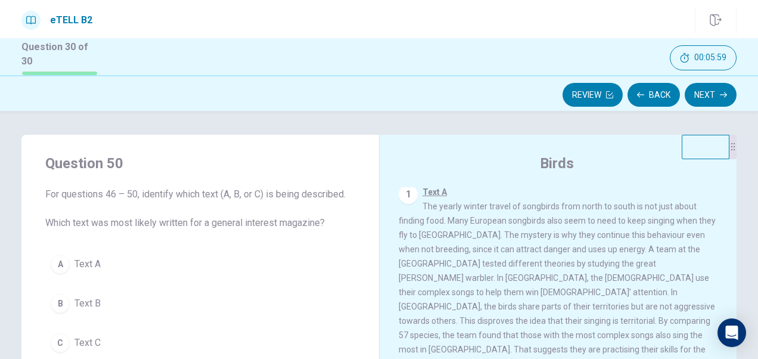
click at [103, 299] on button "B Text B" at bounding box center [200, 304] width 310 height 30
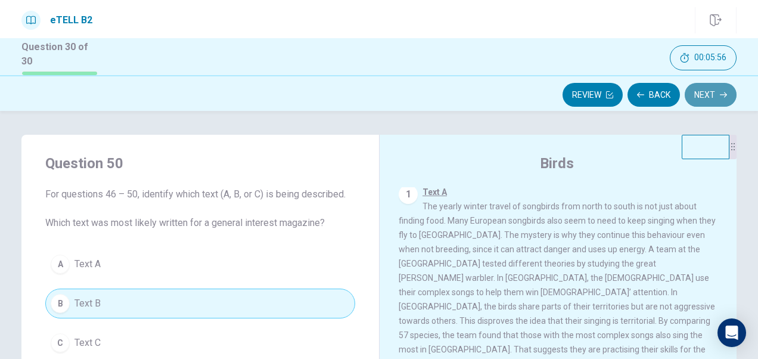
click at [694, 91] on button "Next" at bounding box center [711, 95] width 52 height 24
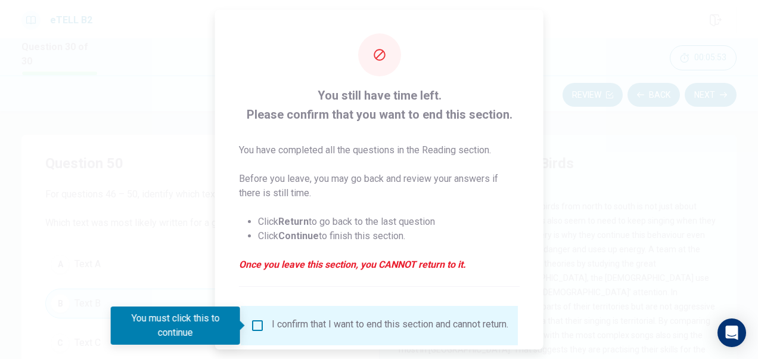
click at [667, 173] on div at bounding box center [379, 179] width 758 height 359
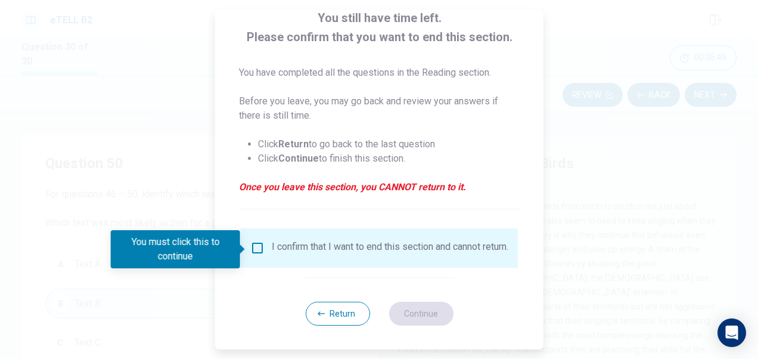
scroll to position [86, 0]
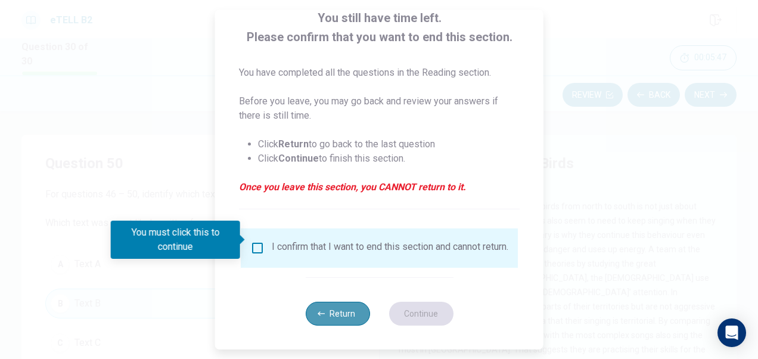
click at [337, 310] on button "Return" at bounding box center [337, 314] width 64 height 24
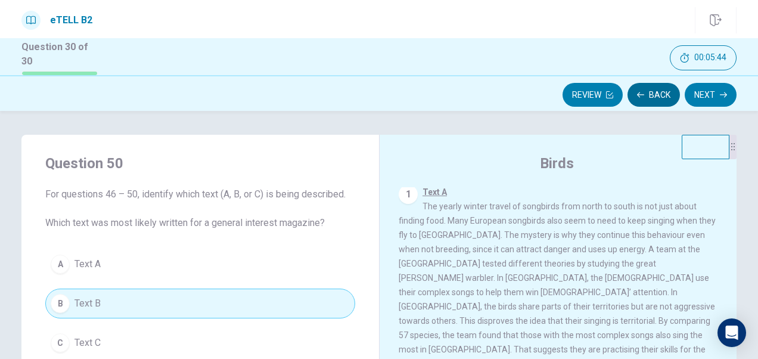
click at [664, 91] on button "Back" at bounding box center [654, 95] width 52 height 24
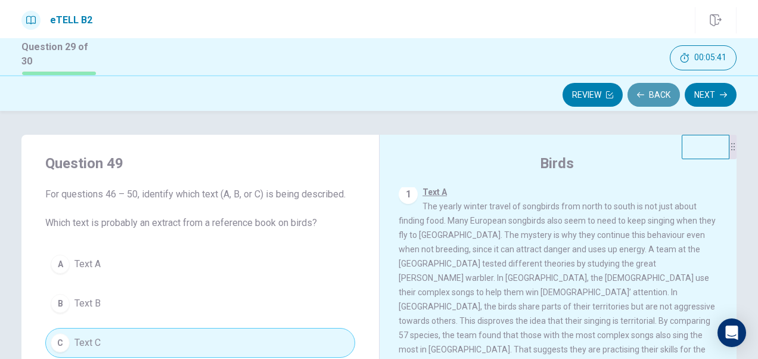
click at [664, 91] on button "Back" at bounding box center [654, 95] width 52 height 24
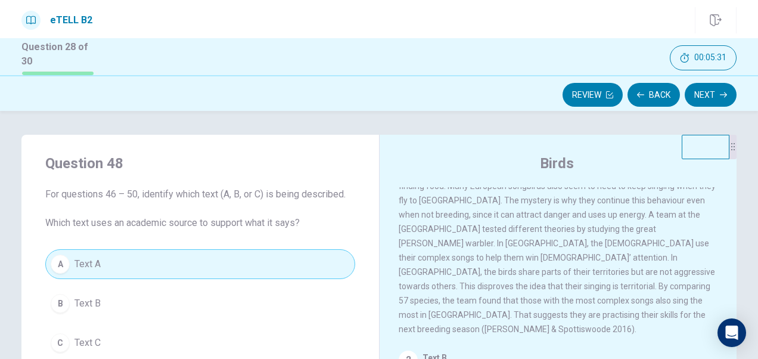
scroll to position [0, 0]
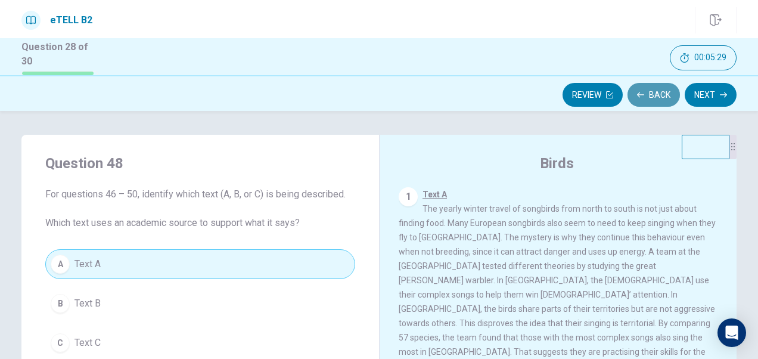
click at [655, 98] on button "Back" at bounding box center [654, 95] width 52 height 24
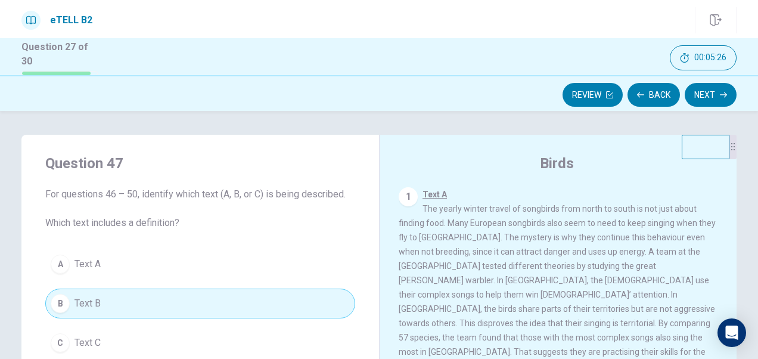
drag, startPoint x: 723, startPoint y: 210, endPoint x: 722, endPoint y: 232, distance: 22.1
click at [722, 232] on div "1 Text A The yearly winter travel of songbirds from north to south is not just …" at bounding box center [566, 358] width 335 height 343
click at [640, 95] on icon "button" at bounding box center [640, 94] width 7 height 5
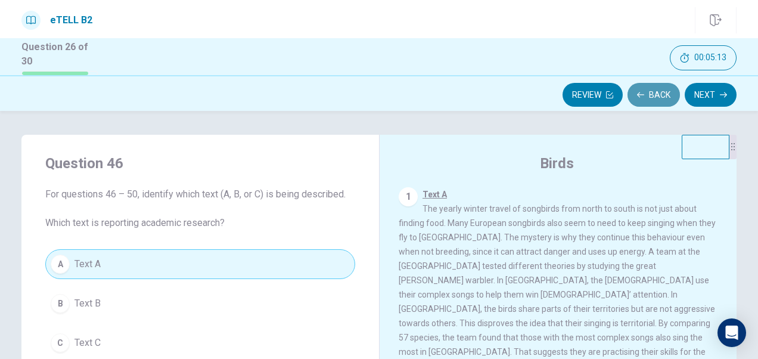
click at [640, 95] on icon "button" at bounding box center [640, 94] width 7 height 5
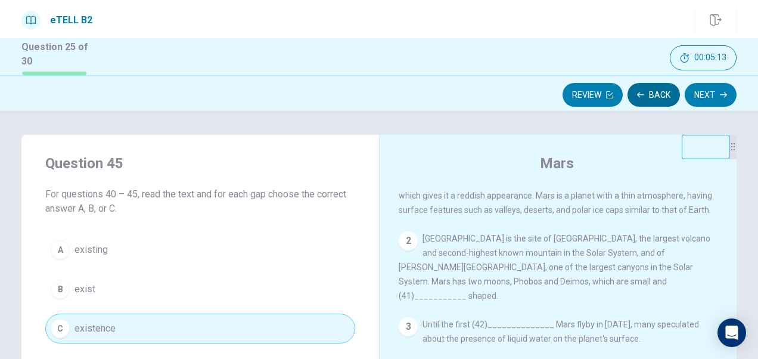
scroll to position [51, 0]
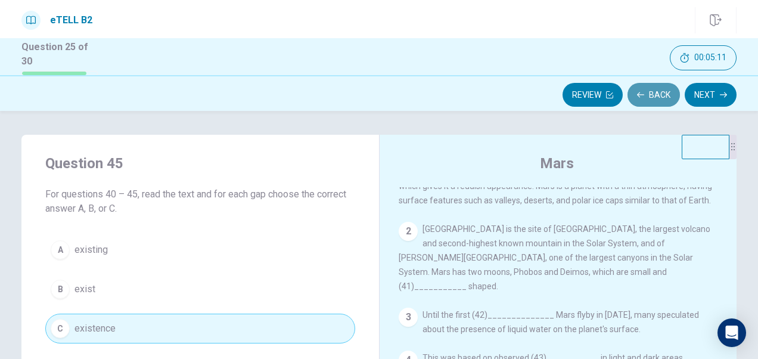
click at [640, 95] on icon "button" at bounding box center [640, 94] width 7 height 5
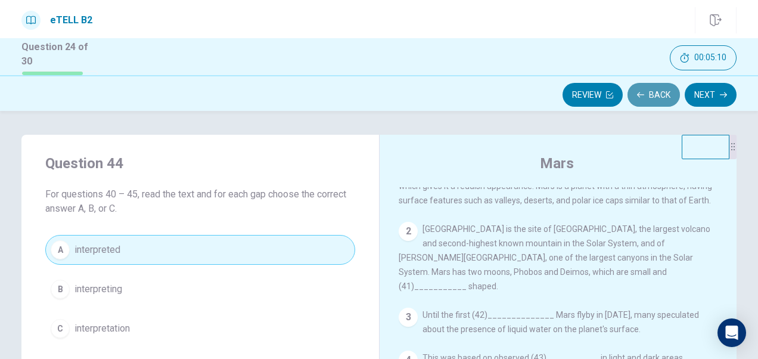
click at [640, 95] on icon "button" at bounding box center [640, 94] width 7 height 5
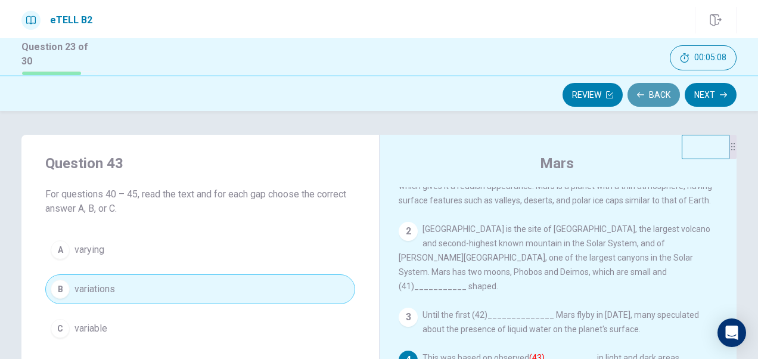
click at [640, 95] on icon "button" at bounding box center [640, 94] width 7 height 5
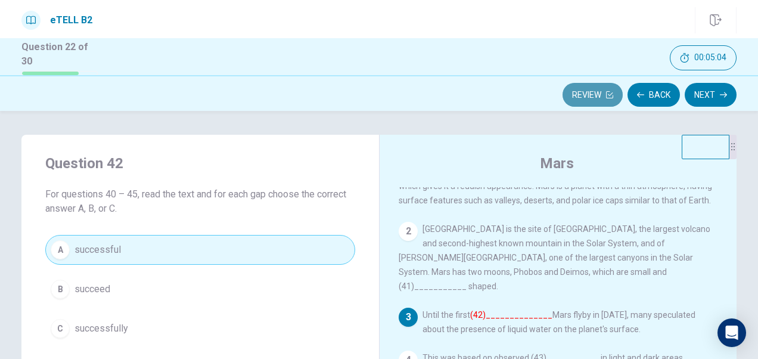
click at [594, 89] on button "Review" at bounding box center [593, 95] width 60 height 24
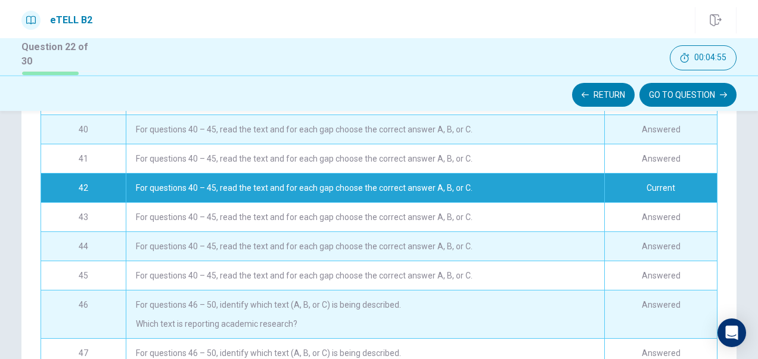
scroll to position [517, 0]
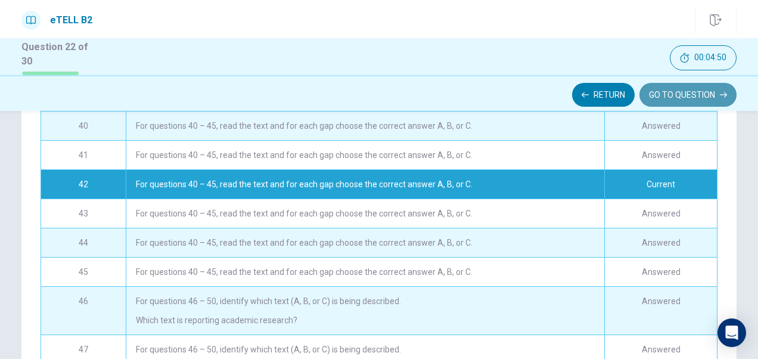
click at [676, 97] on button "GO TO QUESTION" at bounding box center [688, 95] width 97 height 24
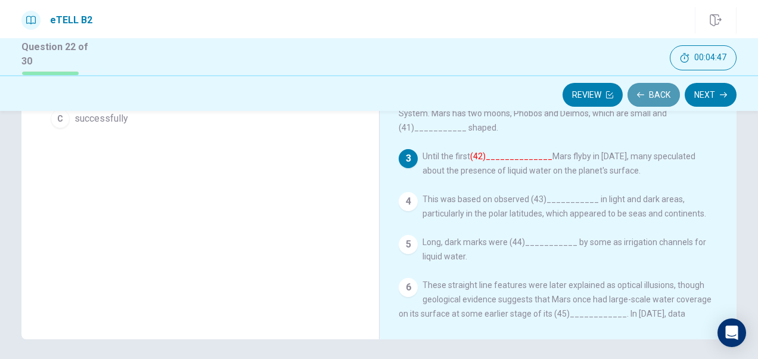
click at [658, 91] on button "Back" at bounding box center [654, 95] width 52 height 24
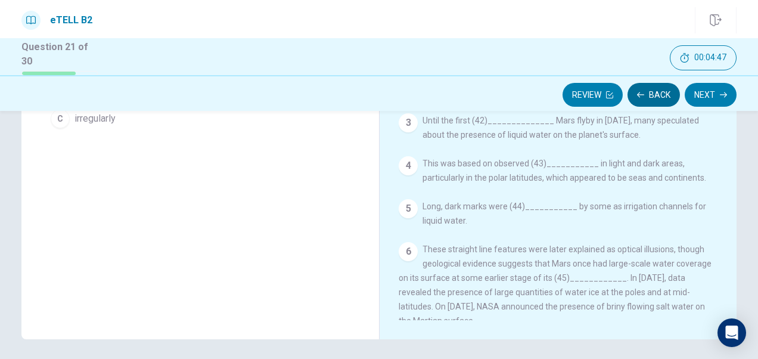
scroll to position [51, 0]
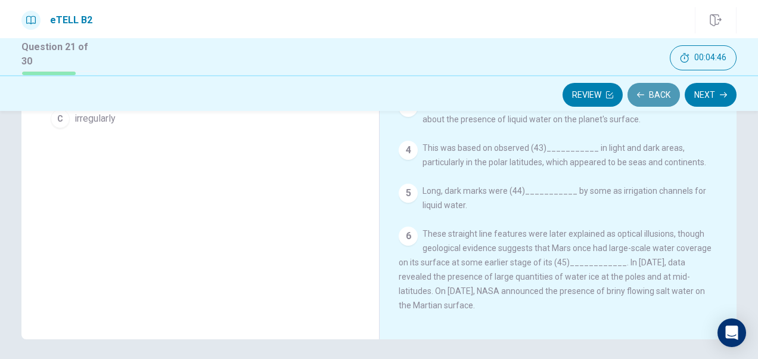
click at [658, 91] on button "Back" at bounding box center [654, 95] width 52 height 24
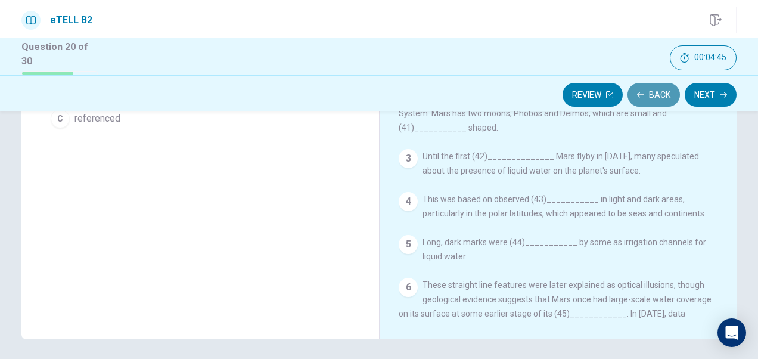
click at [658, 91] on button "Back" at bounding box center [654, 95] width 52 height 24
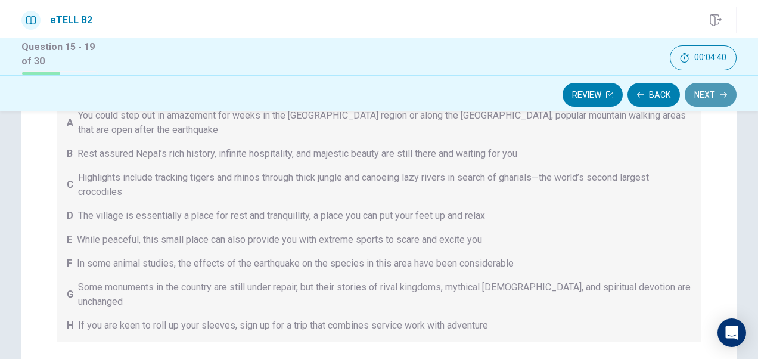
click at [698, 92] on button "Next" at bounding box center [711, 95] width 52 height 24
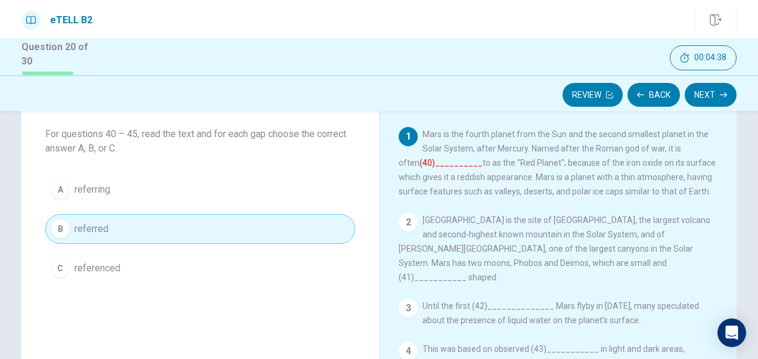
scroll to position [56, 0]
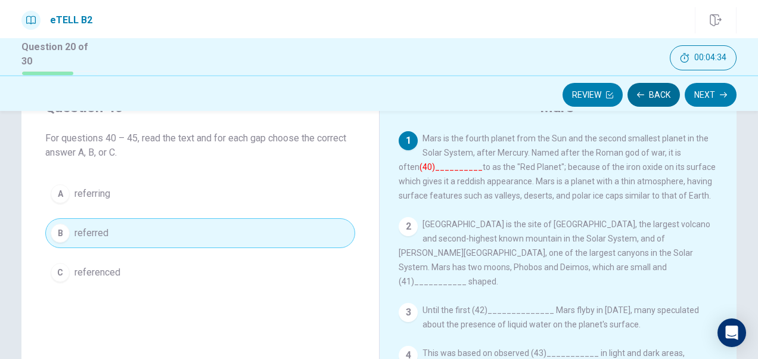
click at [652, 89] on button "Back" at bounding box center [654, 95] width 52 height 24
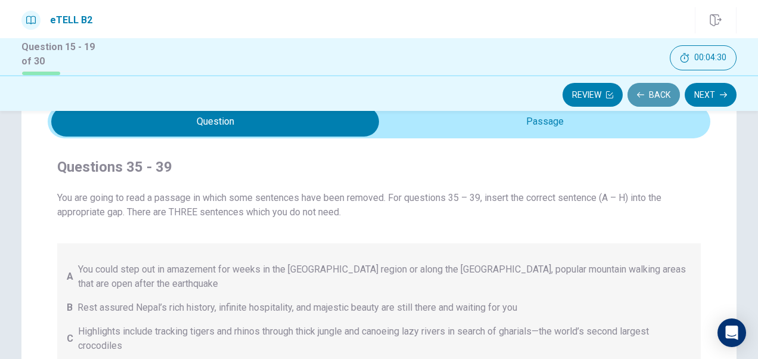
click at [652, 90] on button "Back" at bounding box center [654, 95] width 52 height 24
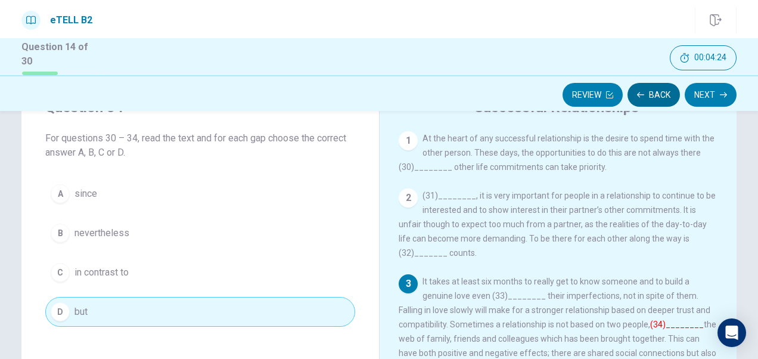
click at [652, 90] on button "Back" at bounding box center [654, 95] width 52 height 24
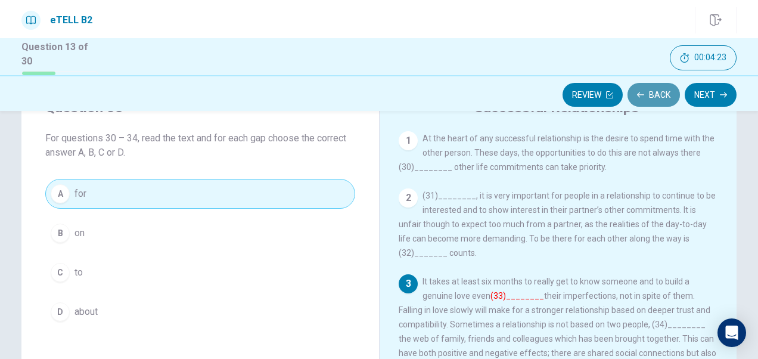
click at [652, 90] on button "Back" at bounding box center [654, 95] width 52 height 24
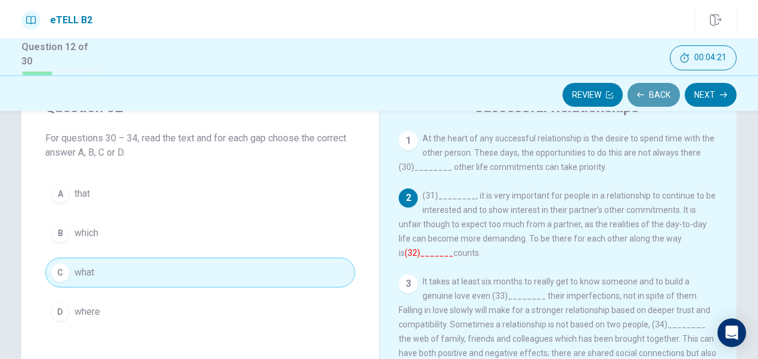
click at [652, 90] on button "Back" at bounding box center [654, 95] width 52 height 24
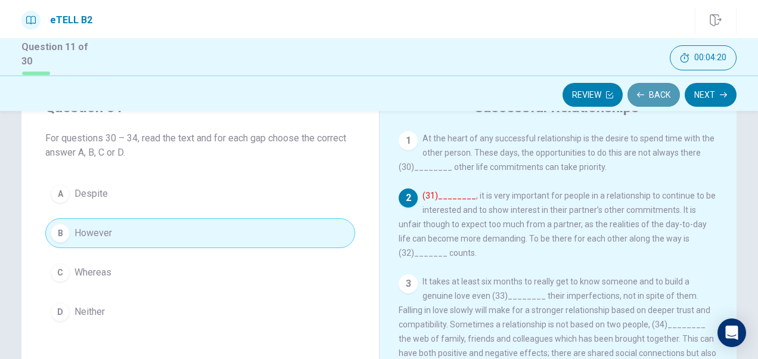
click at [652, 90] on button "Back" at bounding box center [654, 95] width 52 height 24
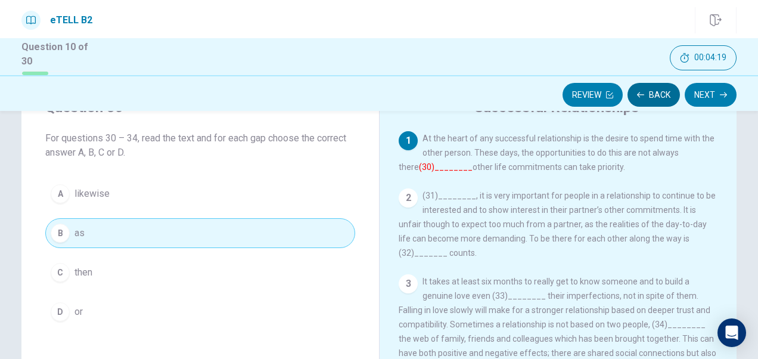
click at [652, 90] on button "Back" at bounding box center [654, 95] width 52 height 24
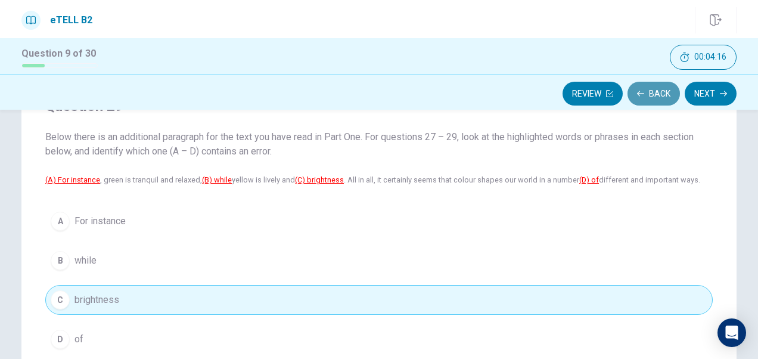
click at [652, 90] on button "Back" at bounding box center [654, 94] width 52 height 24
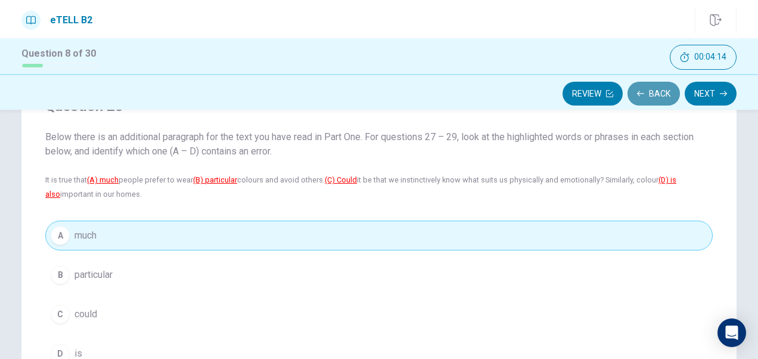
click at [652, 90] on button "Back" at bounding box center [654, 94] width 52 height 24
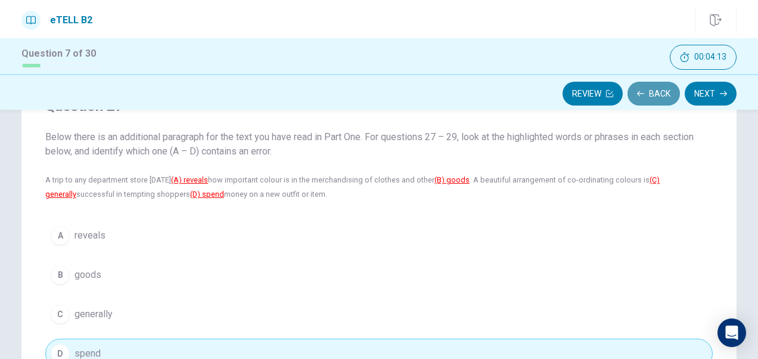
click at [652, 90] on button "Back" at bounding box center [654, 94] width 52 height 24
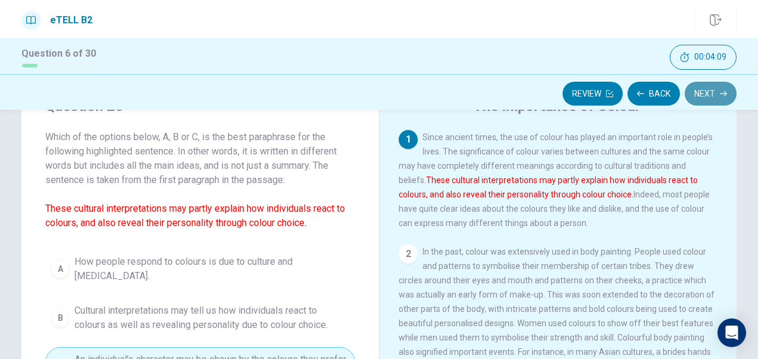
click at [695, 97] on button "Next" at bounding box center [711, 94] width 52 height 24
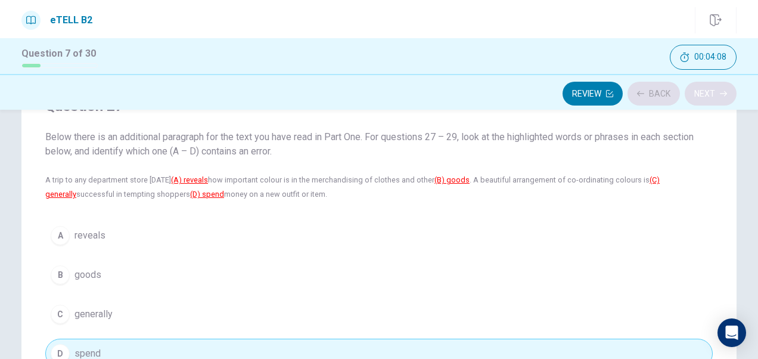
click at [695, 97] on div "Review Back Next" at bounding box center [378, 93] width 715 height 23
click at [695, 97] on button "Next" at bounding box center [711, 94] width 52 height 24
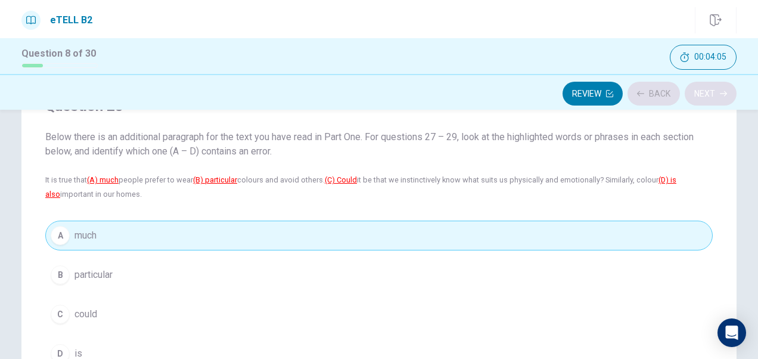
click at [695, 97] on div "Review Back Next" at bounding box center [378, 93] width 715 height 23
click at [695, 97] on button "Next" at bounding box center [711, 94] width 52 height 24
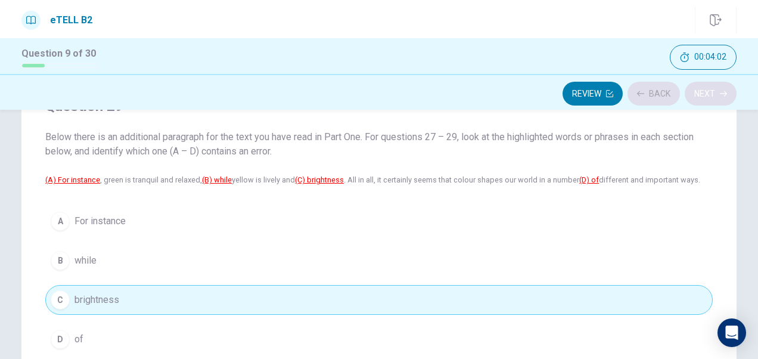
click at [695, 97] on div "Review Back Next" at bounding box center [378, 93] width 715 height 23
click at [695, 97] on button "Next" at bounding box center [711, 94] width 52 height 24
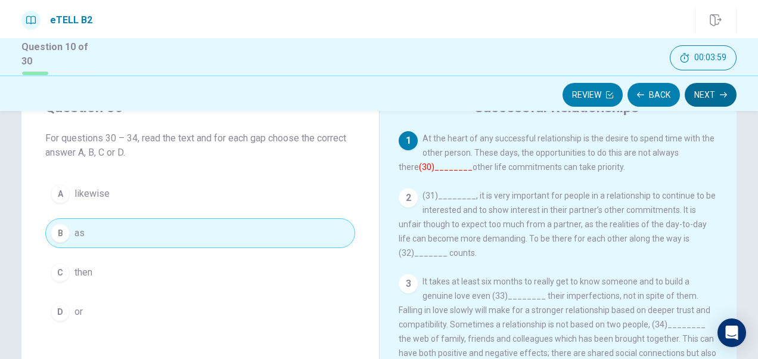
click at [695, 97] on button "Next" at bounding box center [711, 95] width 52 height 24
click at [695, 97] on div "Review Back Next" at bounding box center [378, 94] width 715 height 23
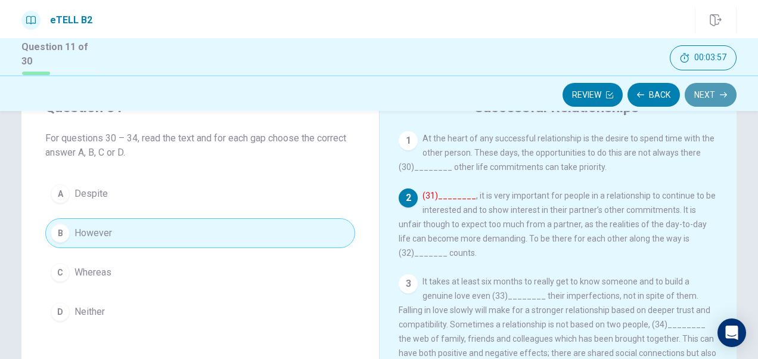
click at [695, 97] on button "Next" at bounding box center [711, 95] width 52 height 24
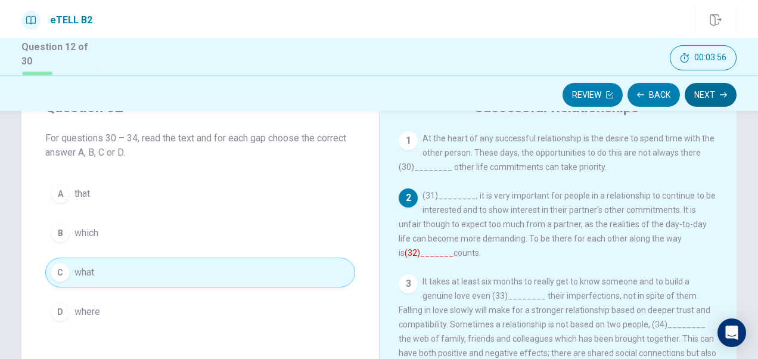
click at [695, 97] on div "Review Back Next" at bounding box center [378, 94] width 715 height 23
click at [695, 97] on button "Next" at bounding box center [711, 95] width 52 height 24
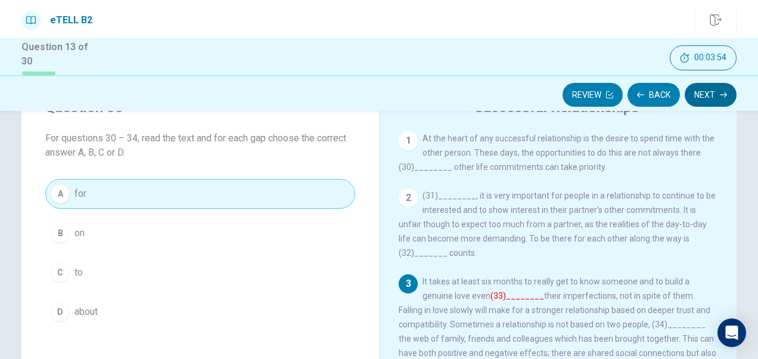
click at [695, 97] on div "Review Back Next" at bounding box center [378, 94] width 715 height 23
click at [695, 97] on button "Next" at bounding box center [711, 95] width 52 height 24
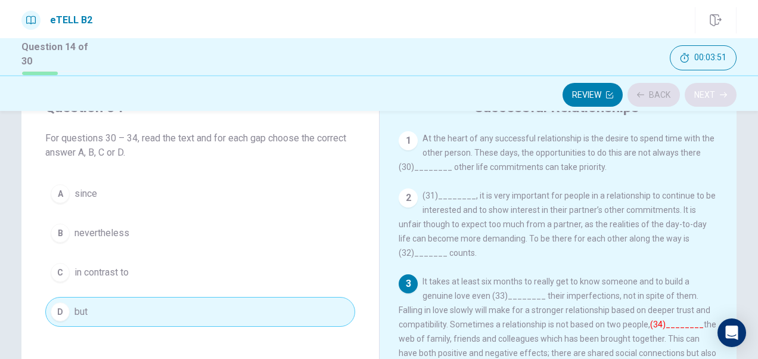
click at [695, 97] on div "Review Back Next" at bounding box center [378, 94] width 715 height 23
click at [695, 97] on button "Next" at bounding box center [711, 95] width 52 height 24
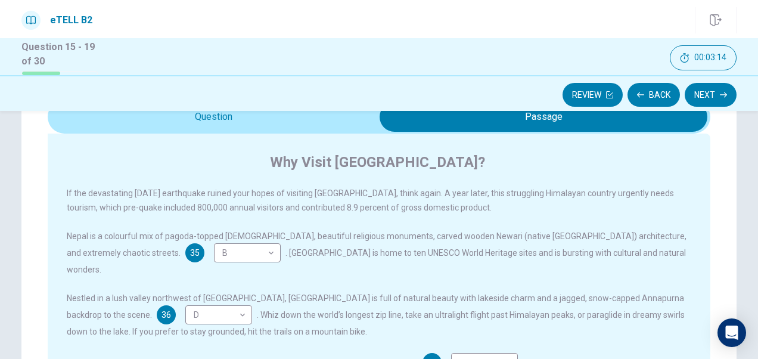
scroll to position [65, 0]
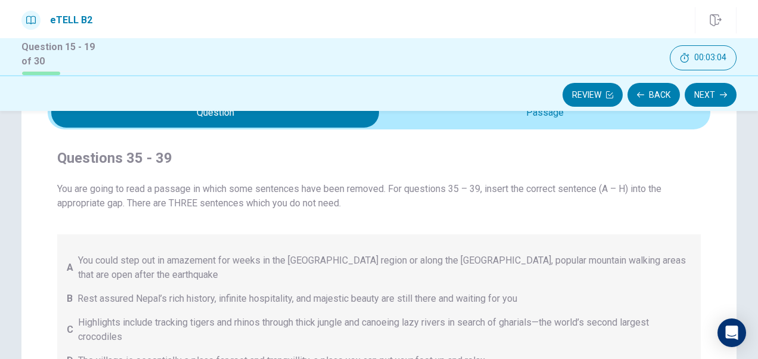
drag, startPoint x: 751, startPoint y: 196, endPoint x: 748, endPoint y: 233, distance: 37.1
click at [748, 233] on div "Questions 35 - 39 You are going to read a passage in which some sentences have …" at bounding box center [379, 309] width 754 height 479
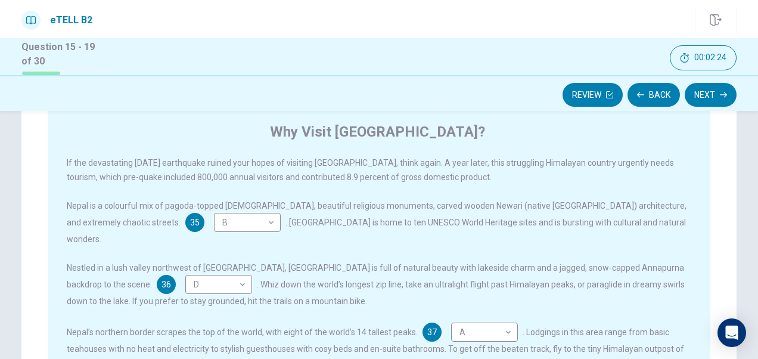
scroll to position [94, 0]
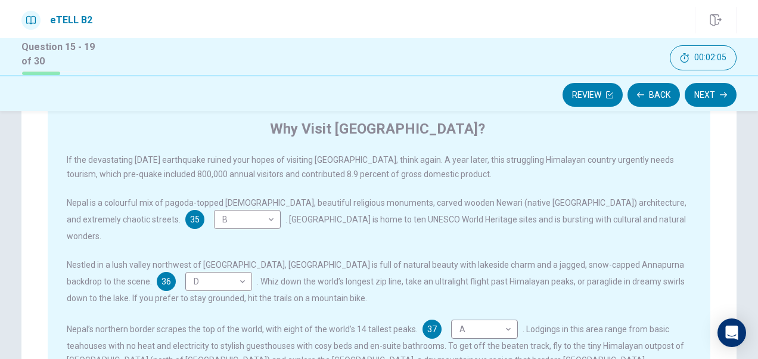
drag, startPoint x: 751, startPoint y: 203, endPoint x: 752, endPoint y: 165, distance: 38.8
click at [752, 165] on div "Questions 35 - 39 You are going to read a passage in which some sentences have …" at bounding box center [379, 235] width 758 height 248
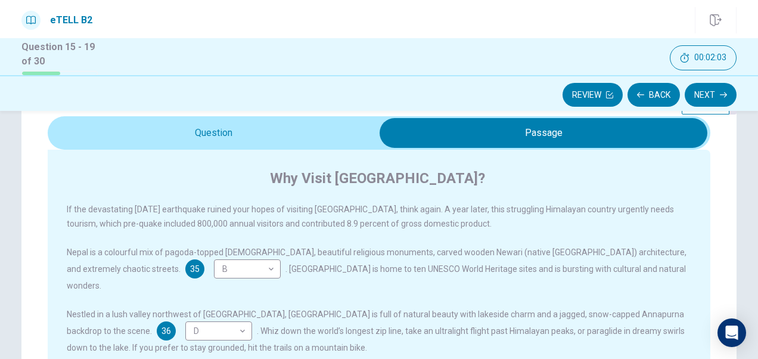
scroll to position [33, 0]
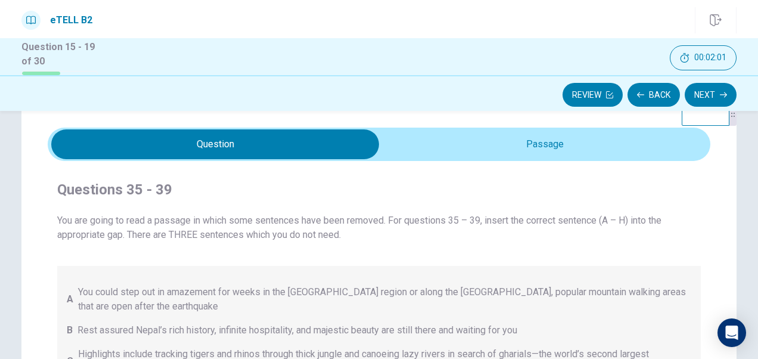
click at [292, 230] on span "You are going to read a passage in which some sentences have been removed. For …" at bounding box center [379, 227] width 644 height 29
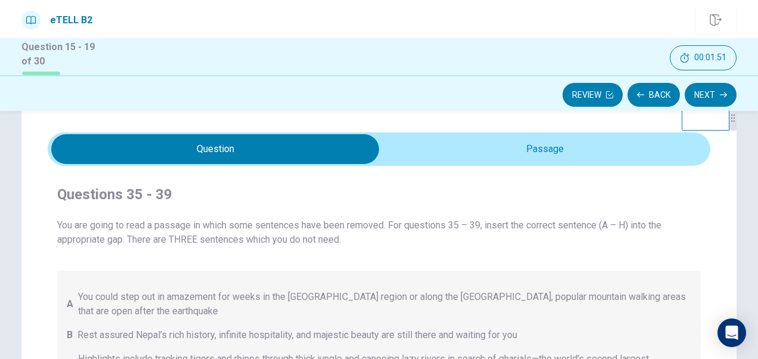
scroll to position [10, 0]
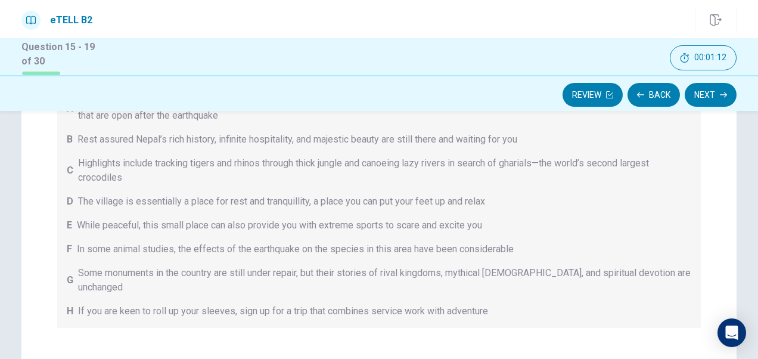
scroll to position [200, 0]
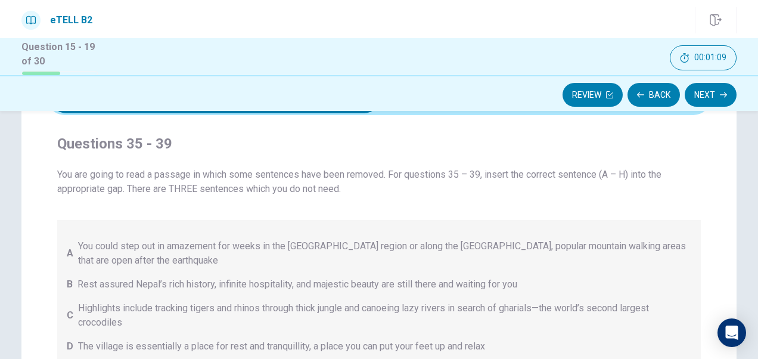
click at [221, 215] on div "You are going to read a passage in which some sentences have been removed. For …" at bounding box center [379, 320] width 644 height 305
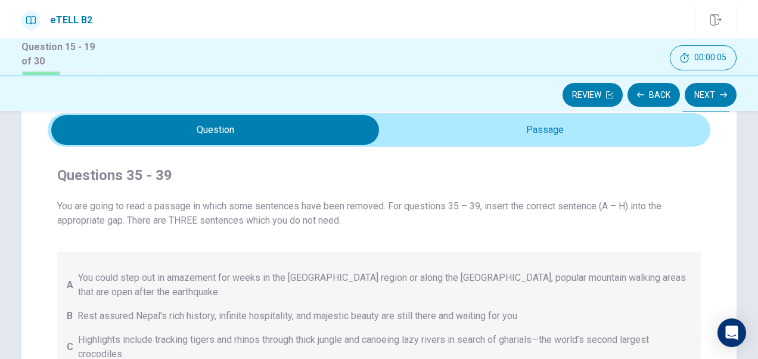
scroll to position [72, 0]
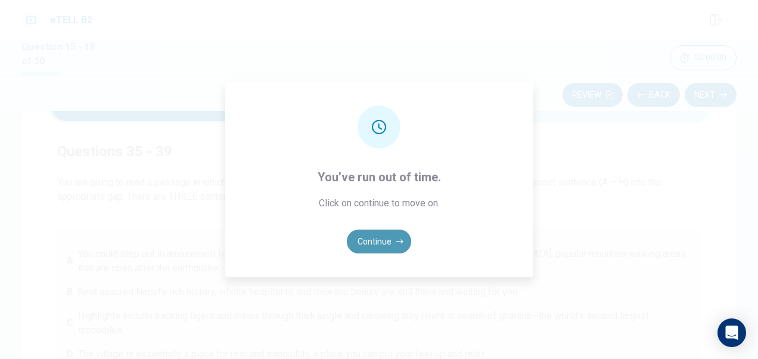
click at [362, 240] on button "Continue" at bounding box center [379, 242] width 64 height 24
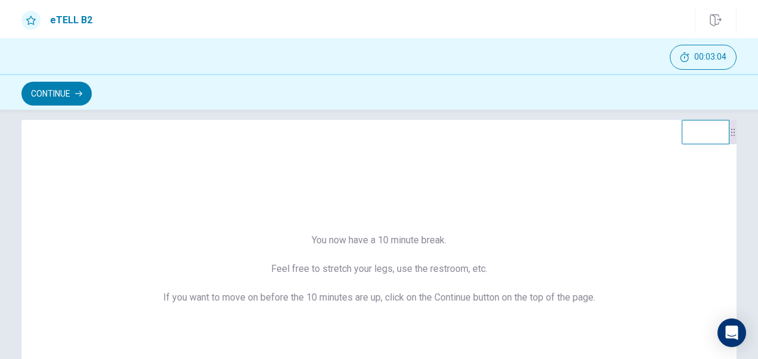
scroll to position [0, 0]
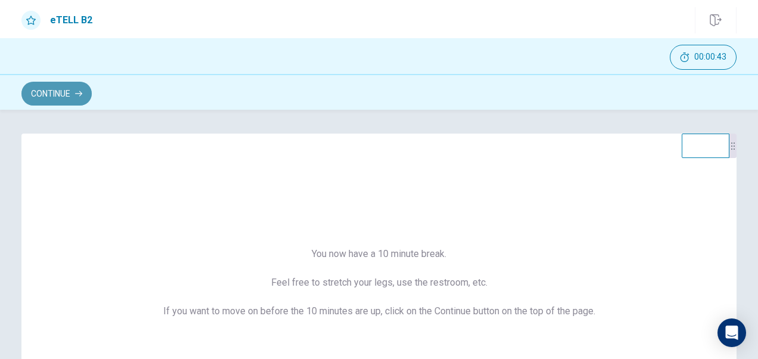
click at [79, 92] on icon "button" at bounding box center [78, 93] width 7 height 7
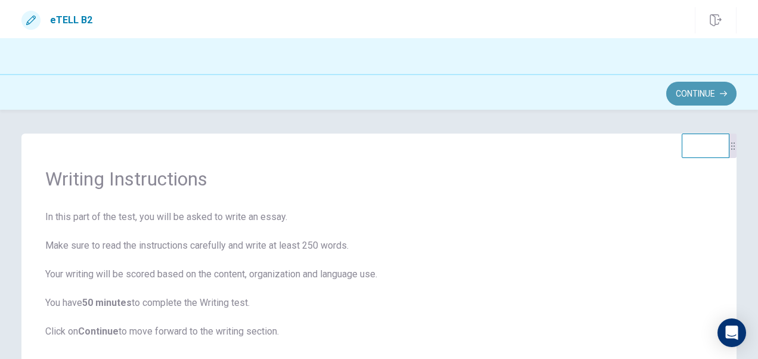
click at [718, 93] on button "Continue" at bounding box center [702, 94] width 70 height 24
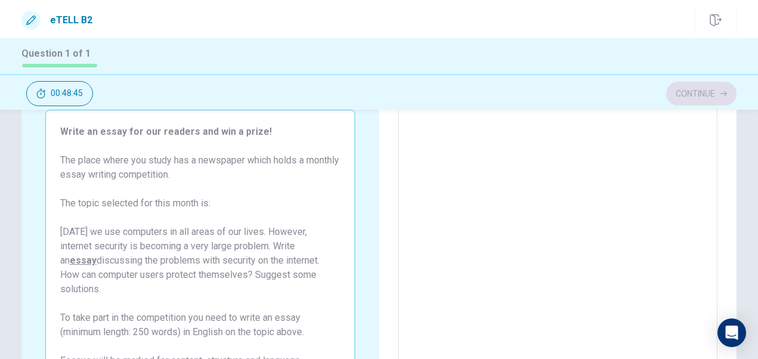
scroll to position [75, 0]
click at [427, 168] on textarea at bounding box center [558, 266] width 303 height 310
type textarea "*"
type textarea "**"
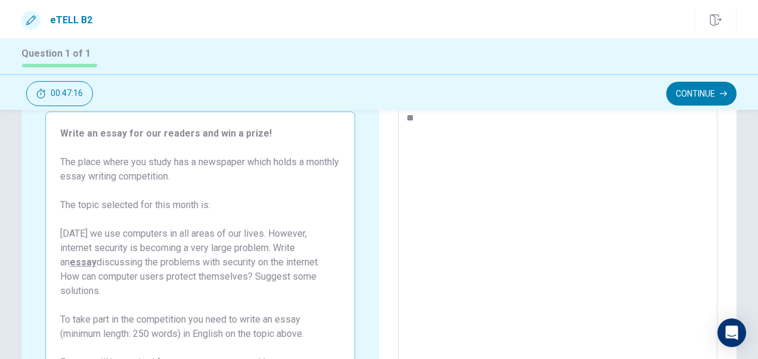
type textarea "*"
type textarea "**"
type textarea "*"
type textarea "****"
type textarea "*"
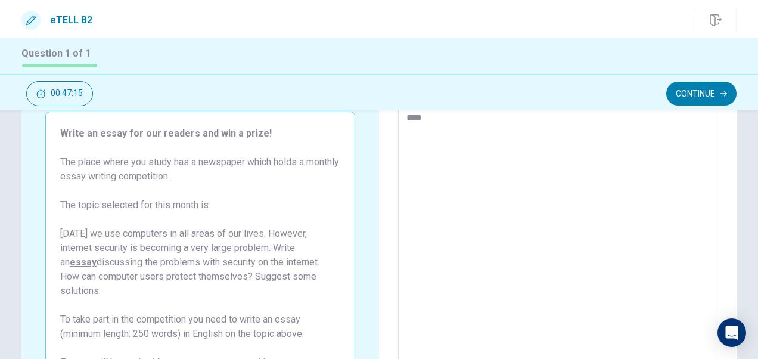
type textarea "*****"
type textarea "*"
type textarea "******"
type textarea "*"
type textarea "*******"
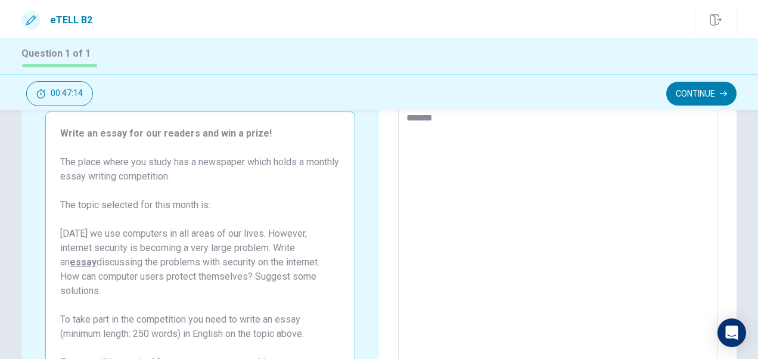
type textarea "*"
type textarea "********"
type textarea "*"
type textarea "*********"
type textarea "*"
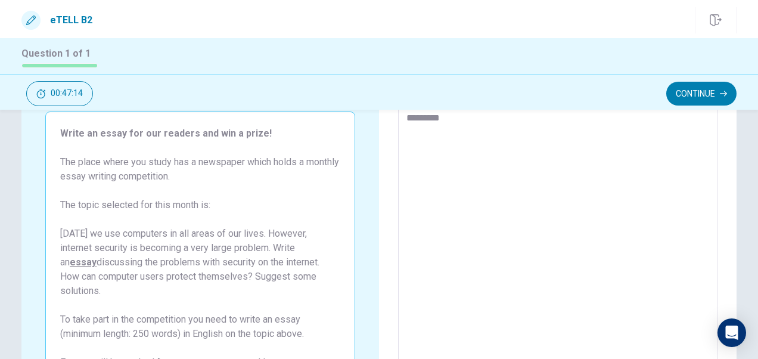
type textarea "*********"
type textarea "*"
type textarea "**********"
type textarea "*"
type textarea "**********"
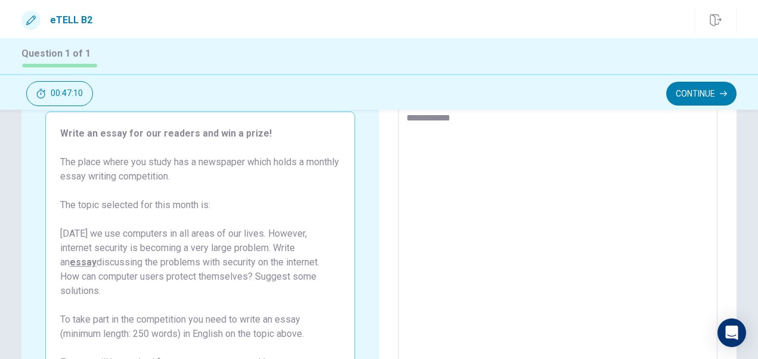
type textarea "*"
type textarea "**********"
type textarea "*"
type textarea "**********"
type textarea "*"
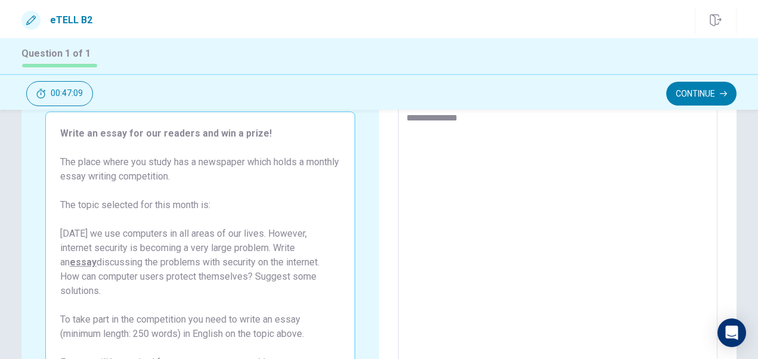
type textarea "**********"
type textarea "*"
type textarea "**********"
type textarea "*"
type textarea "**********"
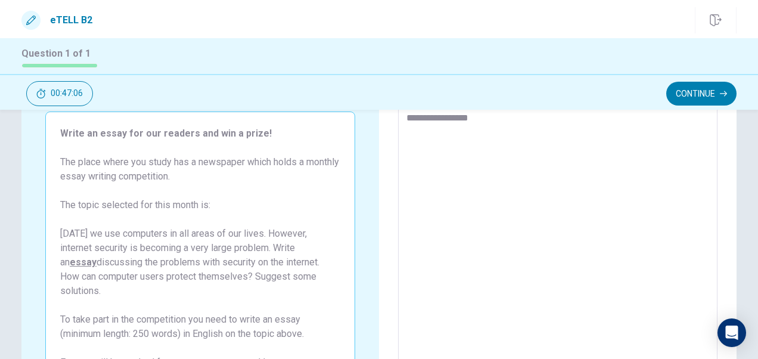
type textarea "*"
type textarea "**********"
type textarea "*"
type textarea "**********"
type textarea "*"
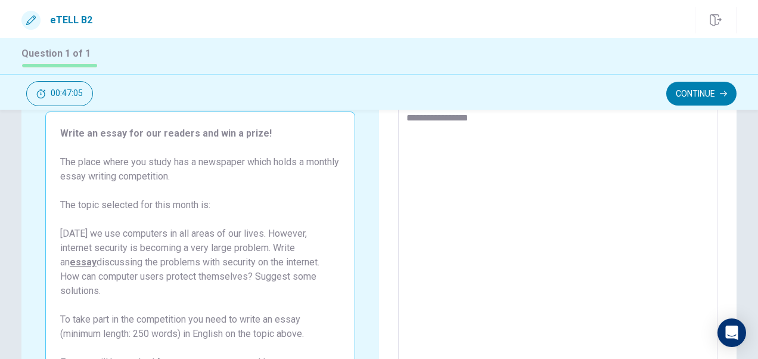
type textarea "**********"
type textarea "*"
type textarea "**********"
type textarea "*"
type textarea "**********"
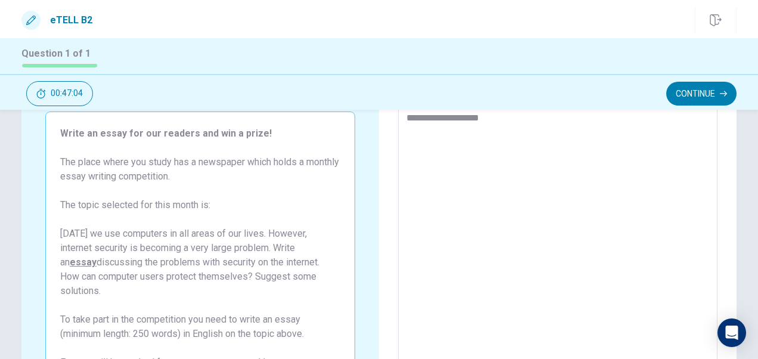
type textarea "*"
type textarea "**********"
type textarea "*"
type textarea "**********"
type textarea "*"
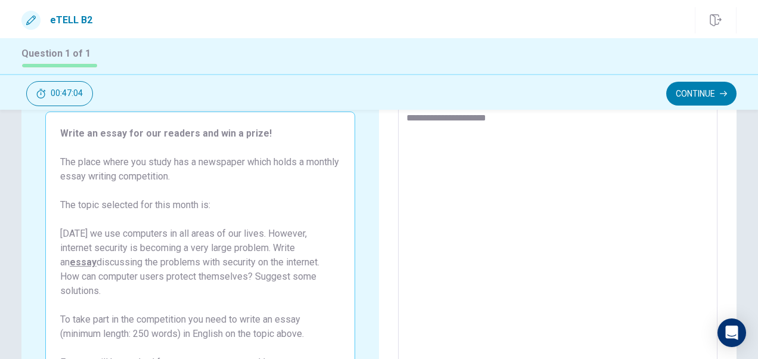
type textarea "**********"
type textarea "*"
type textarea "**********"
type textarea "*"
type textarea "**********"
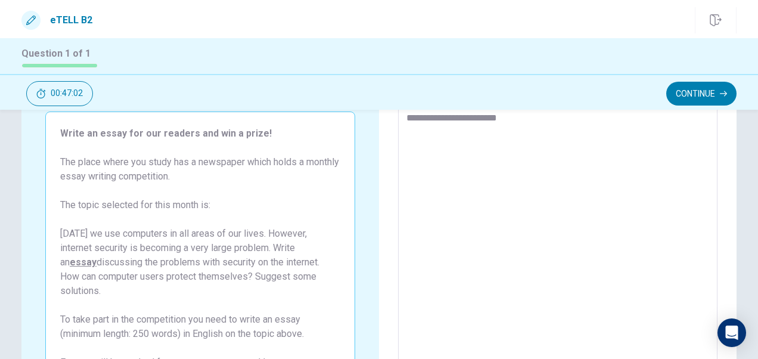
type textarea "*"
type textarea "**********"
type textarea "*"
type textarea "**********"
type textarea "*"
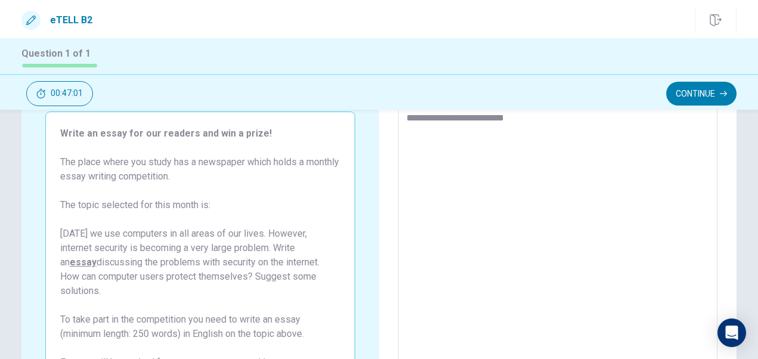
type textarea "**********"
type textarea "*"
type textarea "**********"
type textarea "*"
type textarea "**********"
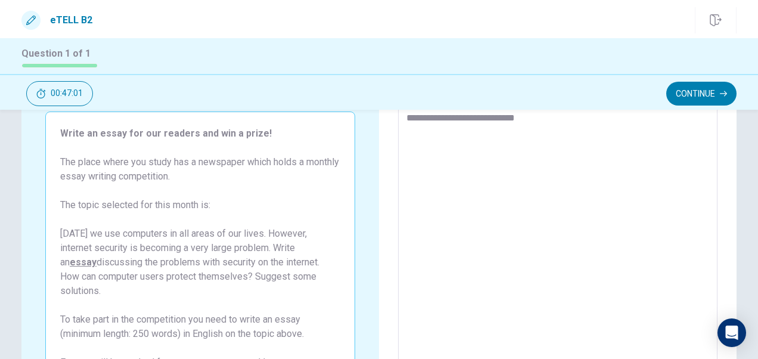
type textarea "*"
type textarea "**********"
type textarea "*"
type textarea "**********"
type textarea "*"
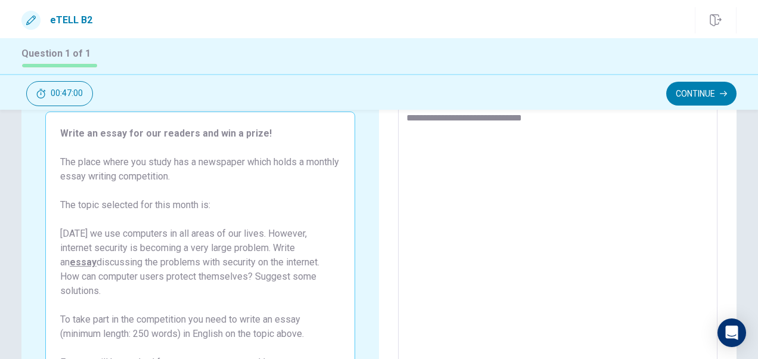
type textarea "**********"
type textarea "*"
type textarea "**********"
type textarea "*"
type textarea "**********"
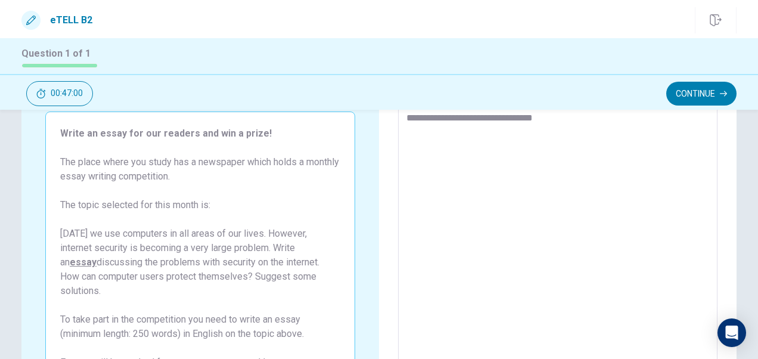
type textarea "*"
type textarea "**********"
type textarea "*"
type textarea "**********"
type textarea "*"
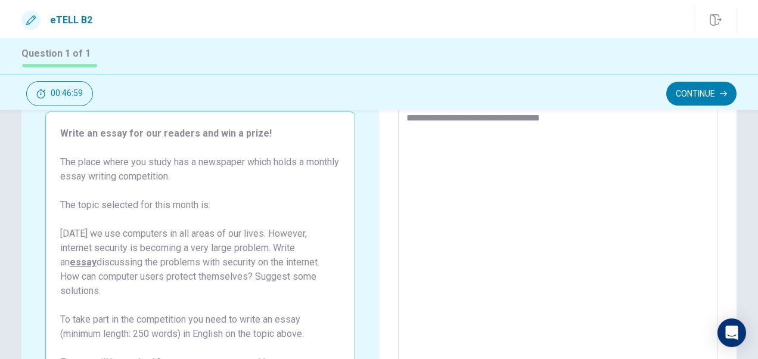
type textarea "**********"
type textarea "*"
type textarea "**********"
type textarea "*"
type textarea "**********"
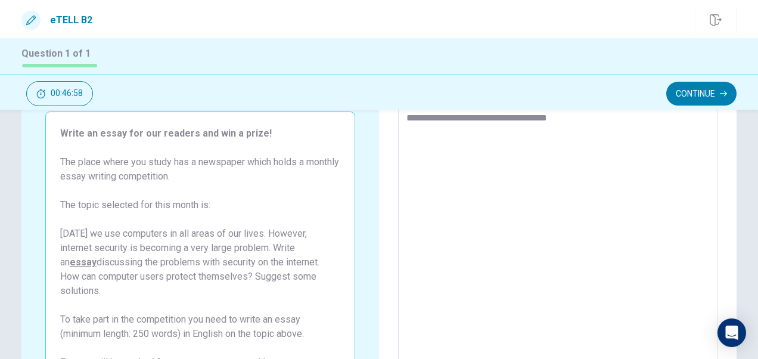
type textarea "*"
type textarea "**********"
type textarea "*"
type textarea "**********"
type textarea "*"
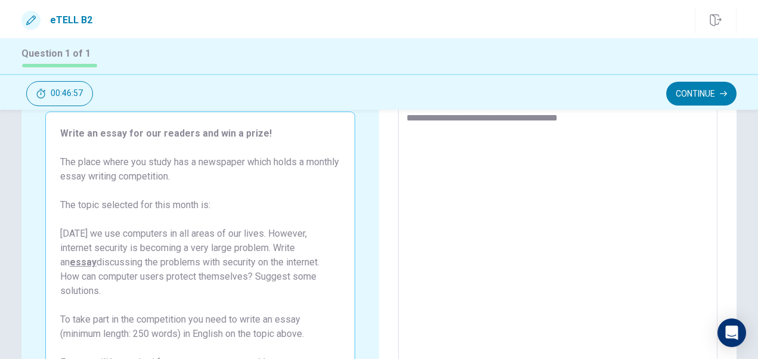
type textarea "**********"
type textarea "*"
type textarea "**********"
type textarea "*"
type textarea "**********"
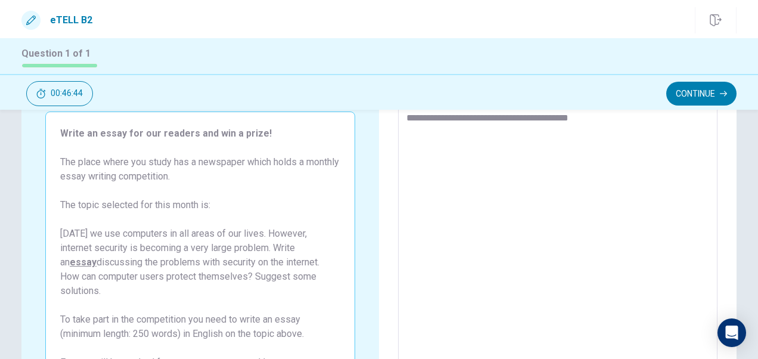
type textarea "*"
type textarea "**********"
type textarea "*"
type textarea "**********"
type textarea "*"
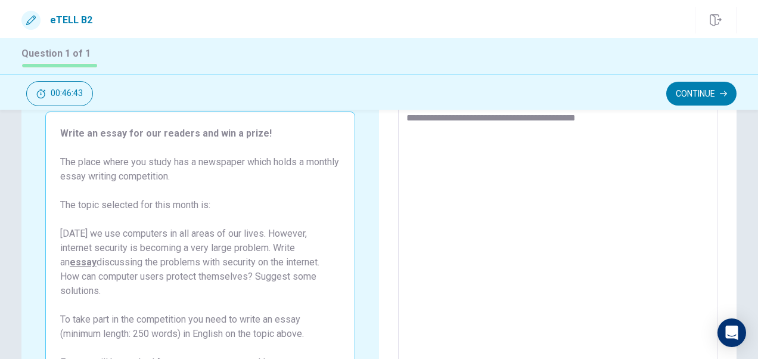
type textarea "**********"
type textarea "*"
type textarea "**********"
type textarea "*"
type textarea "**********"
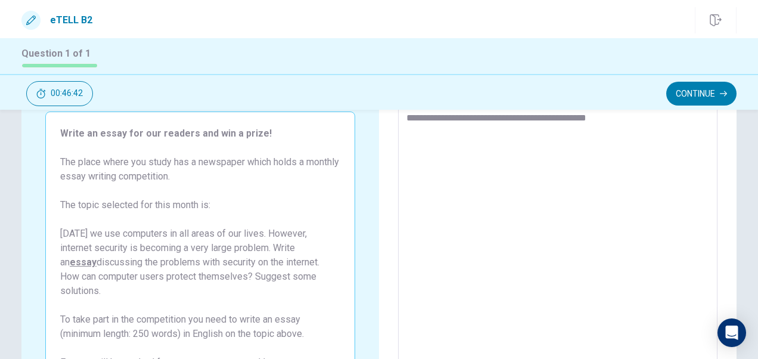
type textarea "*"
type textarea "**********"
type textarea "*"
type textarea "**********"
type textarea "*"
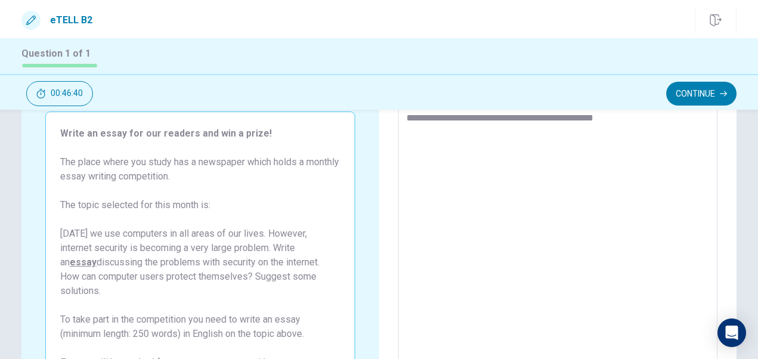
type textarea "**********"
type textarea "*"
type textarea "**********"
type textarea "*"
type textarea "**********"
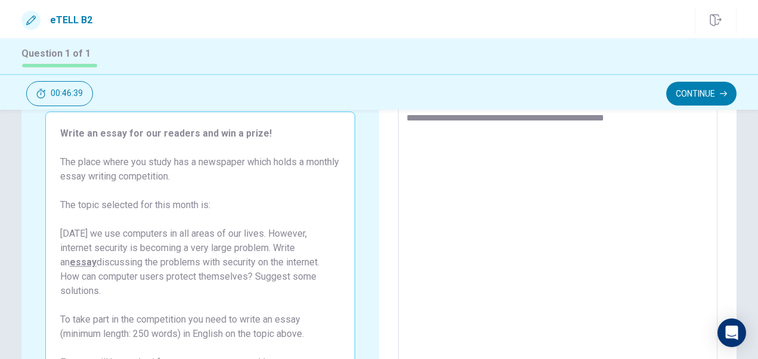
type textarea "*"
type textarea "**********"
type textarea "*"
type textarea "**********"
type textarea "*"
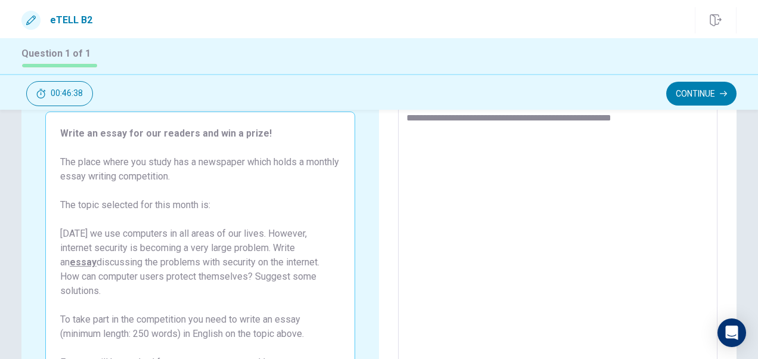
type textarea "**********"
type textarea "*"
type textarea "**********"
type textarea "*"
type textarea "**********"
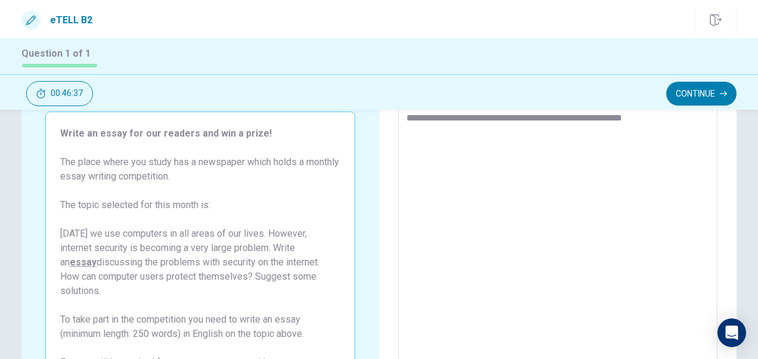
type textarea "*"
type textarea "**********"
type textarea "*"
type textarea "**********"
type textarea "*"
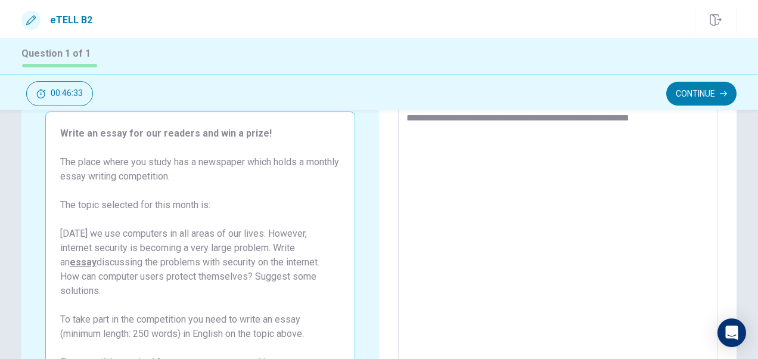
type textarea "**********"
type textarea "*"
type textarea "**********"
type textarea "*"
type textarea "**********"
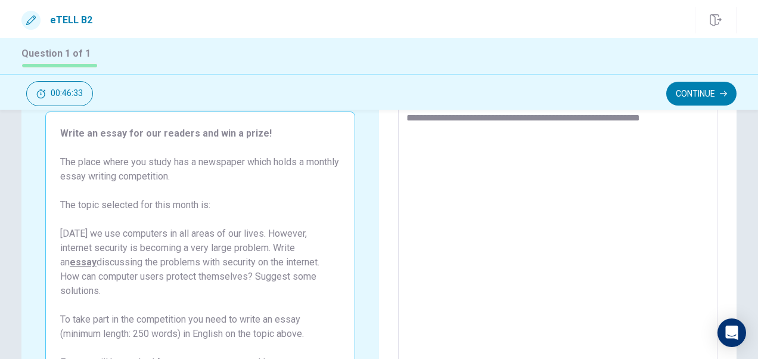
type textarea "*"
type textarea "**********"
type textarea "*"
type textarea "**********"
type textarea "*"
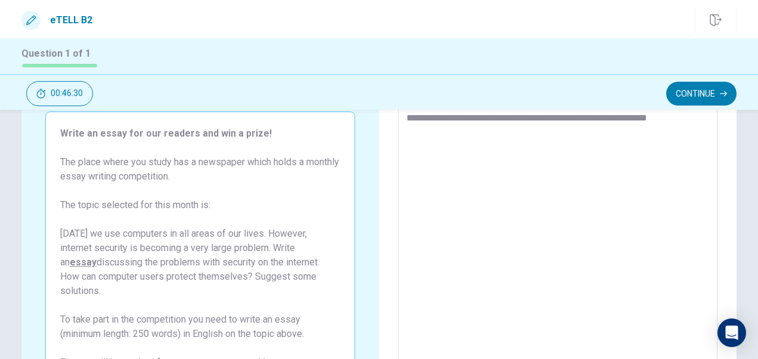
type textarea "**********"
type textarea "*"
type textarea "**********"
type textarea "*"
type textarea "**********"
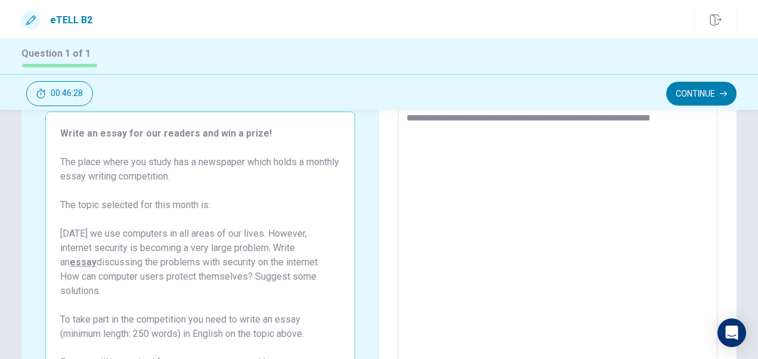
type textarea "*"
type textarea "**********"
type textarea "*"
type textarea "**********"
type textarea "*"
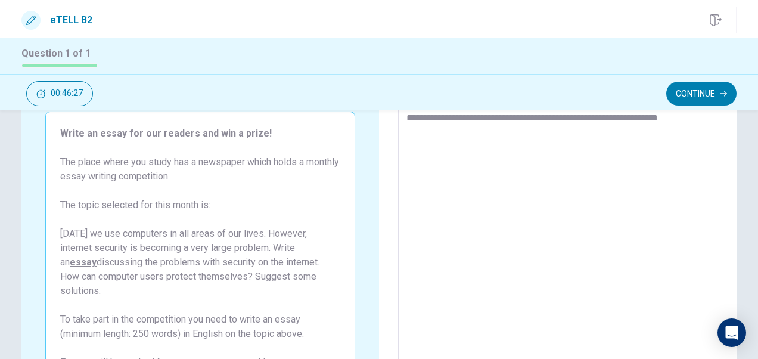
type textarea "**********"
type textarea "*"
type textarea "**********"
type textarea "*"
type textarea "**********"
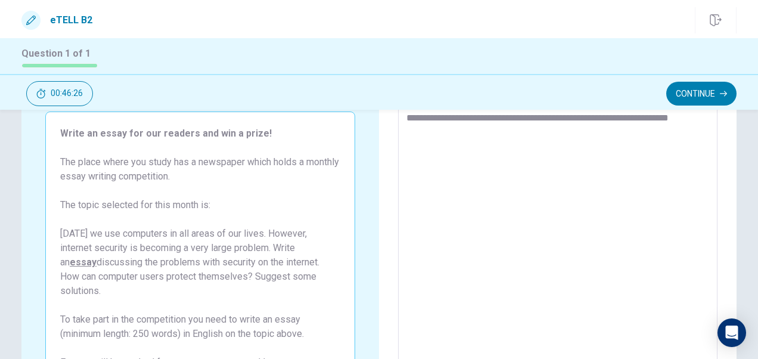
type textarea "*"
type textarea "**********"
type textarea "*"
type textarea "**********"
type textarea "*"
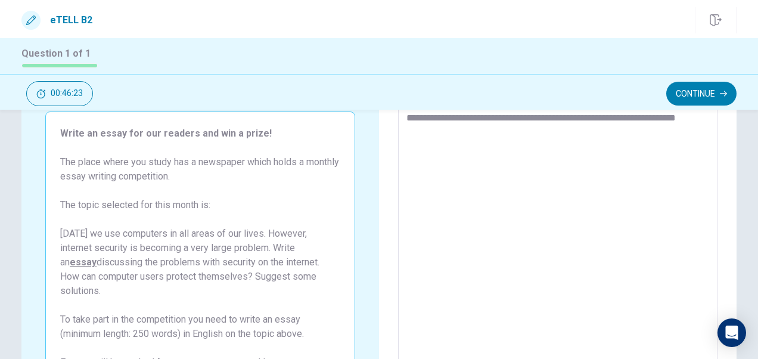
type textarea "**********"
type textarea "*"
type textarea "**********"
type textarea "*"
type textarea "**********"
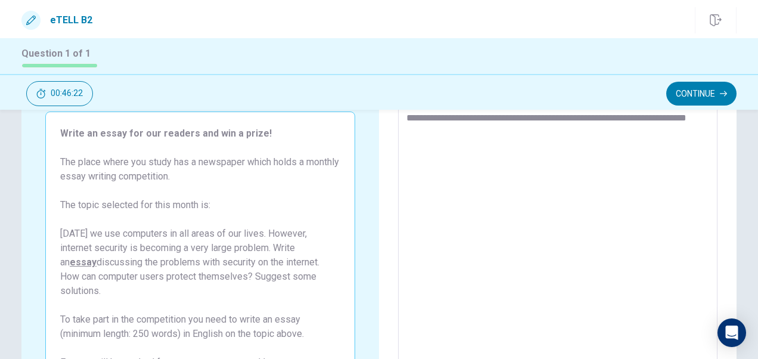
type textarea "*"
type textarea "**********"
type textarea "*"
type textarea "**********"
type textarea "*"
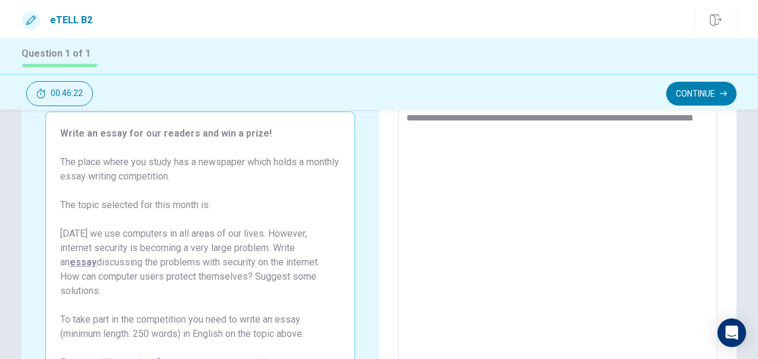
type textarea "**********"
type textarea "*"
type textarea "**********"
type textarea "*"
type textarea "**********"
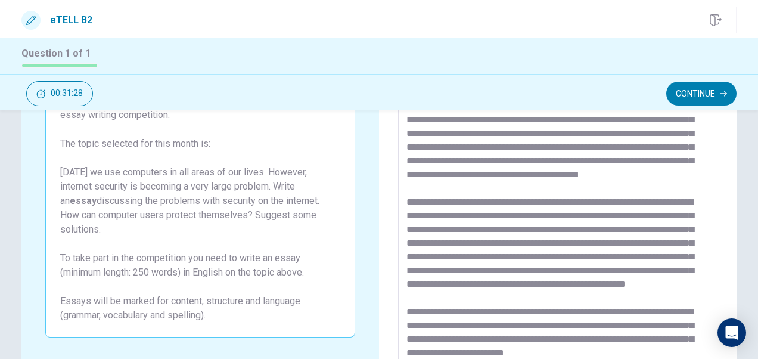
scroll to position [114, 0]
drag, startPoint x: 548, startPoint y: 159, endPoint x: 492, endPoint y: 167, distance: 56.6
click at [492, 167] on textarea at bounding box center [558, 204] width 302 height 310
drag, startPoint x: 492, startPoint y: 167, endPoint x: 493, endPoint y: 141, distance: 25.6
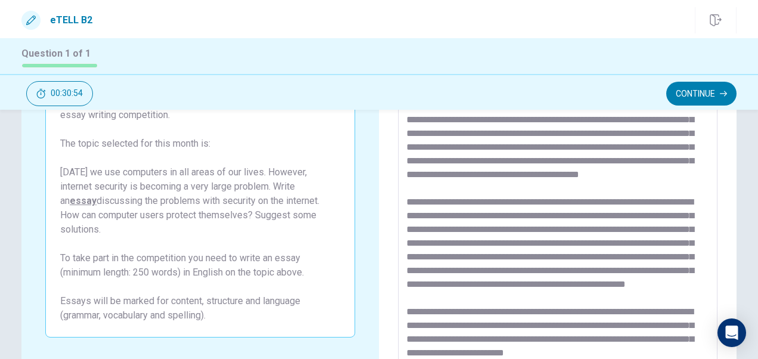
click at [493, 141] on textarea at bounding box center [558, 204] width 302 height 310
click at [465, 189] on textarea at bounding box center [558, 204] width 302 height 310
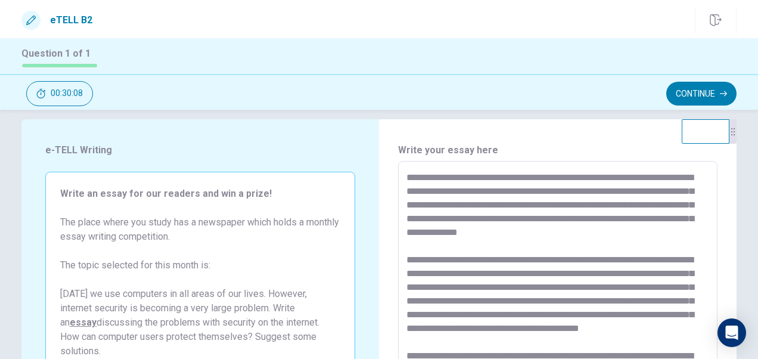
scroll to position [24, 0]
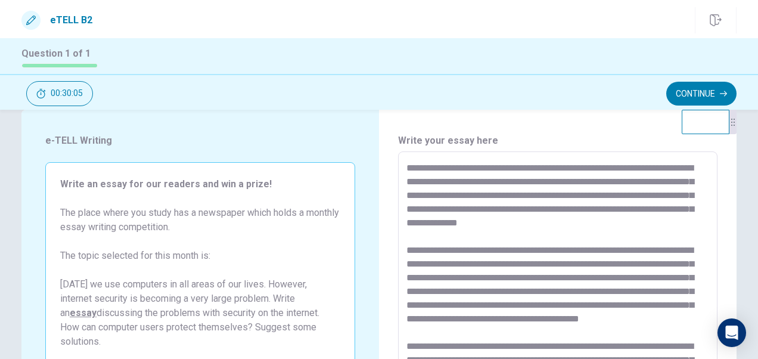
click at [475, 169] on textarea at bounding box center [558, 317] width 302 height 310
click at [462, 178] on textarea at bounding box center [558, 317] width 302 height 310
click at [476, 166] on textarea at bounding box center [558, 317] width 302 height 310
click at [650, 186] on textarea at bounding box center [558, 317] width 302 height 310
click at [514, 195] on textarea at bounding box center [558, 317] width 302 height 310
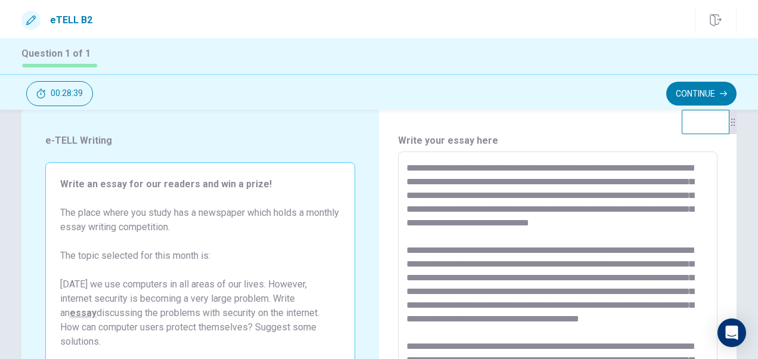
click at [618, 194] on textarea at bounding box center [558, 317] width 302 height 310
click at [516, 211] on textarea at bounding box center [558, 317] width 302 height 310
click at [578, 194] on textarea at bounding box center [558, 317] width 302 height 310
click at [516, 211] on textarea at bounding box center [558, 317] width 302 height 310
click at [674, 209] on textarea at bounding box center [558, 317] width 302 height 310
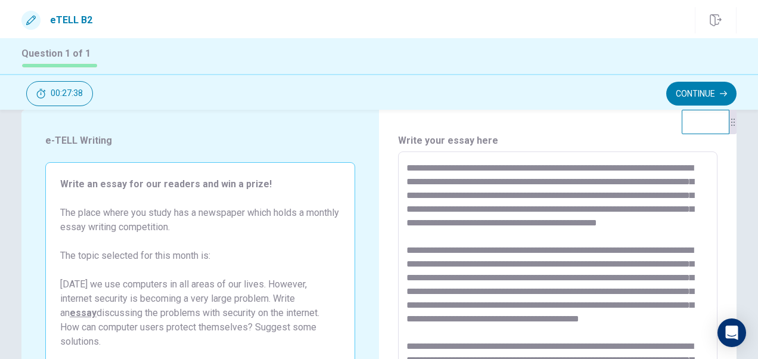
click at [570, 223] on textarea at bounding box center [558, 317] width 302 height 310
click at [644, 218] on textarea at bounding box center [558, 317] width 302 height 310
click at [434, 238] on textarea at bounding box center [558, 317] width 302 height 310
click at [651, 223] on textarea at bounding box center [558, 317] width 302 height 310
click at [433, 237] on textarea at bounding box center [558, 317] width 302 height 310
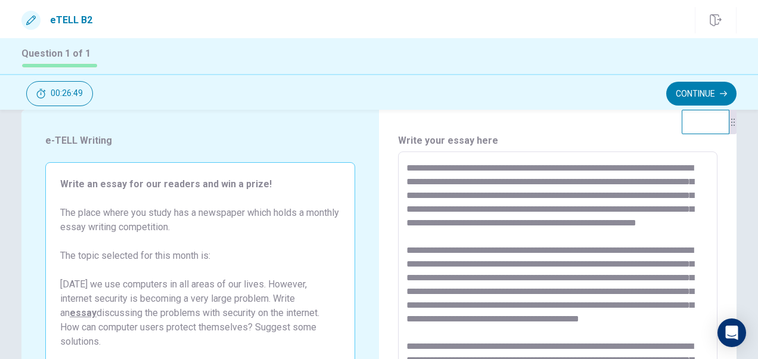
click at [581, 237] on textarea at bounding box center [558, 317] width 302 height 310
click at [437, 240] on textarea at bounding box center [558, 317] width 302 height 310
click at [587, 176] on textarea at bounding box center [558, 317] width 302 height 310
click at [606, 210] on textarea at bounding box center [558, 317] width 302 height 310
click at [459, 222] on textarea at bounding box center [558, 317] width 302 height 310
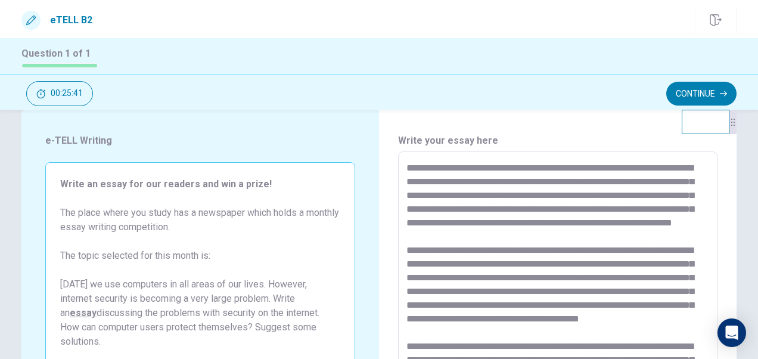
click at [455, 253] on textarea at bounding box center [558, 317] width 302 height 310
click at [410, 277] on textarea at bounding box center [558, 317] width 302 height 310
click at [467, 277] on textarea at bounding box center [558, 317] width 302 height 310
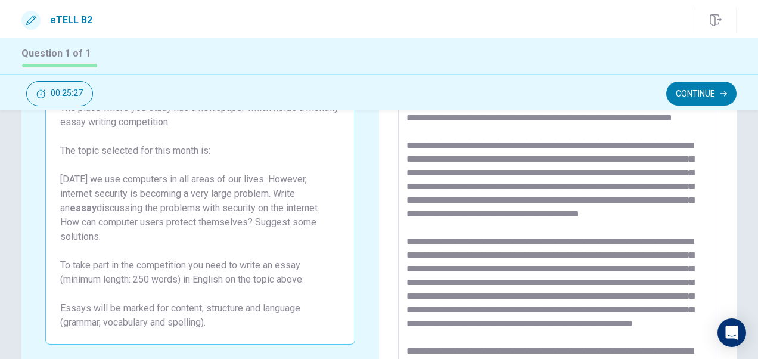
scroll to position [131, 0]
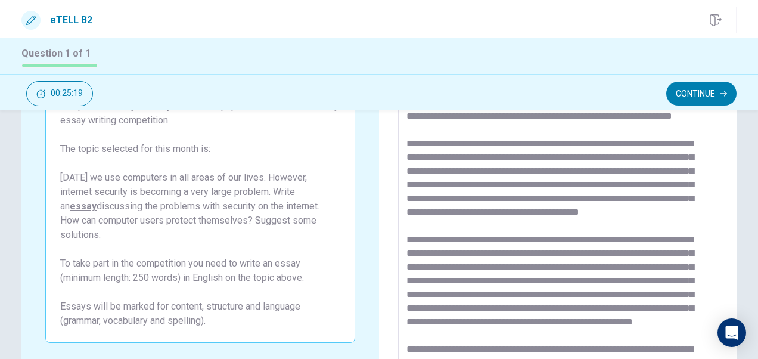
click at [493, 186] on textarea at bounding box center [558, 210] width 302 height 310
click at [545, 185] on textarea at bounding box center [558, 210] width 302 height 310
click at [433, 199] on textarea at bounding box center [558, 210] width 302 height 310
click at [429, 210] on textarea at bounding box center [558, 210] width 302 height 310
click at [535, 212] on textarea at bounding box center [558, 210] width 302 height 310
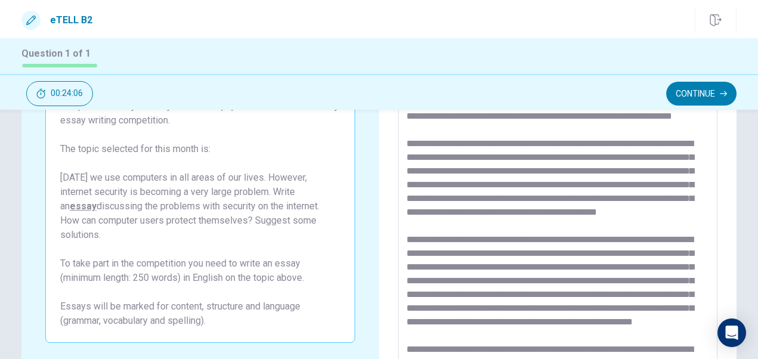
click at [535, 226] on textarea at bounding box center [558, 210] width 302 height 310
click at [649, 224] on textarea at bounding box center [558, 210] width 302 height 310
drag, startPoint x: 565, startPoint y: 238, endPoint x: 464, endPoint y: 244, distance: 100.3
click at [464, 244] on textarea at bounding box center [558, 210] width 302 height 310
click at [576, 242] on textarea at bounding box center [558, 210] width 302 height 310
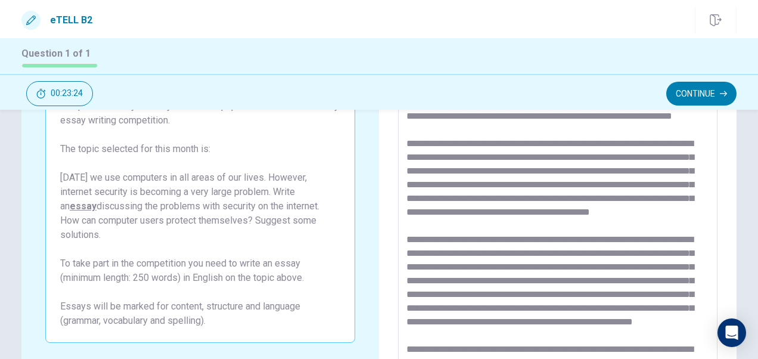
click at [606, 239] on textarea at bounding box center [558, 210] width 302 height 310
click at [689, 237] on textarea at bounding box center [558, 210] width 302 height 310
click at [529, 279] on textarea at bounding box center [558, 210] width 302 height 310
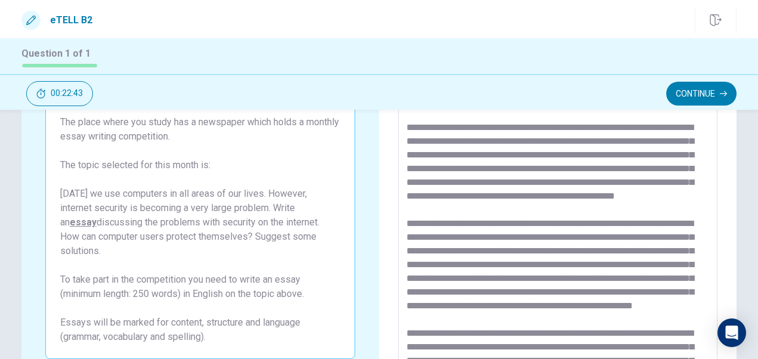
scroll to position [116, 0]
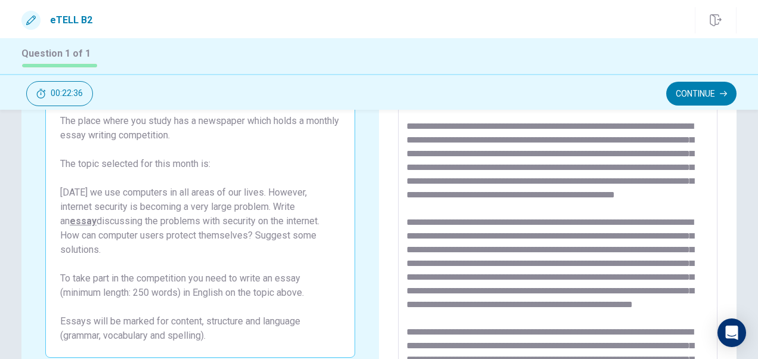
click at [581, 166] on textarea at bounding box center [558, 225] width 302 height 310
click at [605, 167] on textarea at bounding box center [558, 225] width 302 height 310
click at [623, 168] on textarea at bounding box center [558, 225] width 302 height 310
click at [647, 165] on textarea at bounding box center [558, 225] width 302 height 310
drag, startPoint x: 447, startPoint y: 182, endPoint x: 403, endPoint y: 184, distance: 44.2
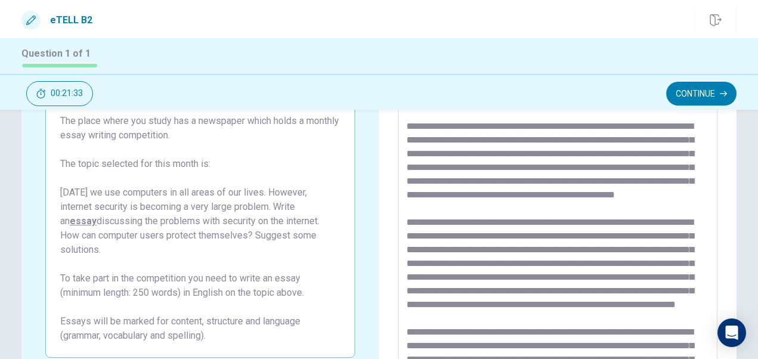
click at [403, 184] on div "* ​" at bounding box center [558, 225] width 320 height 330
click at [432, 193] on textarea at bounding box center [558, 225] width 302 height 310
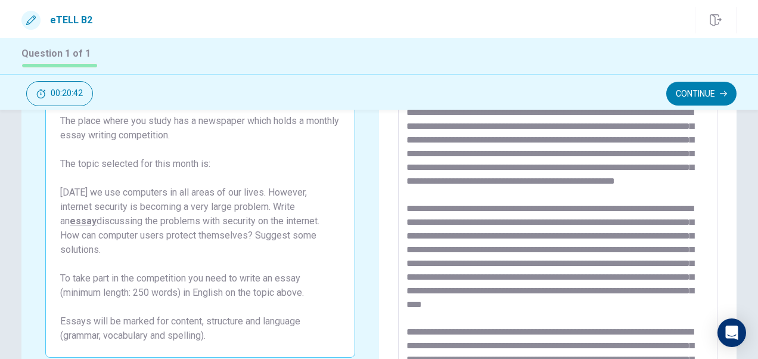
click at [594, 190] on textarea at bounding box center [558, 225] width 302 height 310
click at [599, 198] on textarea at bounding box center [558, 225] width 302 height 310
click at [651, 193] on textarea at bounding box center [558, 225] width 302 height 310
click at [633, 207] on textarea at bounding box center [558, 225] width 302 height 310
click at [671, 207] on textarea at bounding box center [558, 225] width 302 height 310
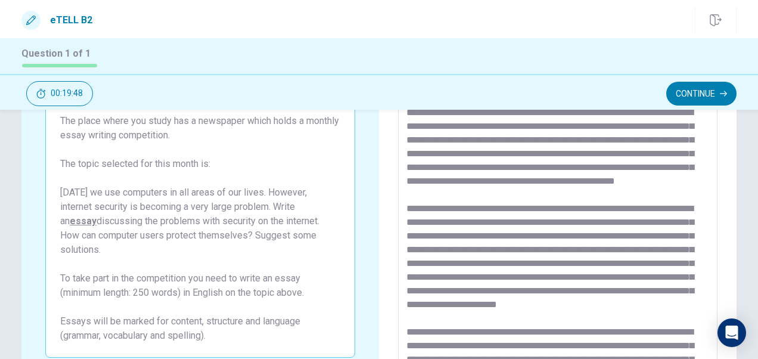
click at [583, 216] on textarea at bounding box center [558, 225] width 302 height 310
click at [600, 237] on textarea at bounding box center [558, 225] width 302 height 310
click at [565, 249] on textarea at bounding box center [558, 225] width 302 height 310
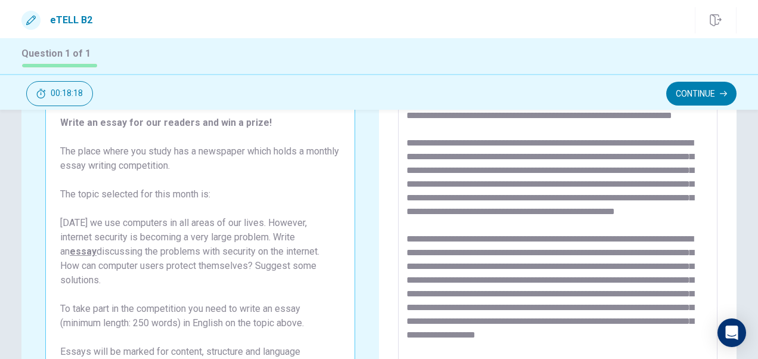
scroll to position [75, 0]
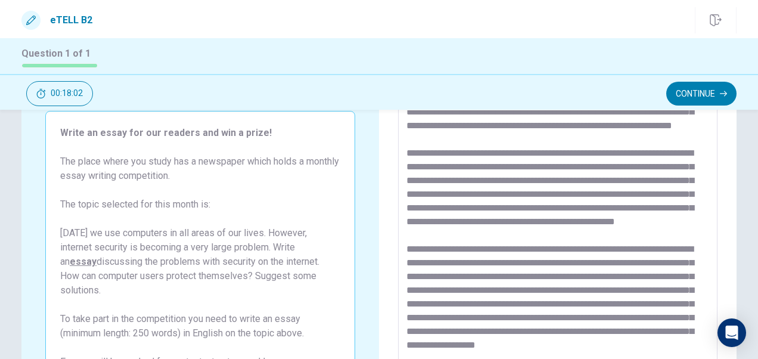
click at [511, 186] on textarea at bounding box center [558, 265] width 302 height 310
click at [501, 265] on textarea at bounding box center [558, 265] width 302 height 310
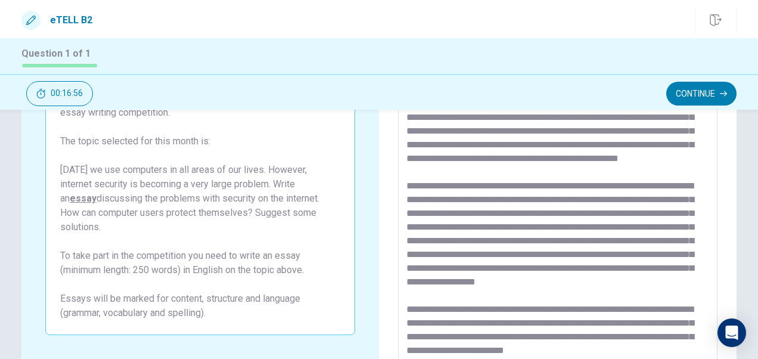
scroll to position [140, 0]
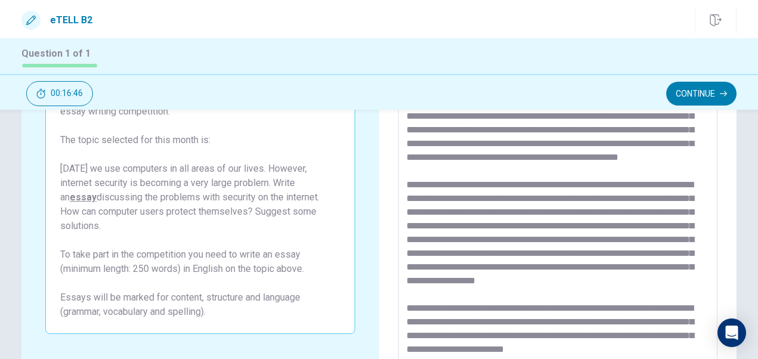
click at [745, 216] on div "e-TELL Writing Write an essay for our readers and win a prize! The place where …" at bounding box center [379, 201] width 754 height 414
click at [675, 228] on textarea at bounding box center [558, 201] width 302 height 310
click at [489, 246] on textarea at bounding box center [558, 201] width 302 height 310
click at [641, 247] on textarea at bounding box center [558, 201] width 302 height 310
click at [558, 286] on textarea at bounding box center [558, 201] width 302 height 310
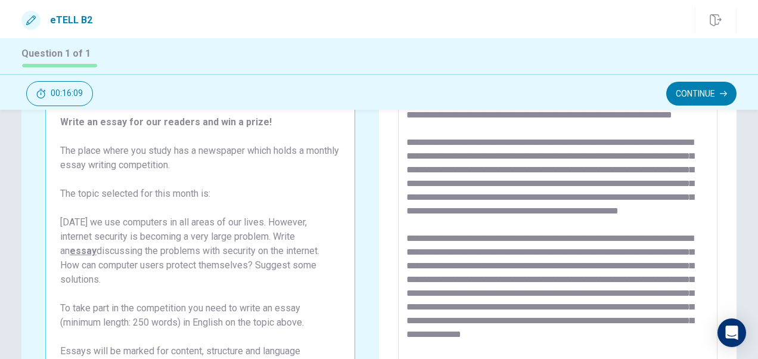
scroll to position [80, 0]
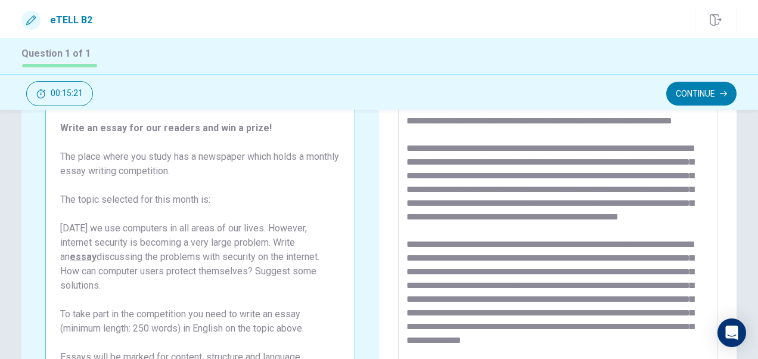
click at [637, 221] on textarea at bounding box center [558, 261] width 302 height 310
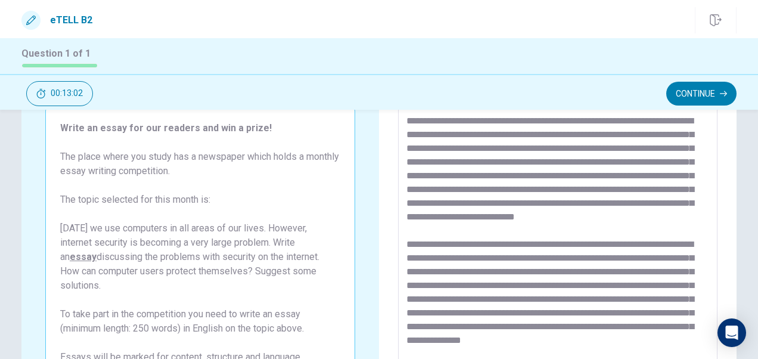
click at [582, 292] on textarea at bounding box center [558, 261] width 302 height 310
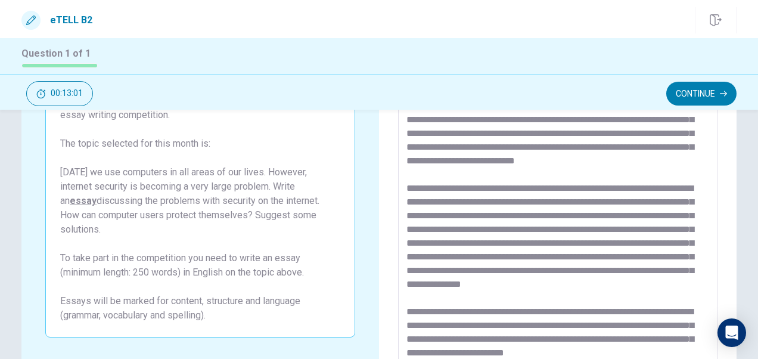
scroll to position [155, 0]
click at [564, 288] on textarea at bounding box center [558, 204] width 302 height 310
click at [581, 171] on textarea at bounding box center [558, 204] width 302 height 310
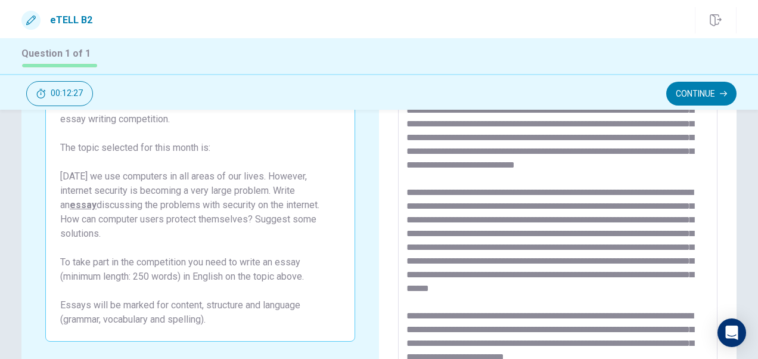
scroll to position [118, 0]
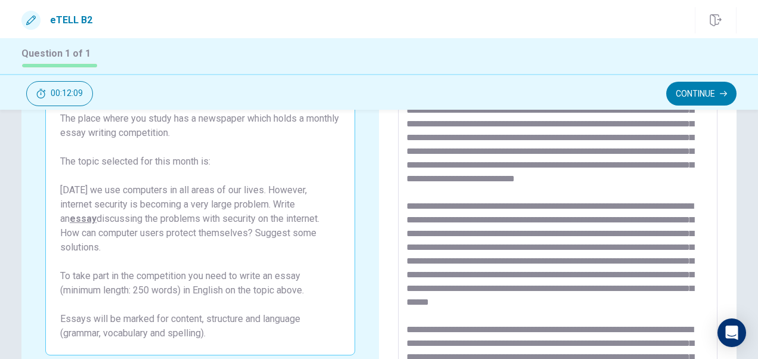
click at [575, 209] on textarea at bounding box center [558, 222] width 302 height 310
click at [465, 204] on textarea at bounding box center [558, 222] width 302 height 310
click at [482, 204] on textarea at bounding box center [558, 222] width 302 height 310
click at [557, 207] on textarea at bounding box center [558, 222] width 302 height 310
click at [524, 244] on textarea at bounding box center [558, 222] width 302 height 310
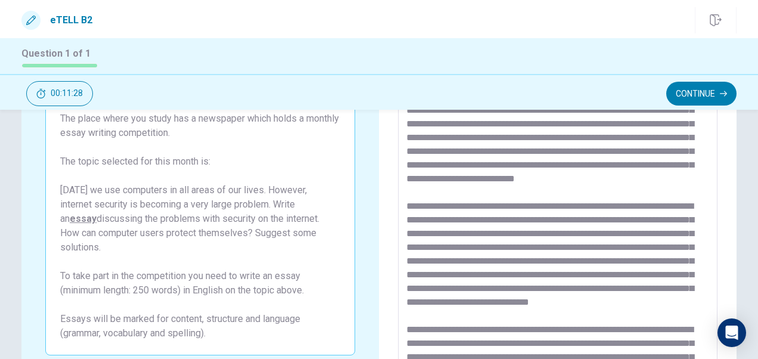
click at [440, 291] on textarea at bounding box center [558, 222] width 302 height 310
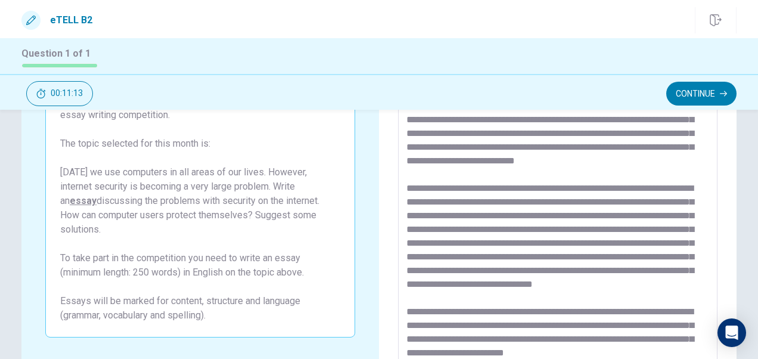
scroll to position [170, 0]
click at [569, 283] on textarea at bounding box center [558, 204] width 302 height 310
click at [580, 283] on textarea at bounding box center [558, 204] width 302 height 310
click at [477, 297] on textarea at bounding box center [558, 204] width 302 height 310
click at [498, 295] on textarea at bounding box center [558, 204] width 302 height 310
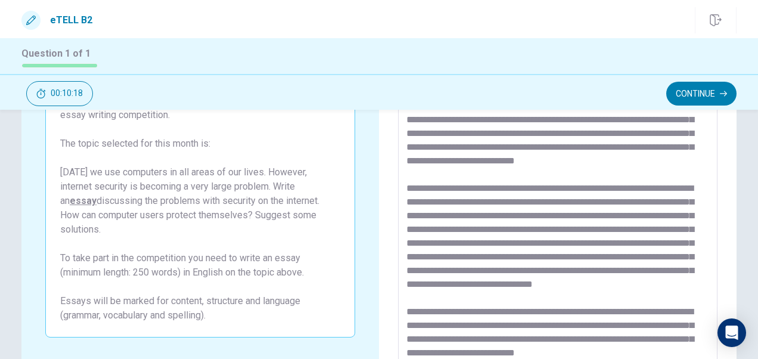
click at [470, 282] on textarea at bounding box center [558, 204] width 302 height 310
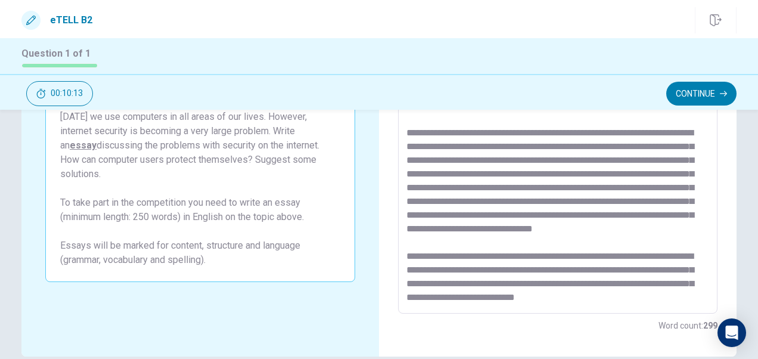
scroll to position [192, 0]
click at [627, 240] on textarea at bounding box center [558, 148] width 302 height 310
click at [427, 253] on textarea at bounding box center [558, 148] width 302 height 310
click at [478, 257] on textarea at bounding box center [558, 148] width 302 height 310
click at [563, 272] on textarea at bounding box center [558, 148] width 302 height 310
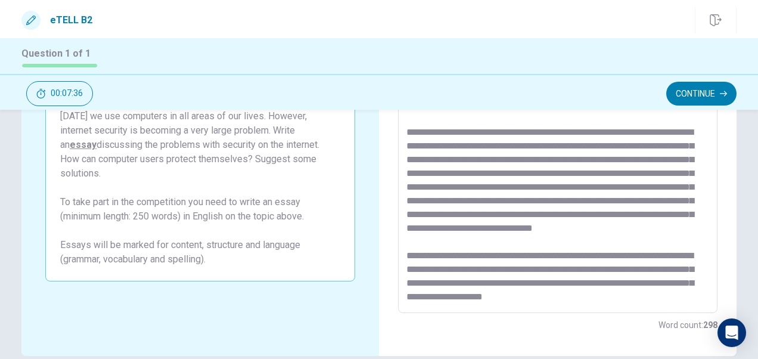
click at [577, 250] on textarea at bounding box center [558, 148] width 302 height 310
click at [646, 253] on textarea at bounding box center [558, 148] width 302 height 310
click at [630, 253] on textarea at bounding box center [558, 148] width 302 height 310
click at [628, 254] on textarea at bounding box center [558, 148] width 302 height 310
click at [422, 268] on textarea at bounding box center [558, 148] width 302 height 310
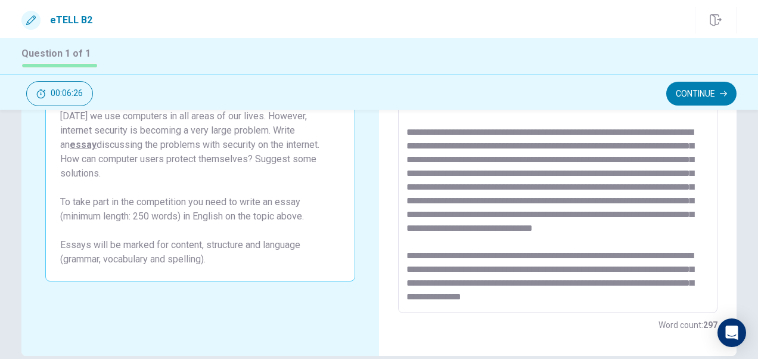
click at [464, 239] on textarea at bounding box center [558, 148] width 302 height 310
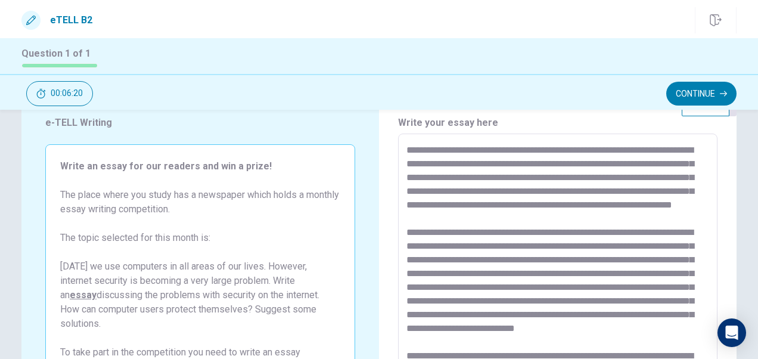
scroll to position [38, 0]
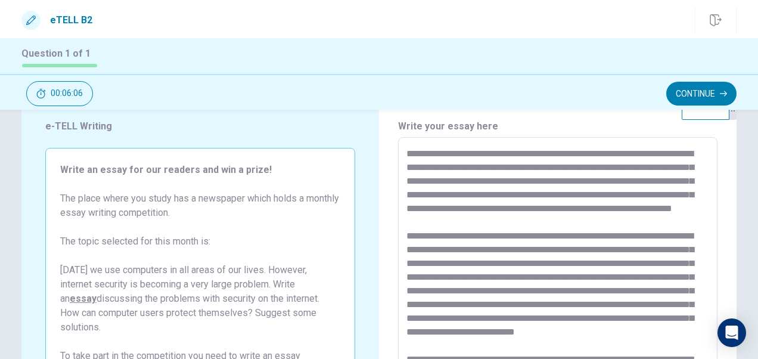
click at [472, 166] on textarea at bounding box center [558, 302] width 302 height 310
click at [584, 169] on textarea at bounding box center [558, 302] width 302 height 310
click at [460, 184] on textarea at bounding box center [558, 302] width 302 height 310
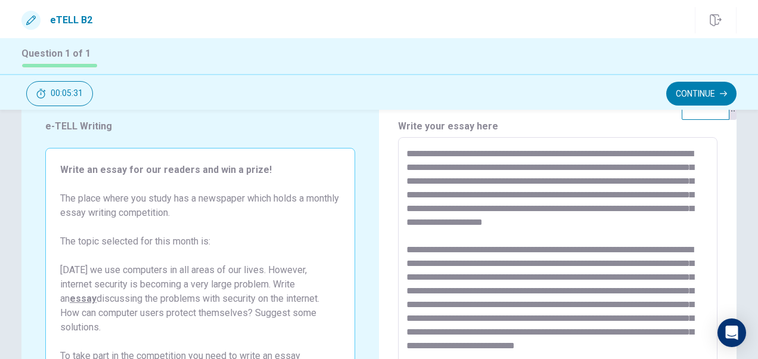
click at [677, 194] on textarea at bounding box center [558, 302] width 302 height 310
click at [676, 194] on textarea at bounding box center [558, 302] width 302 height 310
click at [467, 207] on textarea at bounding box center [558, 302] width 302 height 310
click at [495, 236] on textarea at bounding box center [558, 302] width 302 height 310
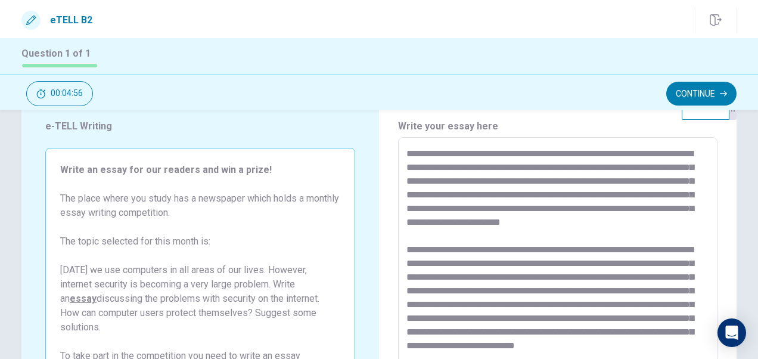
click at [426, 237] on textarea at bounding box center [558, 302] width 302 height 310
click at [502, 265] on textarea at bounding box center [558, 302] width 302 height 310
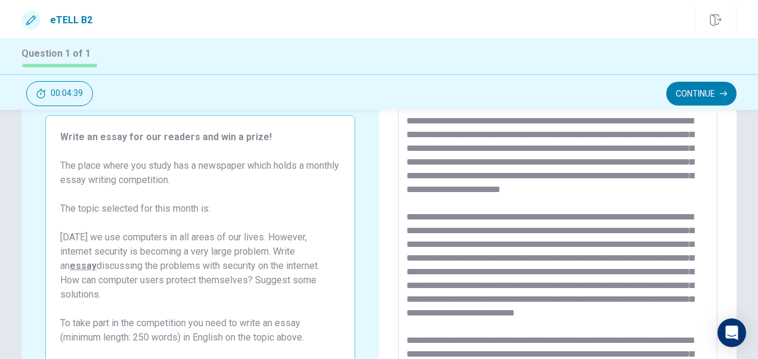
scroll to position [85, 0]
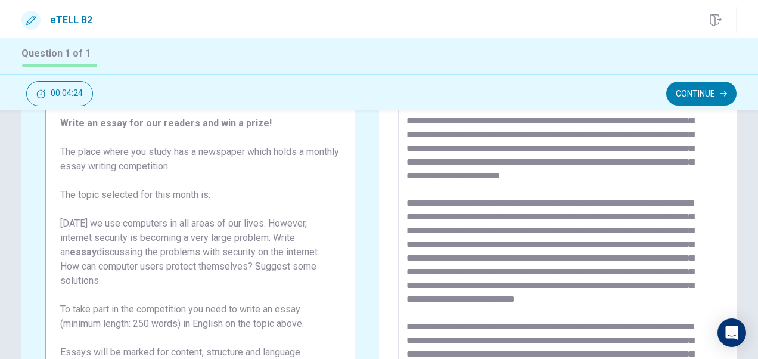
click at [475, 241] on textarea at bounding box center [558, 256] width 302 height 310
click at [513, 270] on textarea at bounding box center [558, 256] width 302 height 310
click at [407, 286] on textarea at bounding box center [558, 256] width 302 height 310
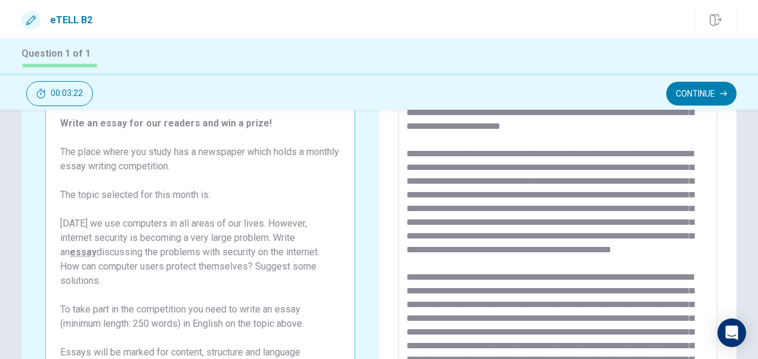
scroll to position [54, 0]
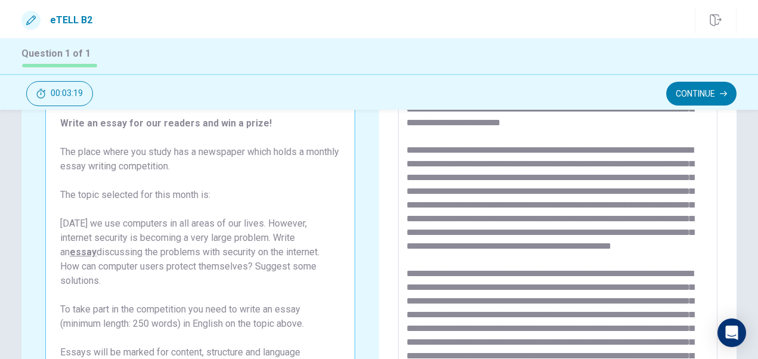
click at [584, 274] on textarea at bounding box center [558, 256] width 302 height 310
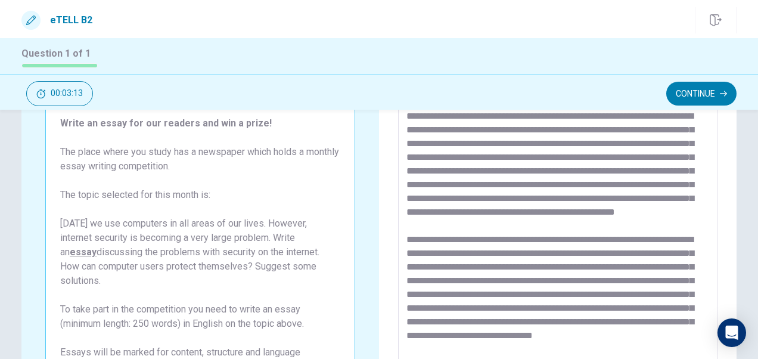
scroll to position [98, 0]
click at [463, 241] on textarea at bounding box center [558, 256] width 302 height 310
click at [599, 270] on textarea at bounding box center [558, 256] width 302 height 310
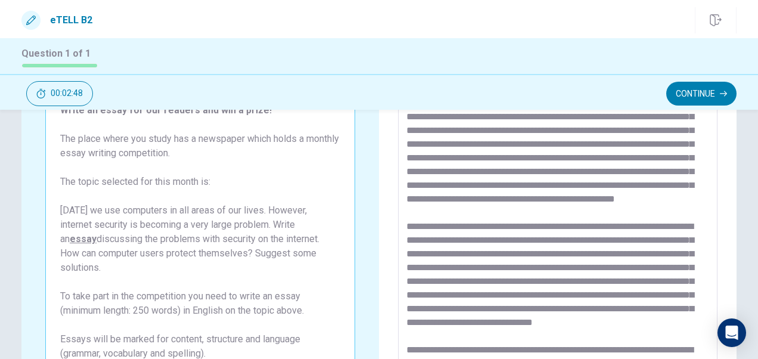
scroll to position [111, 0]
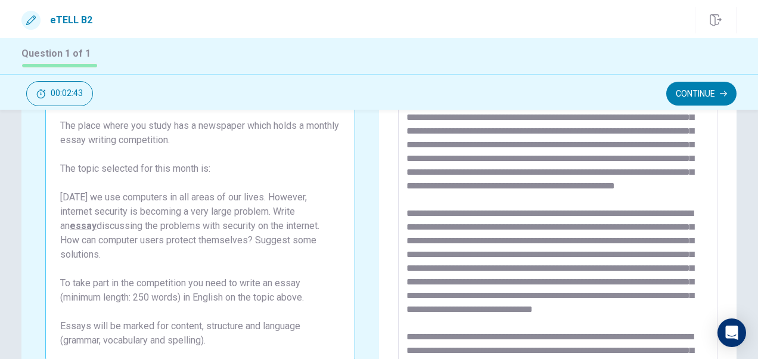
click at [492, 272] on textarea at bounding box center [558, 230] width 302 height 310
click at [643, 271] on textarea at bounding box center [558, 230] width 302 height 310
click at [686, 258] on textarea at bounding box center [558, 230] width 302 height 310
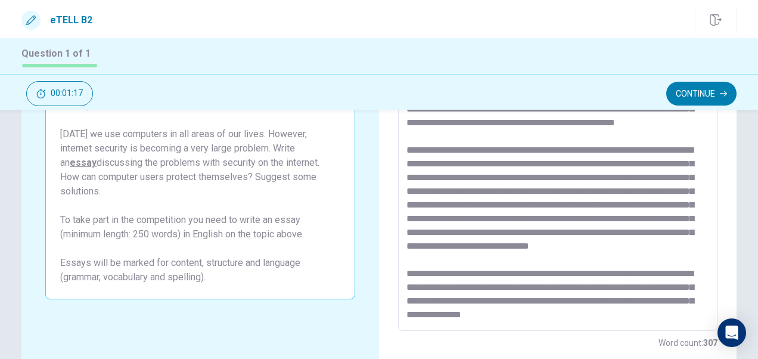
scroll to position [184, 0]
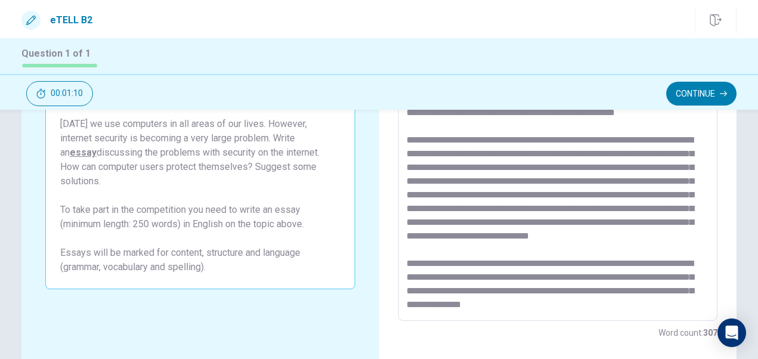
click at [640, 253] on textarea at bounding box center [558, 156] width 302 height 310
click at [524, 267] on textarea at bounding box center [558, 156] width 302 height 310
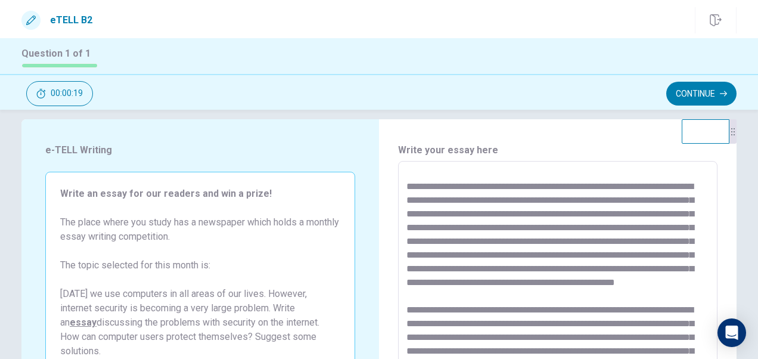
scroll to position [0, 0]
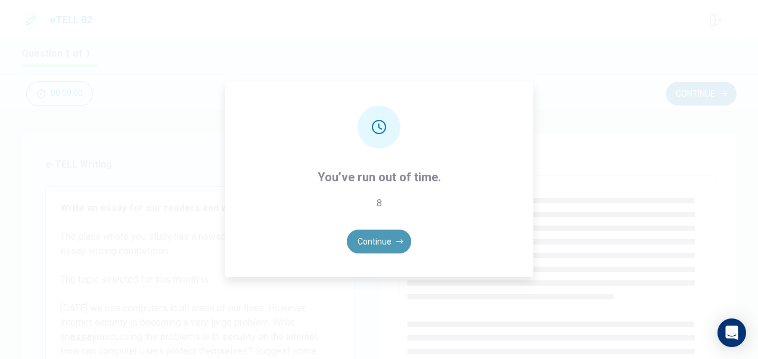
click at [372, 241] on button "Continue" at bounding box center [379, 242] width 64 height 24
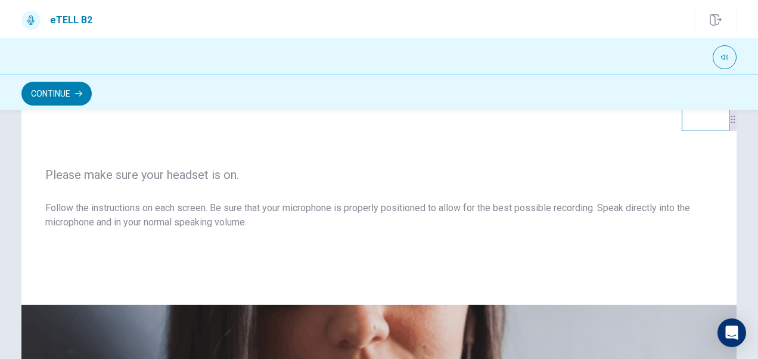
scroll to position [20, 0]
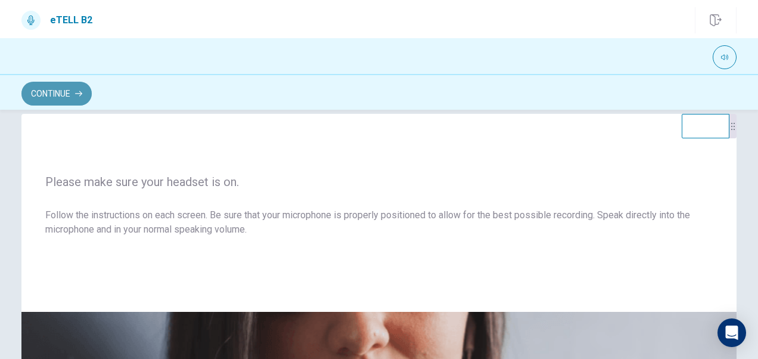
click at [49, 91] on button "Continue" at bounding box center [56, 94] width 70 height 24
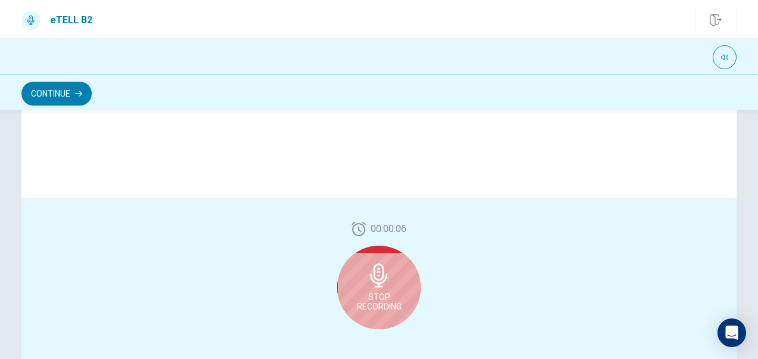
scroll to position [293, 0]
click at [365, 290] on div "Stop Recording" at bounding box center [378, 285] width 83 height 83
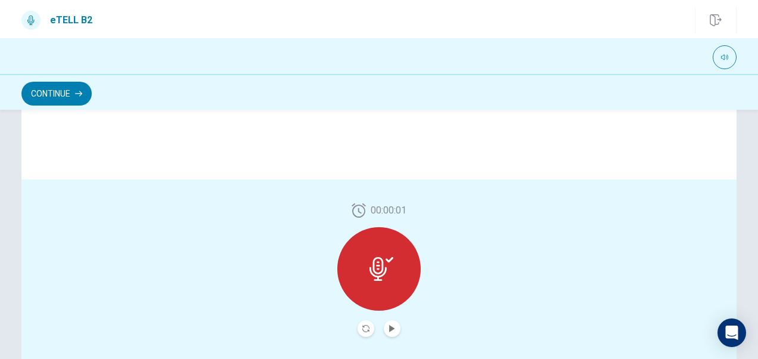
scroll to position [357, 0]
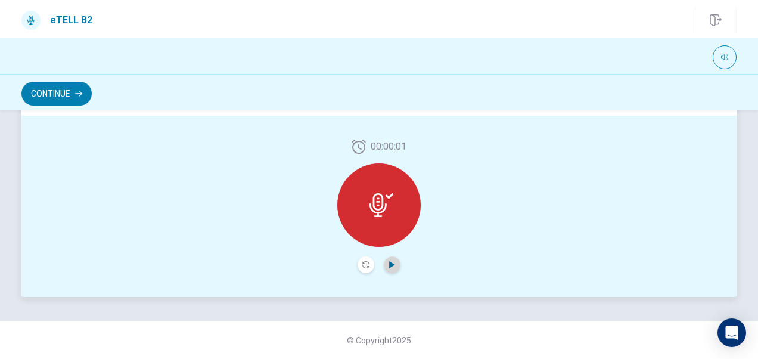
click at [389, 264] on icon "Play Audio" at bounding box center [391, 264] width 5 height 7
click at [382, 203] on icon at bounding box center [382, 205] width 24 height 24
click at [362, 261] on button "Record Again" at bounding box center [366, 264] width 17 height 17
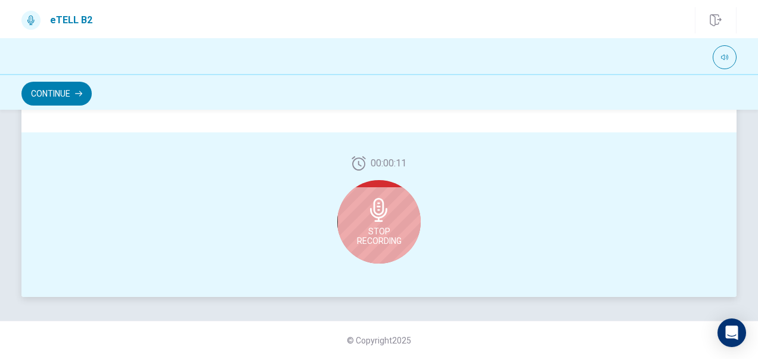
click at [376, 238] on span "Stop Recording" at bounding box center [379, 236] width 45 height 19
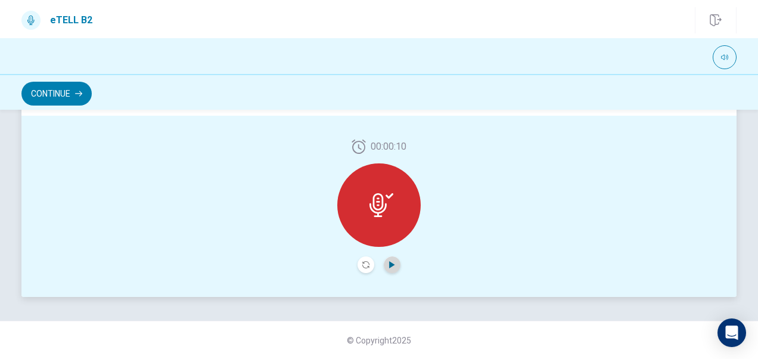
click at [389, 266] on icon "Play Audio" at bounding box center [391, 264] width 5 height 7
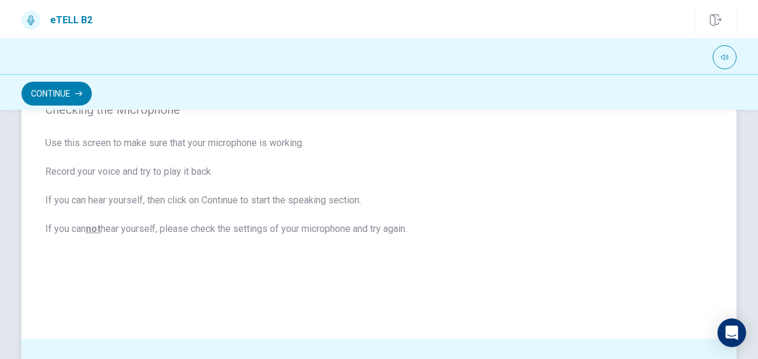
scroll to position [157, 0]
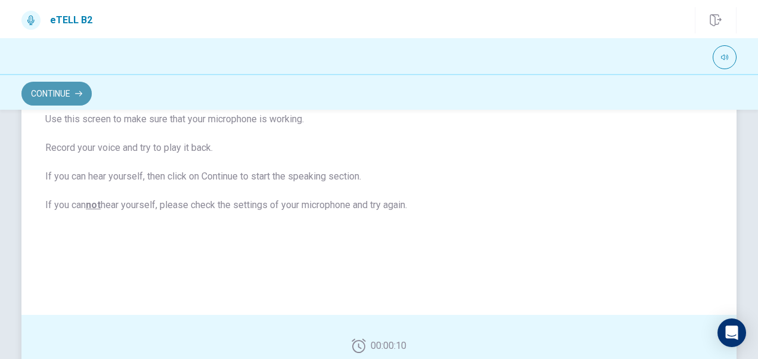
click at [65, 87] on button "Continue" at bounding box center [56, 94] width 70 height 24
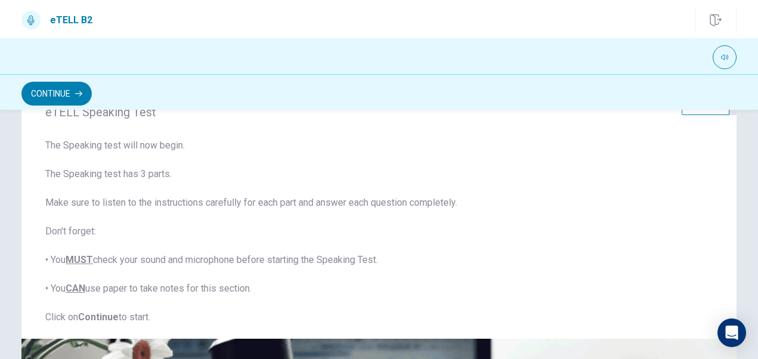
scroll to position [2, 0]
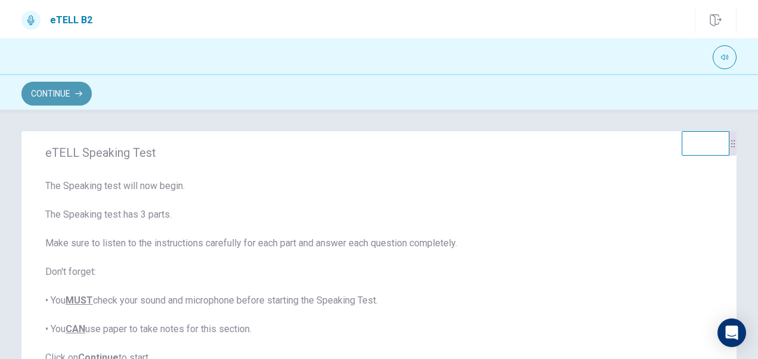
click at [51, 88] on button "Continue" at bounding box center [56, 94] width 70 height 24
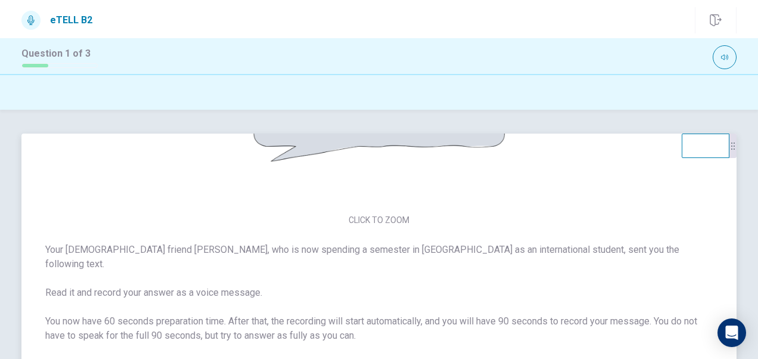
scroll to position [0, 0]
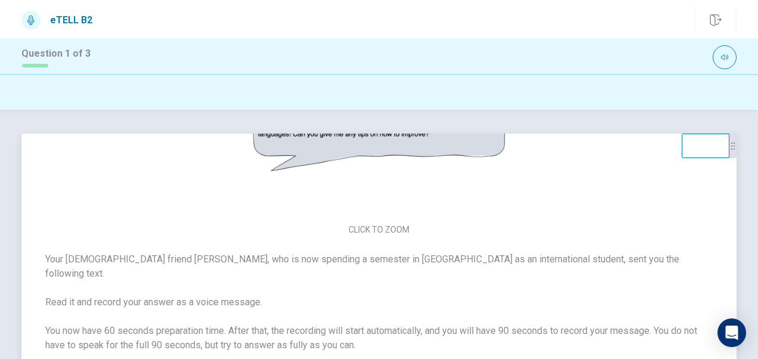
drag, startPoint x: 464, startPoint y: 182, endPoint x: 460, endPoint y: 256, distance: 74.0
click at [460, 256] on div "CLICK TO ZOOM Your [DEMOGRAPHIC_DATA] friend [PERSON_NAME], who is now spending…" at bounding box center [378, 252] width 715 height 236
click at [719, 323] on body "This site uses cookies, as explained in our Privacy Policy . If you agree to th…" at bounding box center [379, 179] width 758 height 359
click at [727, 331] on icon "Open Intercom Messenger" at bounding box center [732, 333] width 14 height 16
click at [732, 156] on div at bounding box center [733, 146] width 7 height 24
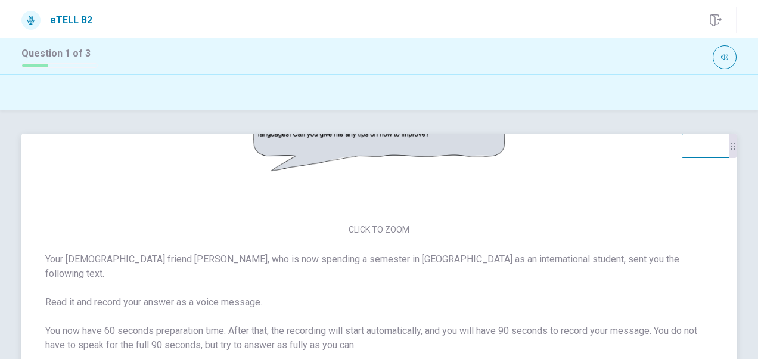
click at [426, 144] on img at bounding box center [379, 125] width 253 height 187
click at [434, 154] on img at bounding box center [379, 125] width 253 height 187
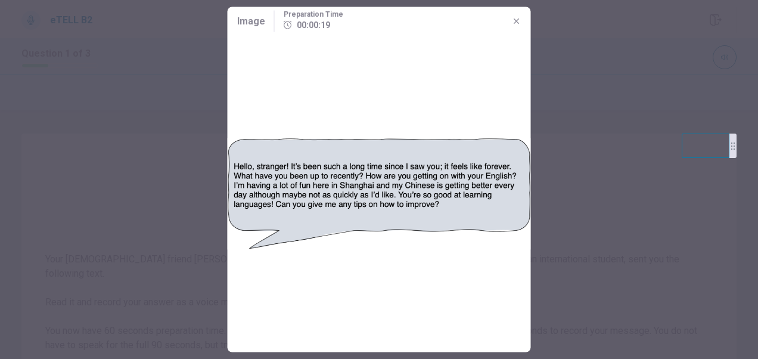
click at [517, 24] on icon "button" at bounding box center [517, 22] width 10 height 10
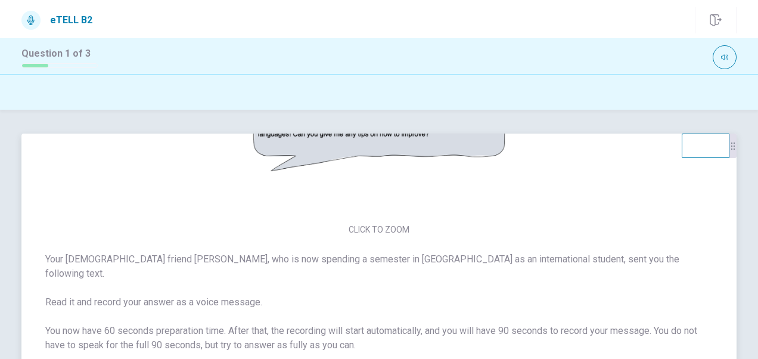
drag, startPoint x: 448, startPoint y: 211, endPoint x: 599, endPoint y: 168, distance: 156.4
click at [730, 158] on div at bounding box center [733, 146] width 7 height 24
click at [351, 204] on img at bounding box center [379, 125] width 253 height 187
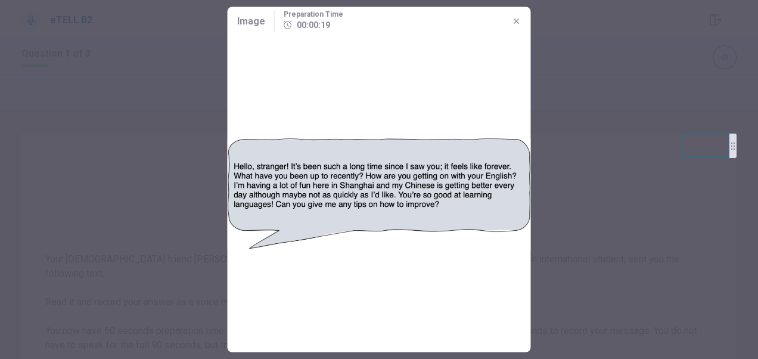
click at [516, 20] on icon "button" at bounding box center [517, 22] width 10 height 10
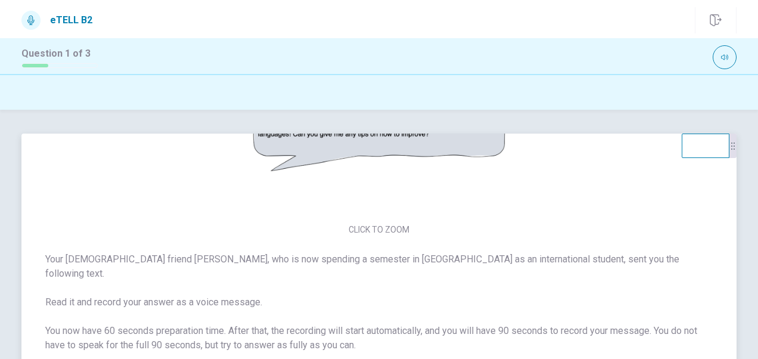
click at [435, 219] on img at bounding box center [379, 125] width 253 height 187
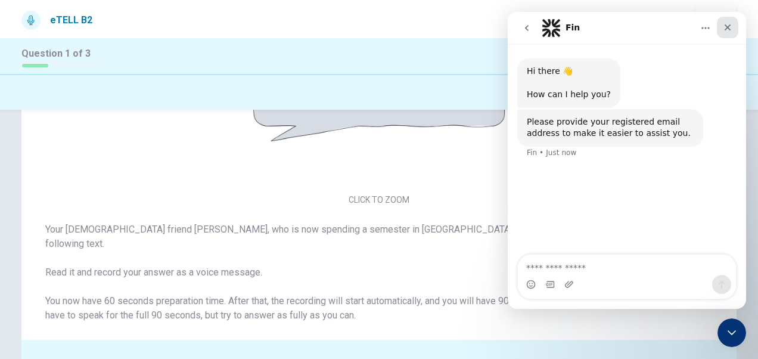
click at [729, 32] on icon "Close" at bounding box center [728, 28] width 10 height 10
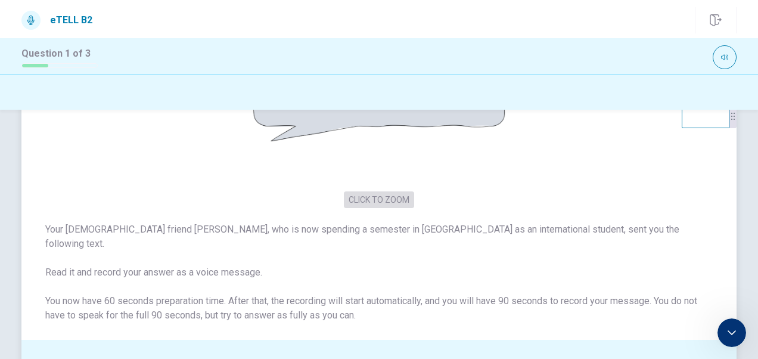
click at [386, 202] on button "CLICK TO ZOOM" at bounding box center [379, 199] width 70 height 17
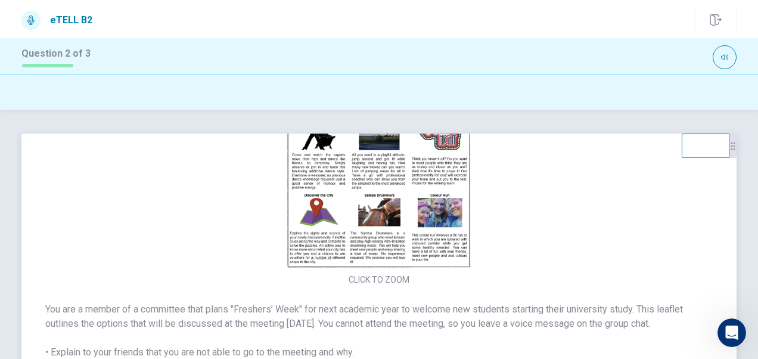
click at [652, 240] on div "CLICK TO ZOOM" at bounding box center [378, 185] width 715 height 206
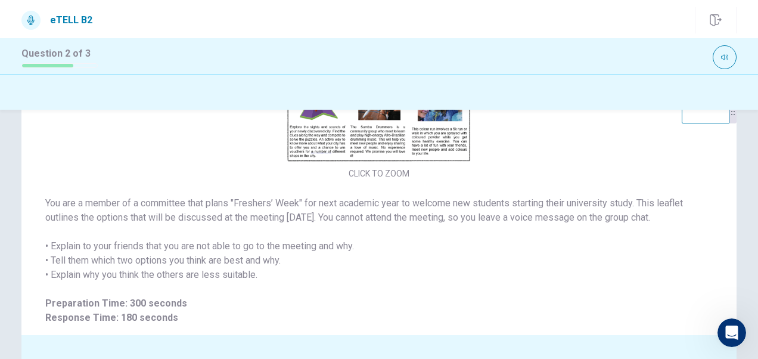
scroll to position [41, 0]
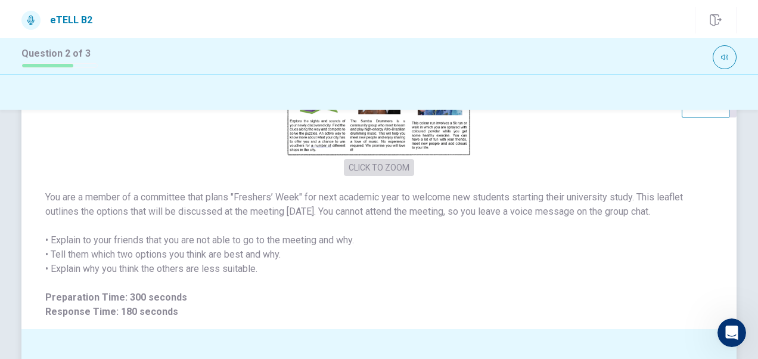
click at [382, 168] on button "CLICK TO ZOOM" at bounding box center [379, 167] width 70 height 17
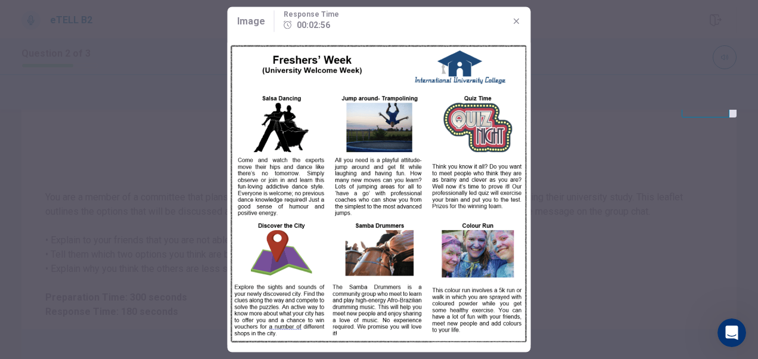
click at [519, 25] on icon "button" at bounding box center [517, 22] width 10 height 10
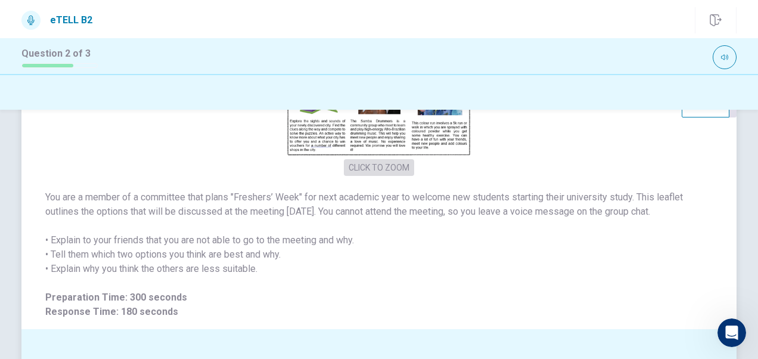
click at [373, 171] on button "CLICK TO ZOOM" at bounding box center [379, 167] width 70 height 17
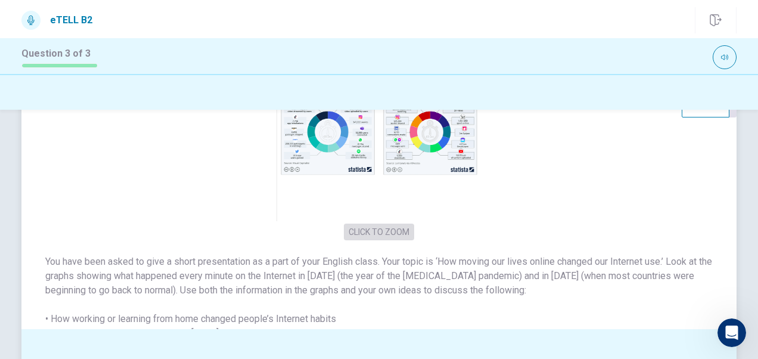
click at [376, 224] on button "CLICK TO ZOOM" at bounding box center [379, 232] width 70 height 17
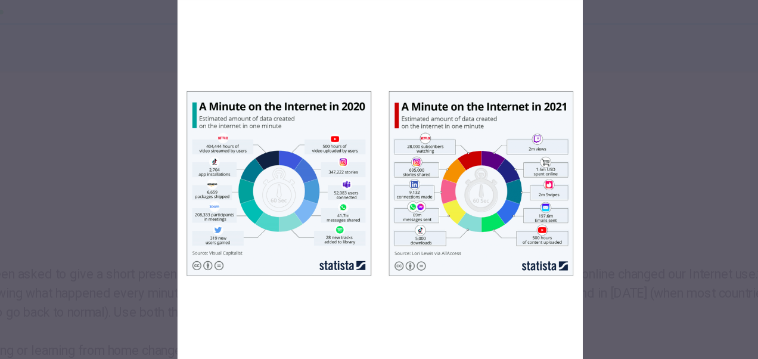
click at [554, 204] on div at bounding box center [379, 179] width 758 height 359
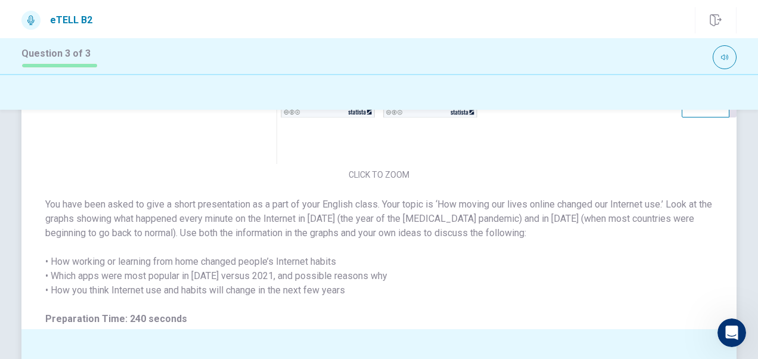
scroll to position [82, 0]
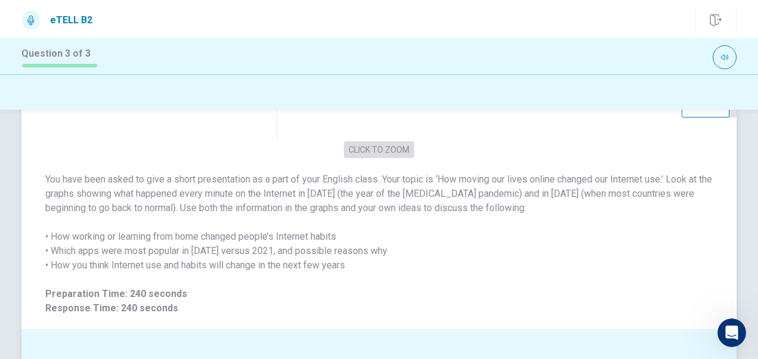
click at [383, 146] on button "CLICK TO ZOOM" at bounding box center [379, 149] width 70 height 17
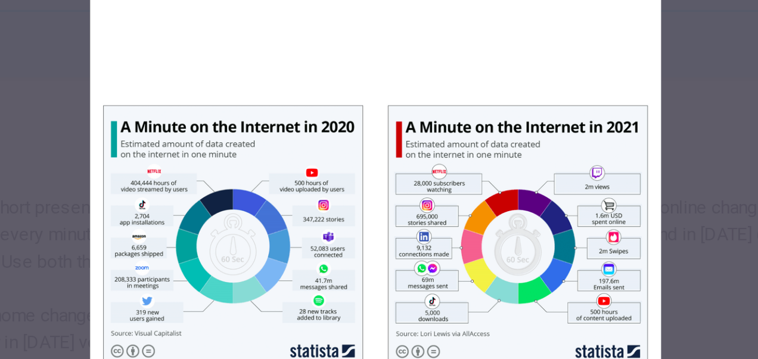
click at [562, 129] on div at bounding box center [379, 179] width 758 height 359
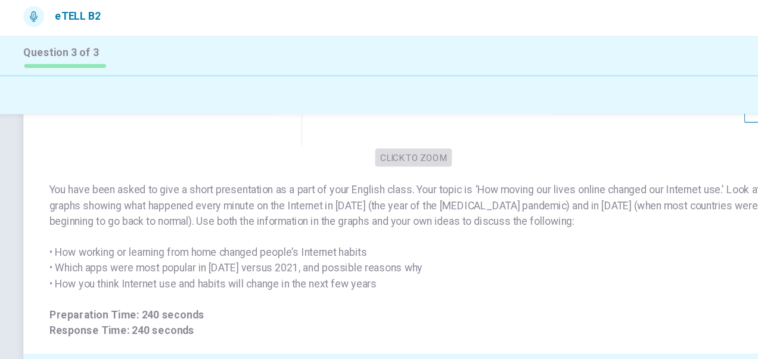
click at [376, 154] on button "CLICK TO ZOOM" at bounding box center [379, 149] width 70 height 17
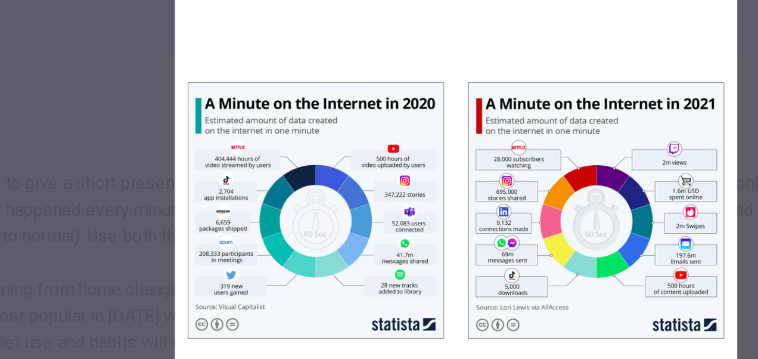
click at [188, 186] on div at bounding box center [379, 179] width 758 height 359
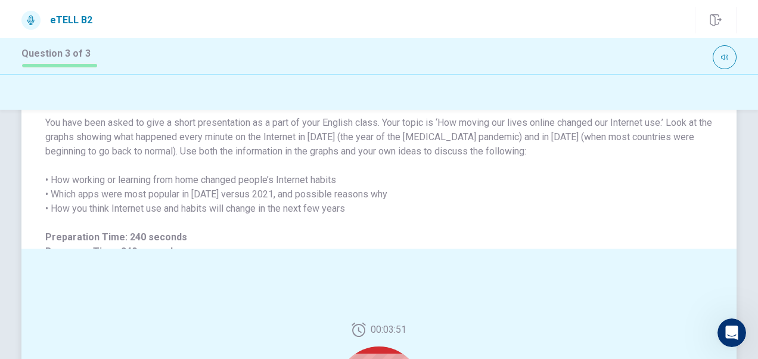
scroll to position [0, 0]
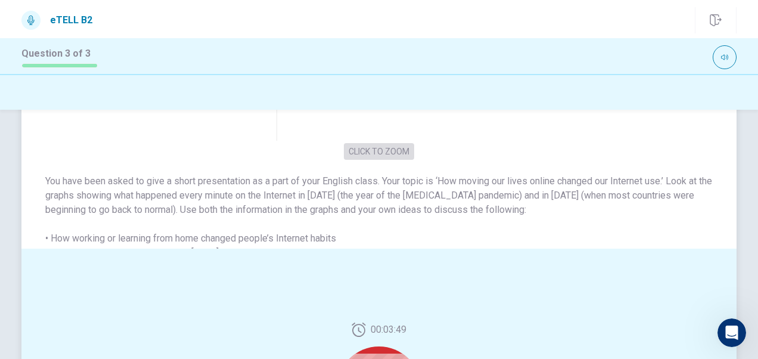
click at [373, 148] on button "CLICK TO ZOOM" at bounding box center [379, 151] width 70 height 17
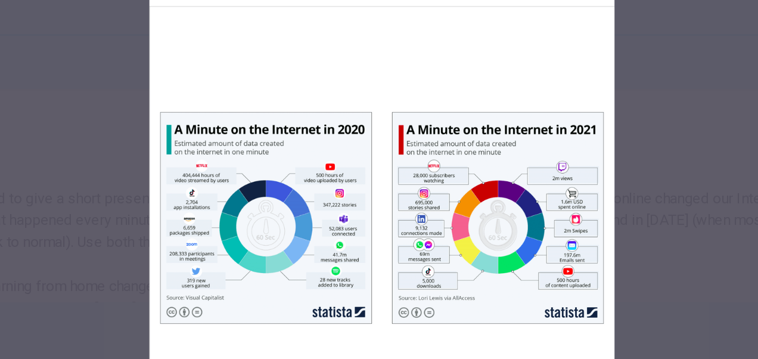
click at [206, 182] on div at bounding box center [379, 179] width 758 height 359
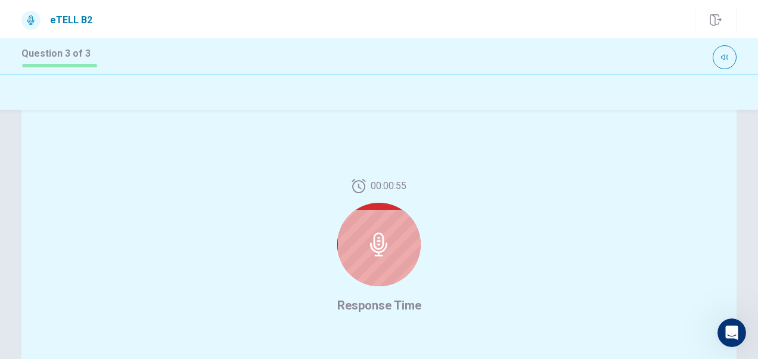
scroll to position [274, 0]
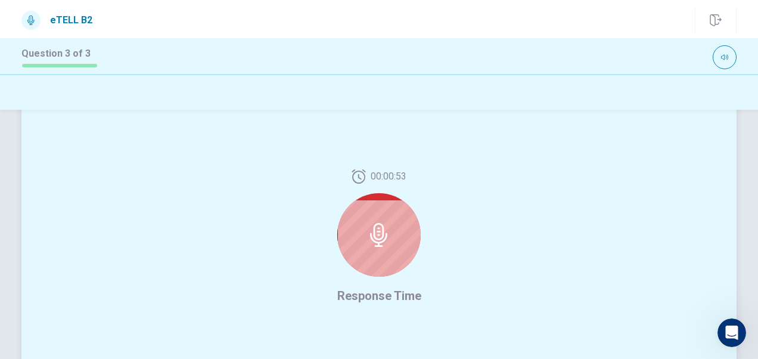
click at [380, 242] on icon at bounding box center [379, 235] width 24 height 24
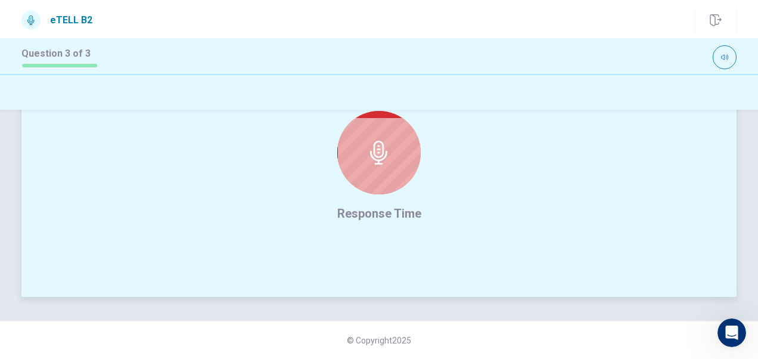
click at [383, 153] on icon at bounding box center [378, 153] width 17 height 24
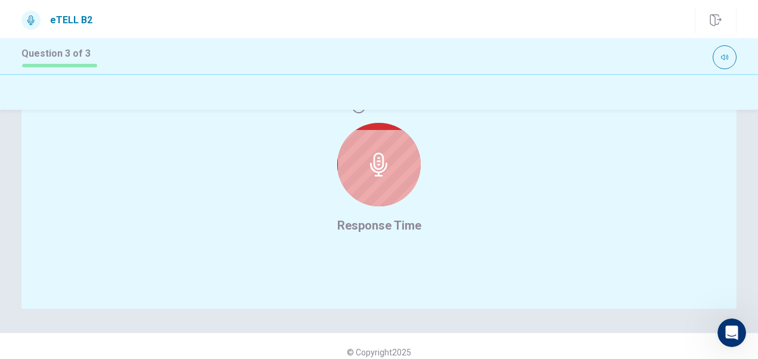
scroll to position [347, 0]
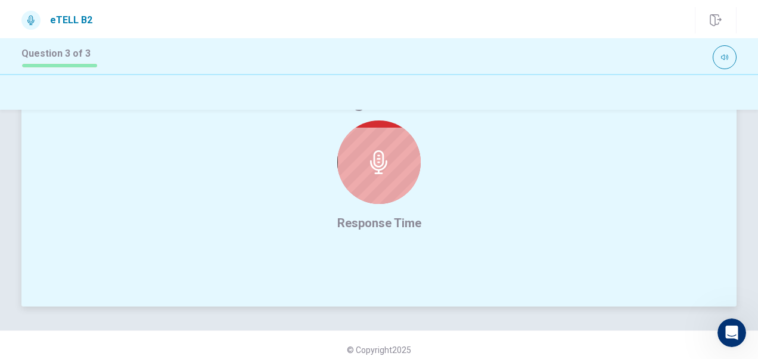
click at [391, 166] on div at bounding box center [378, 161] width 83 height 83
click at [391, 169] on div at bounding box center [378, 161] width 83 height 83
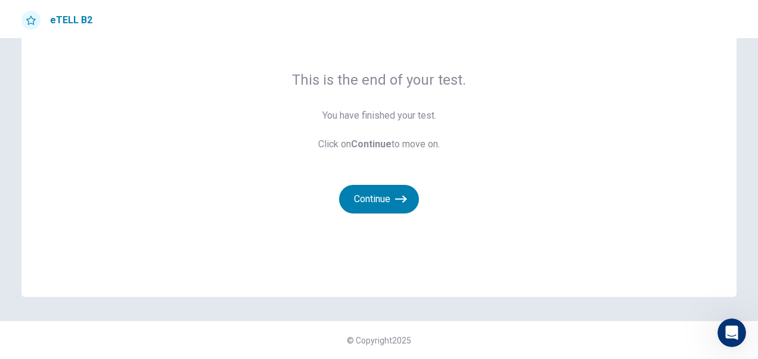
scroll to position [75, 0]
click at [366, 196] on button "Continue" at bounding box center [379, 199] width 80 height 29
